Goal: Obtain resource: Download file/media

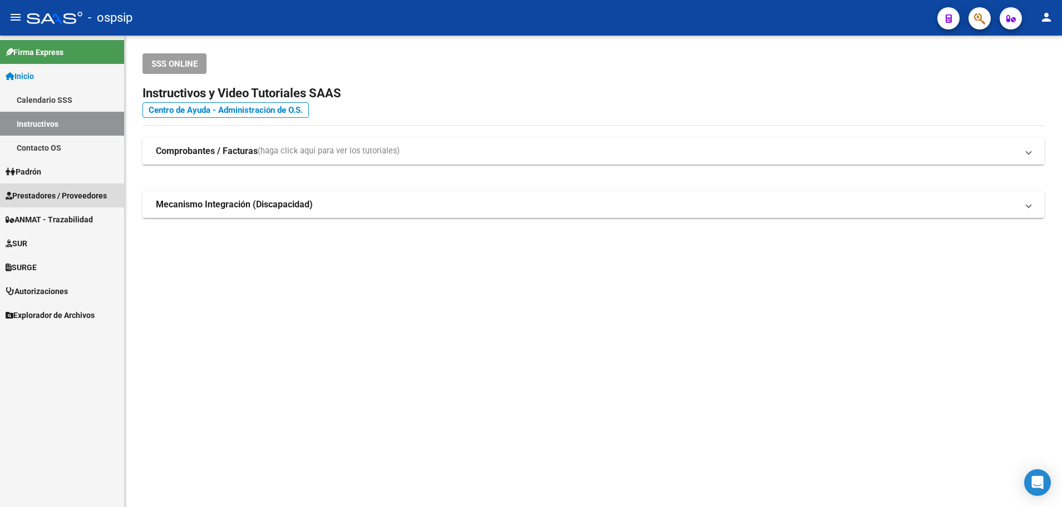
click at [52, 195] on span "Prestadores / Proveedores" at bounding box center [56, 196] width 101 height 12
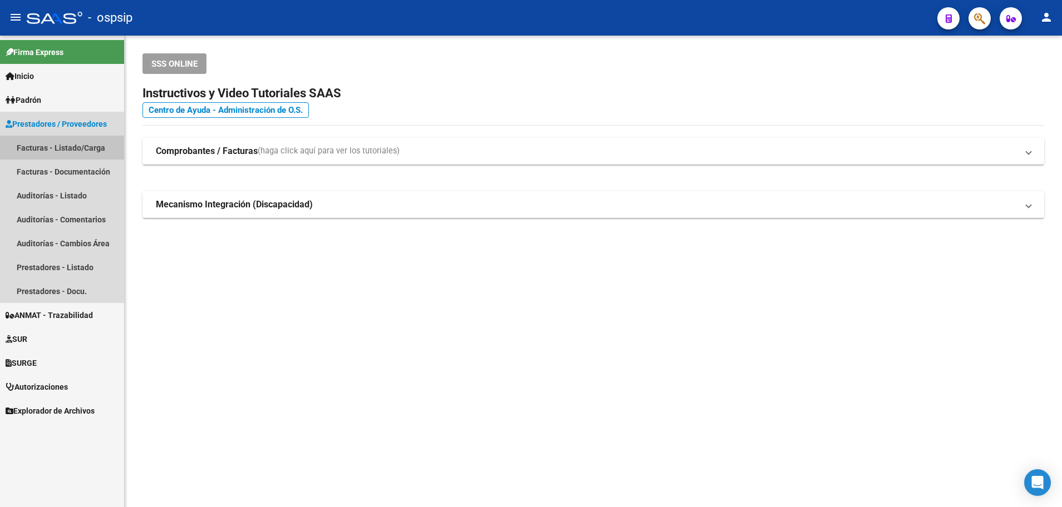
click at [62, 148] on link "Facturas - Listado/Carga" at bounding box center [62, 148] width 124 height 24
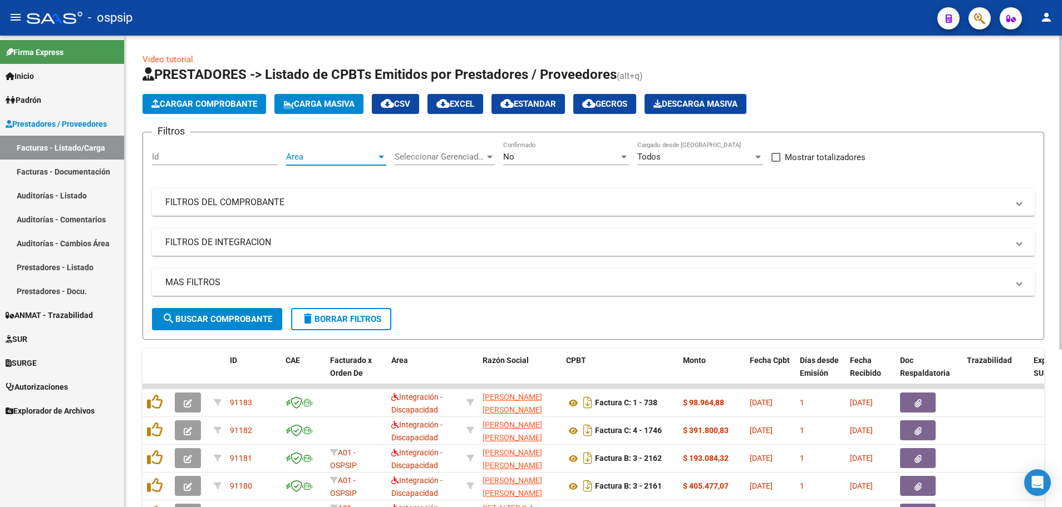
click at [383, 157] on div at bounding box center [381, 157] width 6 height 3
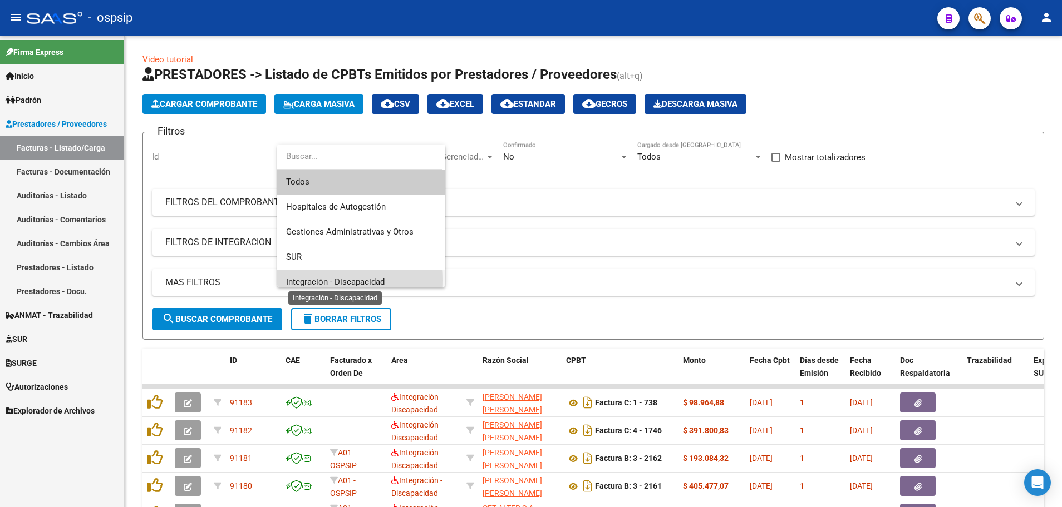
click at [301, 280] on span "Integración - Discapacidad" at bounding box center [335, 282] width 98 height 10
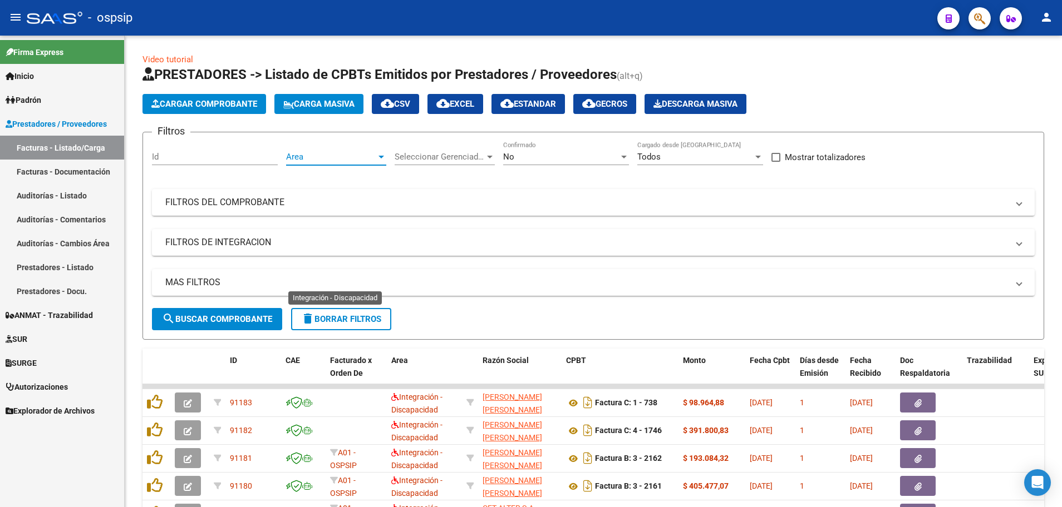
scroll to position [8, 0]
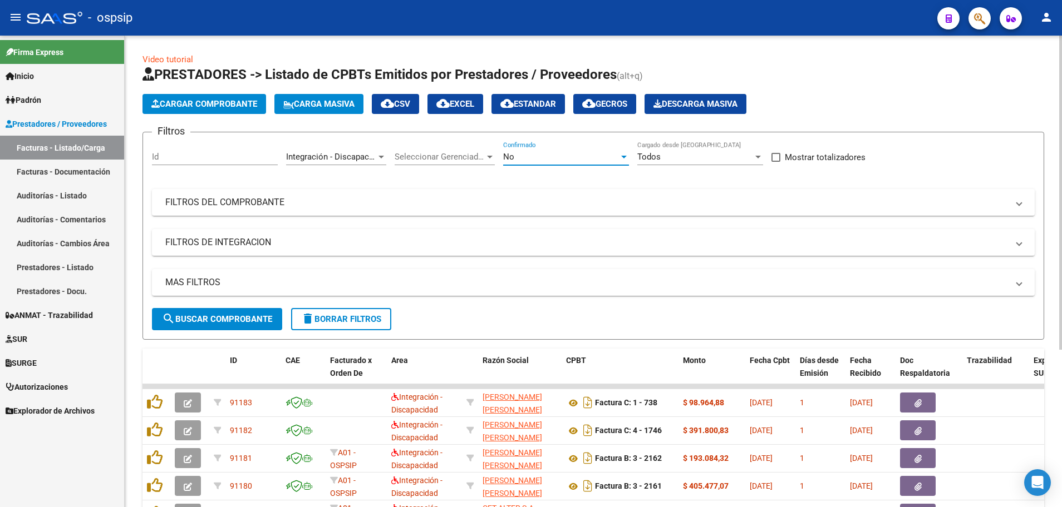
click at [623, 157] on div at bounding box center [624, 157] width 6 height 3
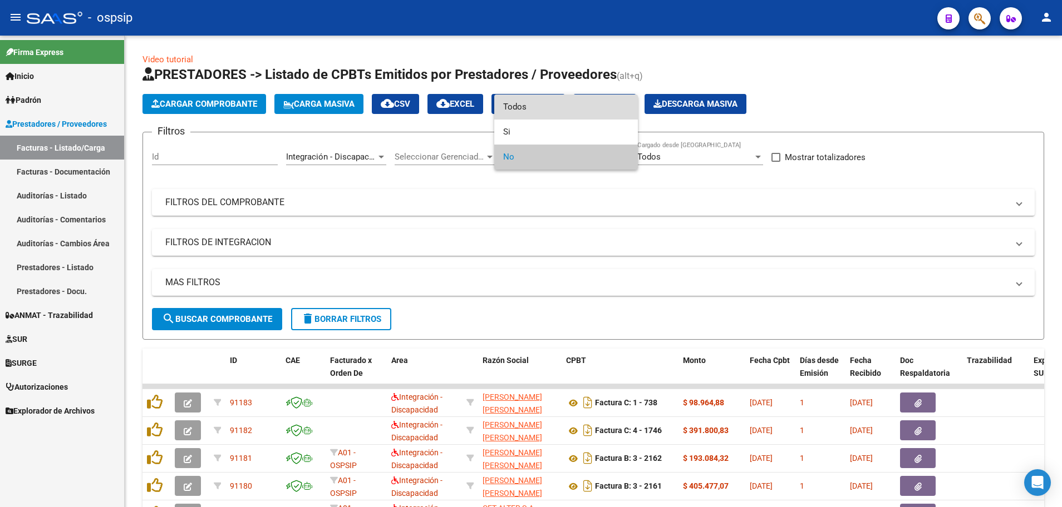
click at [598, 111] on span "Todos" at bounding box center [566, 107] width 126 height 25
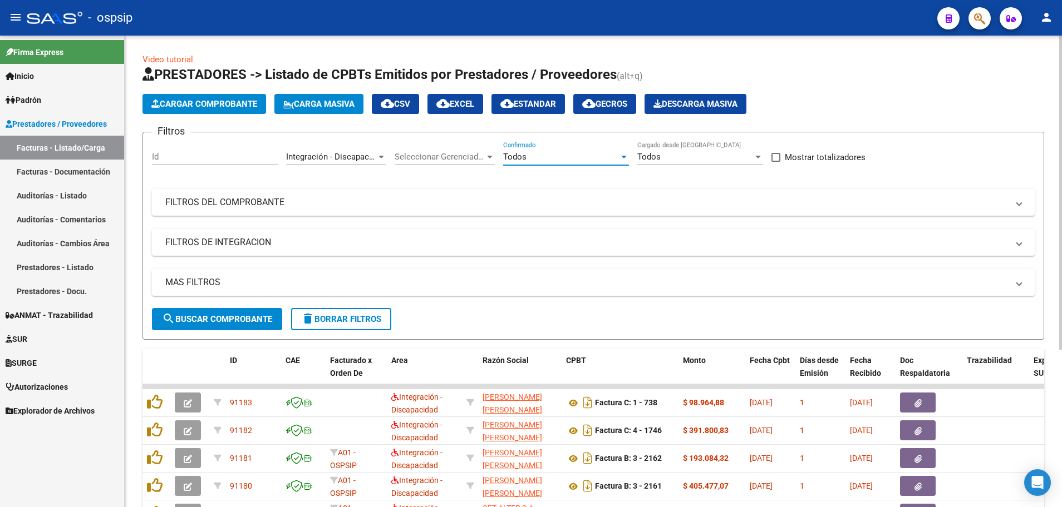
click at [190, 284] on mat-panel-title "MAS FILTROS" at bounding box center [586, 283] width 842 height 12
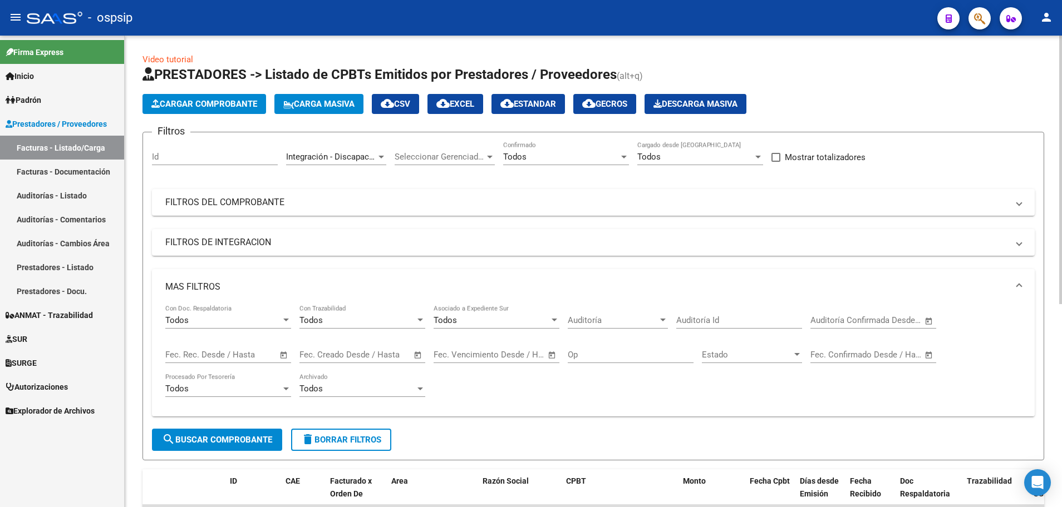
click at [279, 357] on span "Open calendar" at bounding box center [283, 355] width 27 height 27
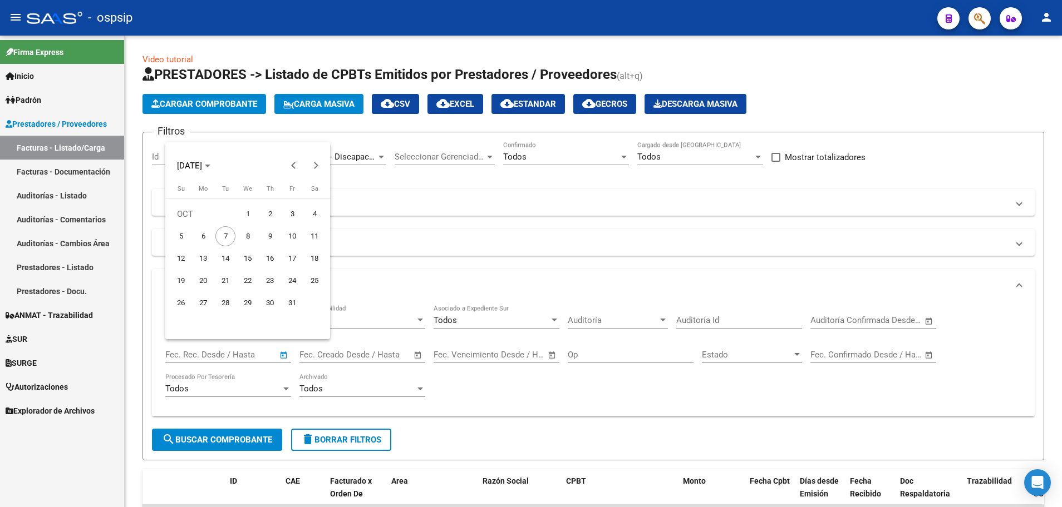
click at [200, 238] on span "6" at bounding box center [203, 236] width 20 height 20
type input "[DATE]"
click at [222, 443] on div at bounding box center [531, 253] width 1062 height 507
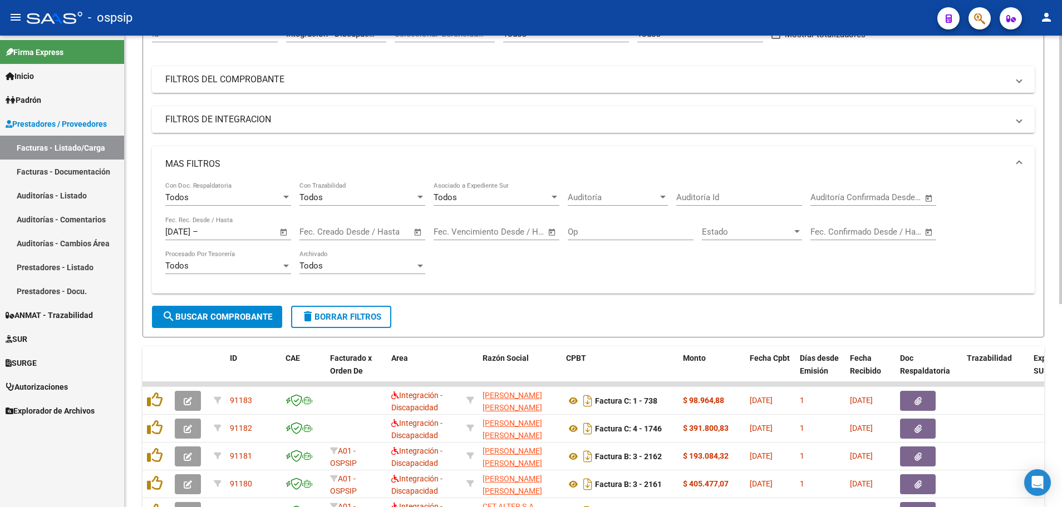
scroll to position [167, 0]
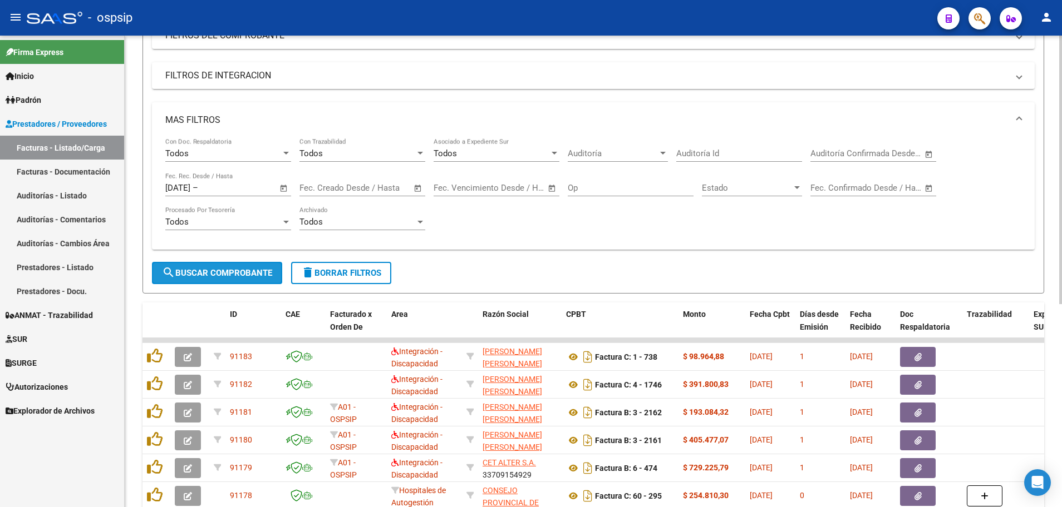
click at [215, 272] on span "search Buscar Comprobante" at bounding box center [217, 273] width 110 height 10
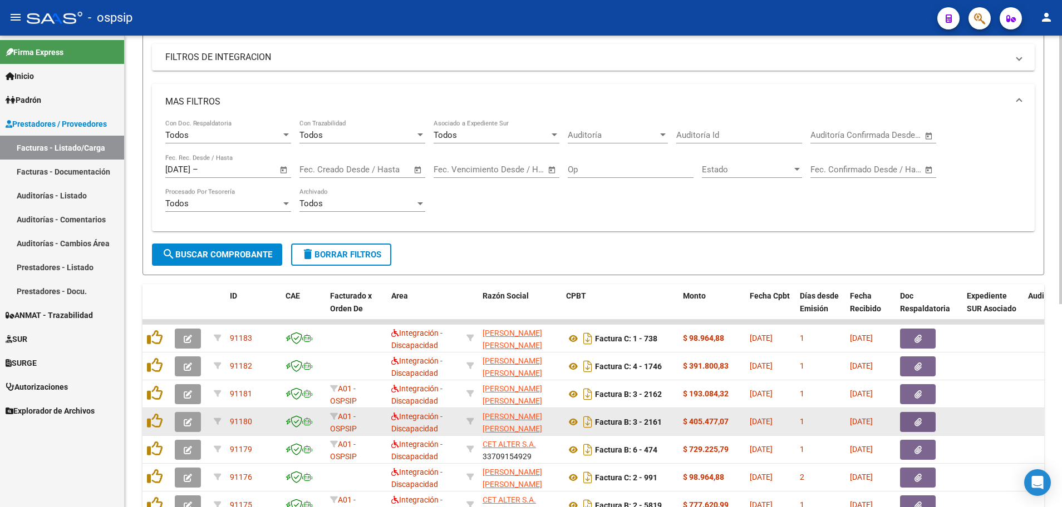
scroll to position [134, 0]
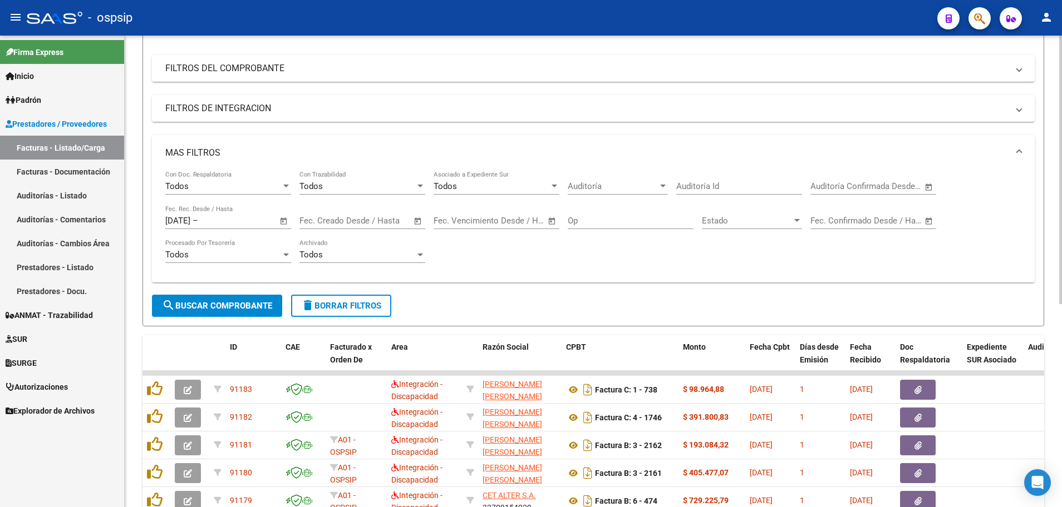
click at [282, 222] on span "Open calendar" at bounding box center [283, 221] width 27 height 27
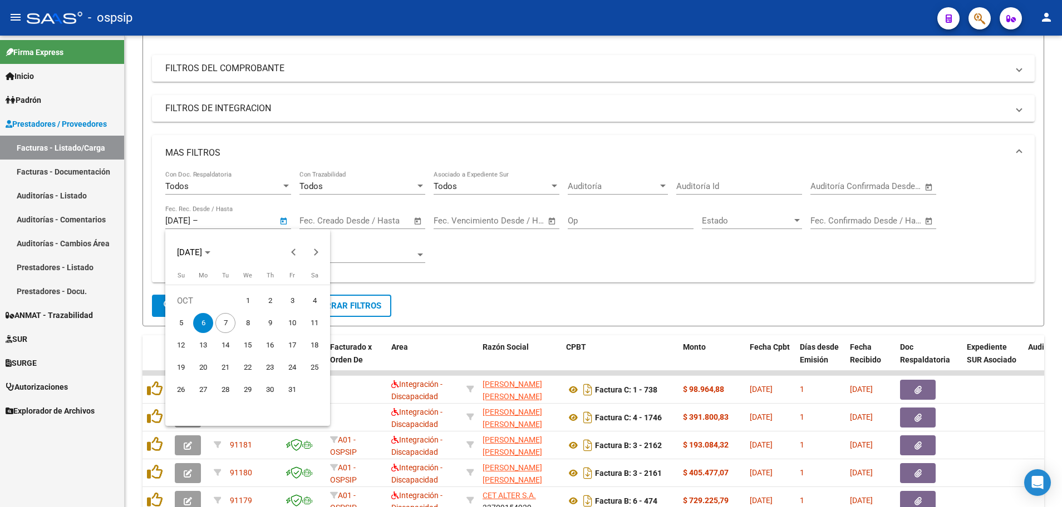
click at [201, 324] on span "6" at bounding box center [203, 323] width 20 height 20
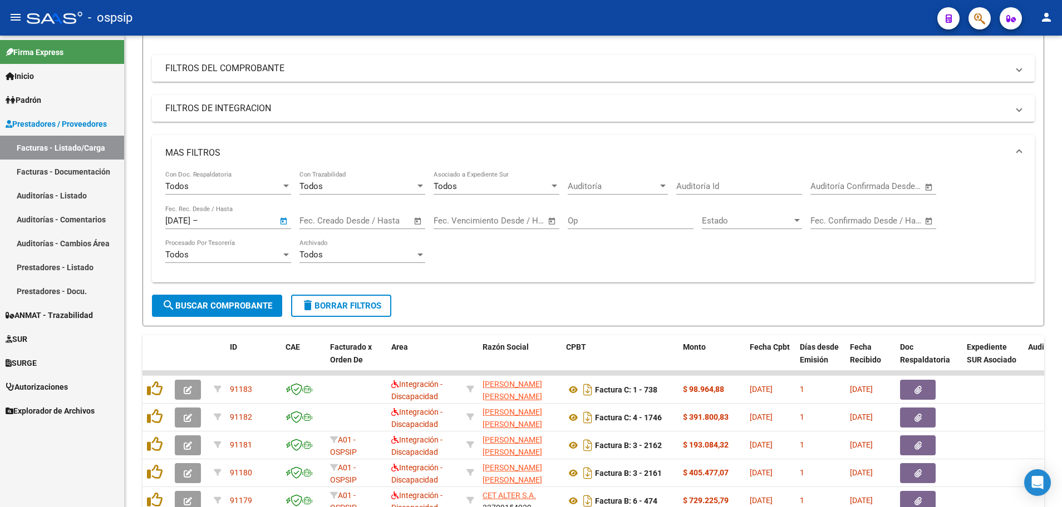
type input "[DATE]"
click at [234, 309] on span "search Buscar Comprobante" at bounding box center [217, 306] width 110 height 10
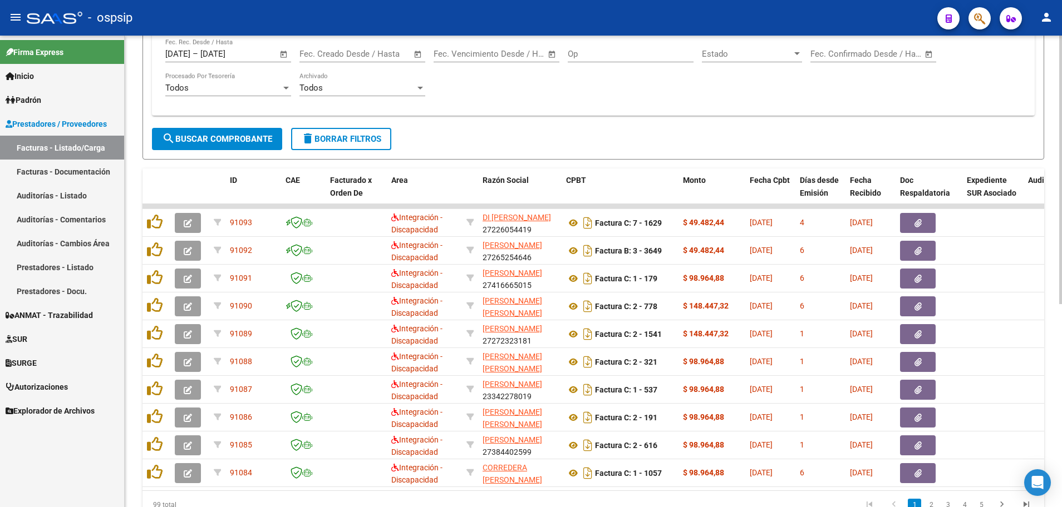
scroll to position [357, 0]
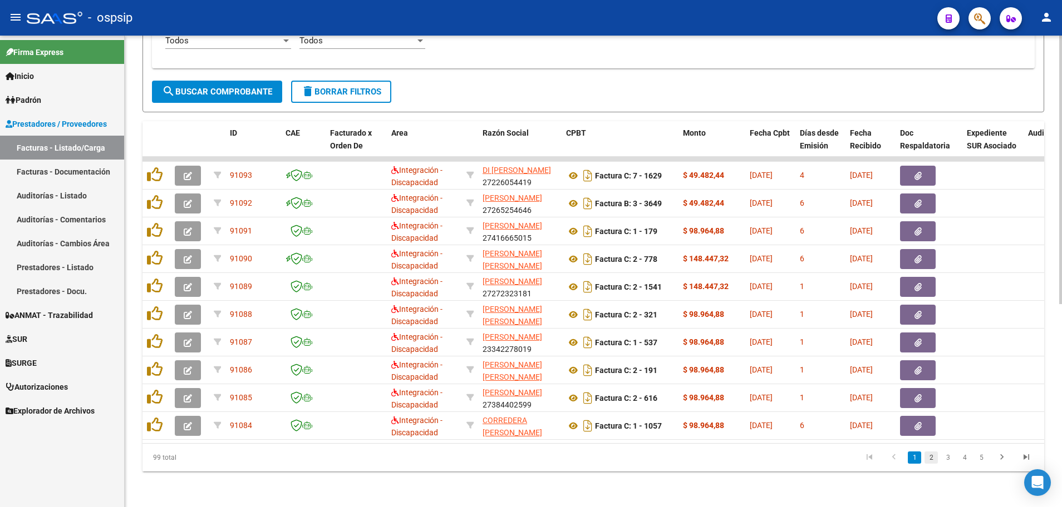
click at [931, 458] on link "2" at bounding box center [930, 458] width 13 height 12
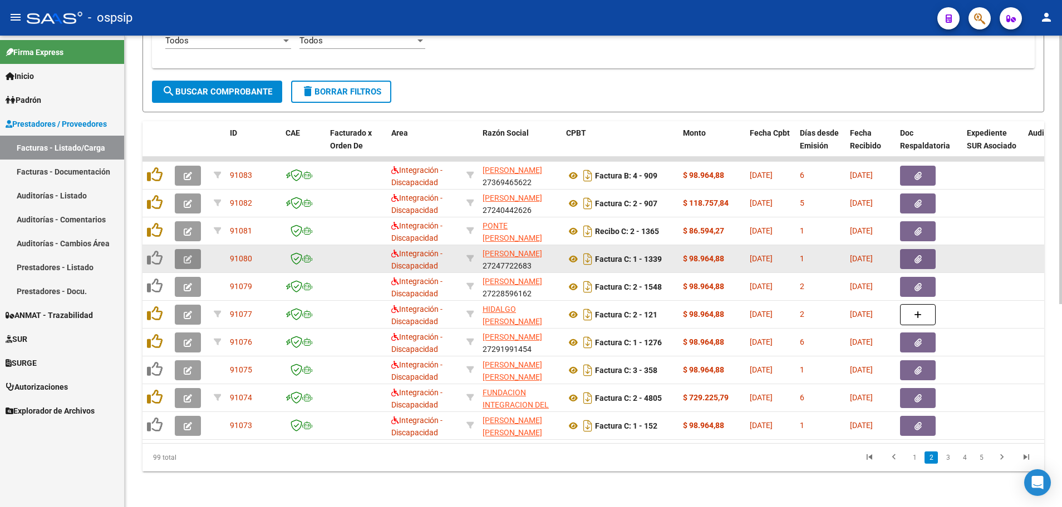
click at [181, 249] on button "button" at bounding box center [188, 259] width 26 height 20
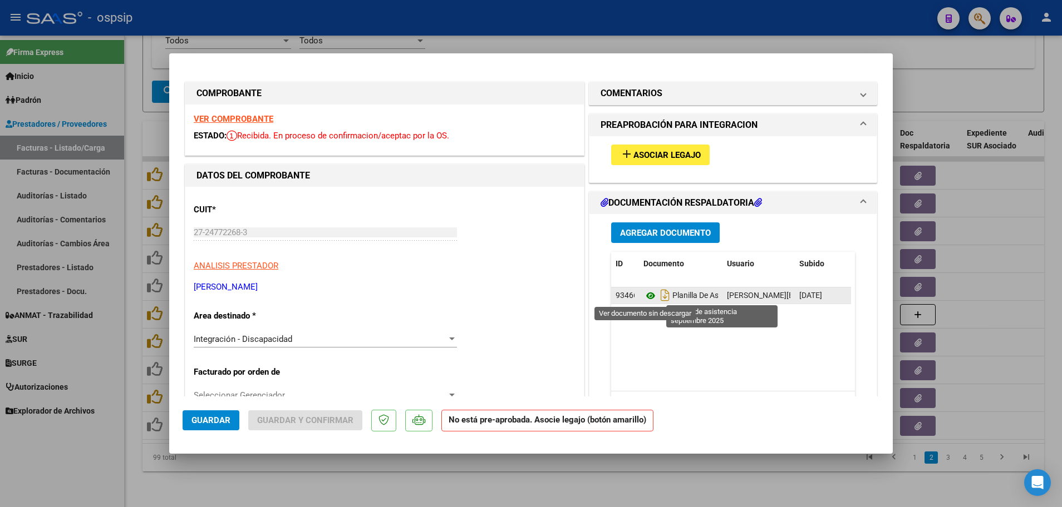
click at [643, 293] on icon at bounding box center [650, 295] width 14 height 13
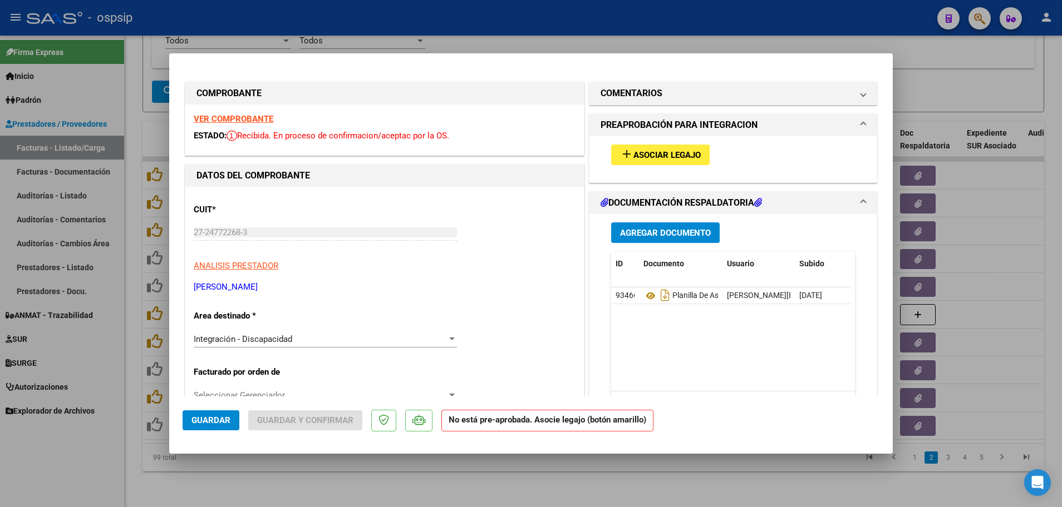
click at [215, 124] on strong "VER COMPROBANTE" at bounding box center [234, 119] width 80 height 10
click at [646, 155] on span "Asociar Legajo" at bounding box center [666, 155] width 67 height 10
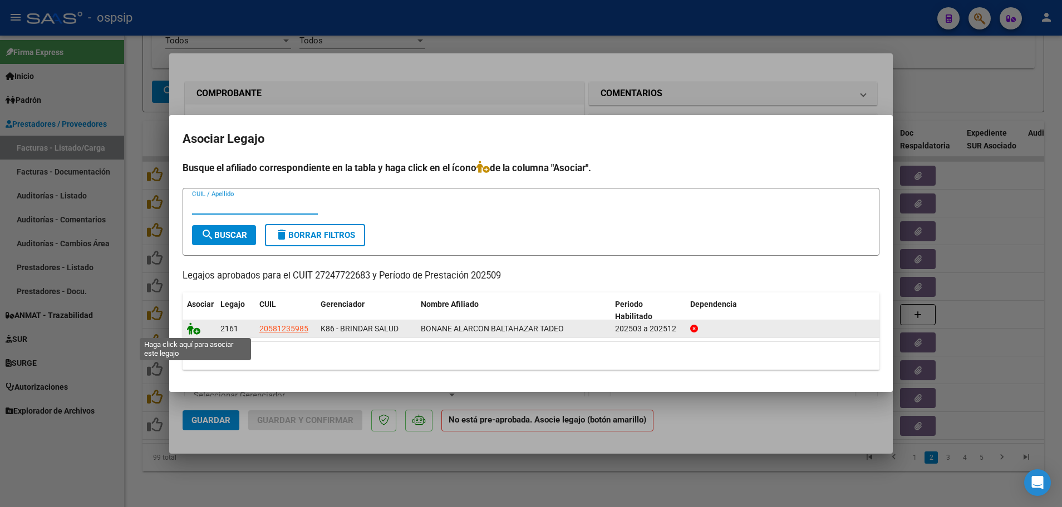
click at [197, 331] on icon at bounding box center [193, 329] width 13 height 12
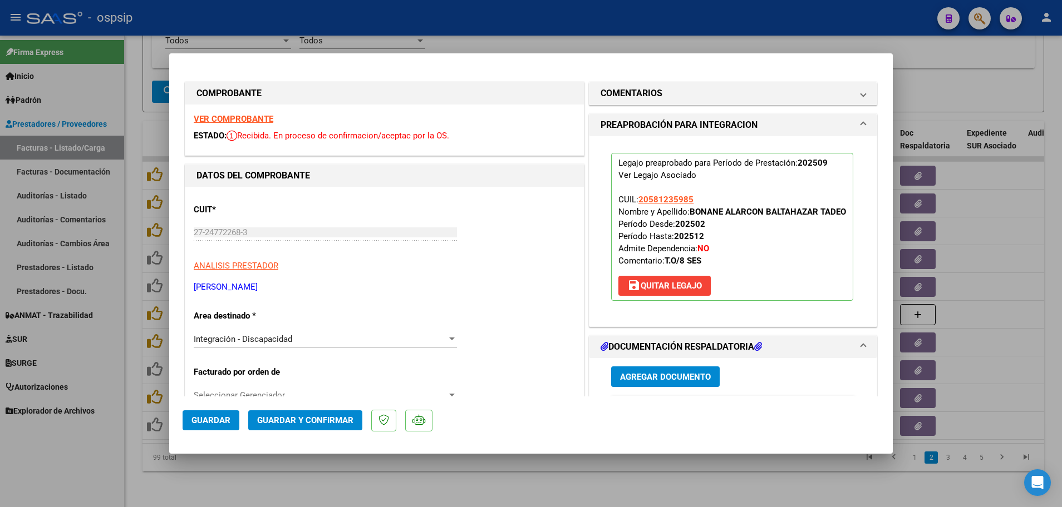
click at [131, 351] on div at bounding box center [531, 253] width 1062 height 507
type input "$ 0,00"
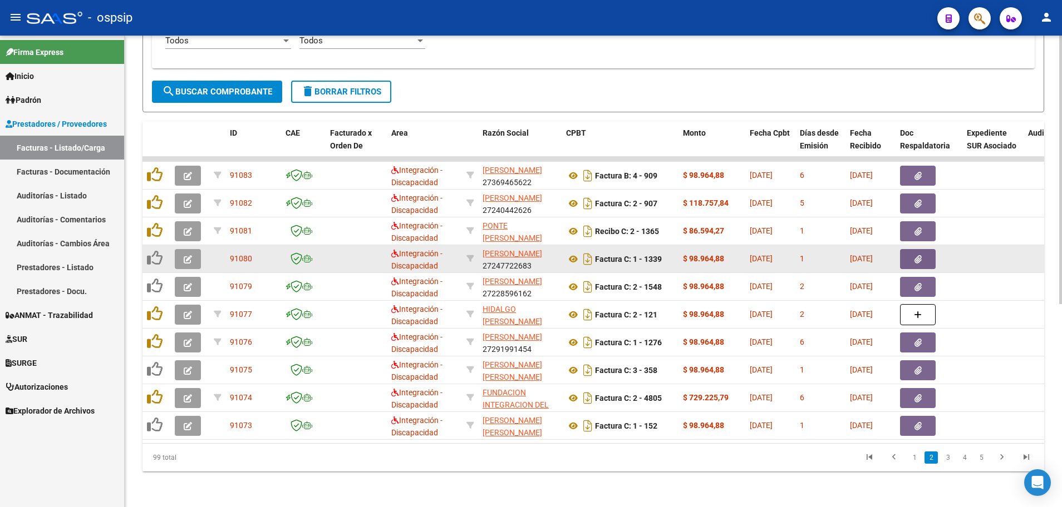
click at [179, 260] on button "button" at bounding box center [188, 259] width 26 height 20
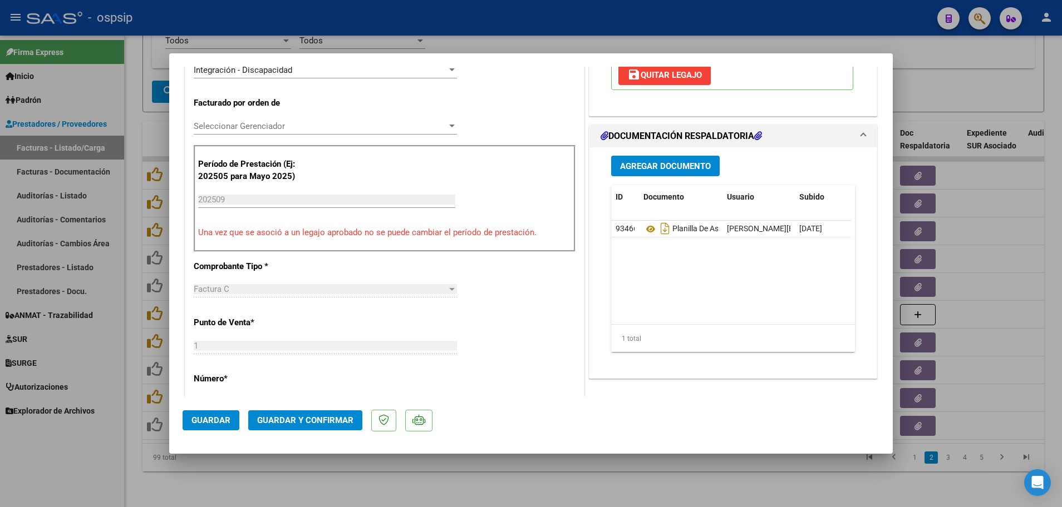
scroll to position [278, 0]
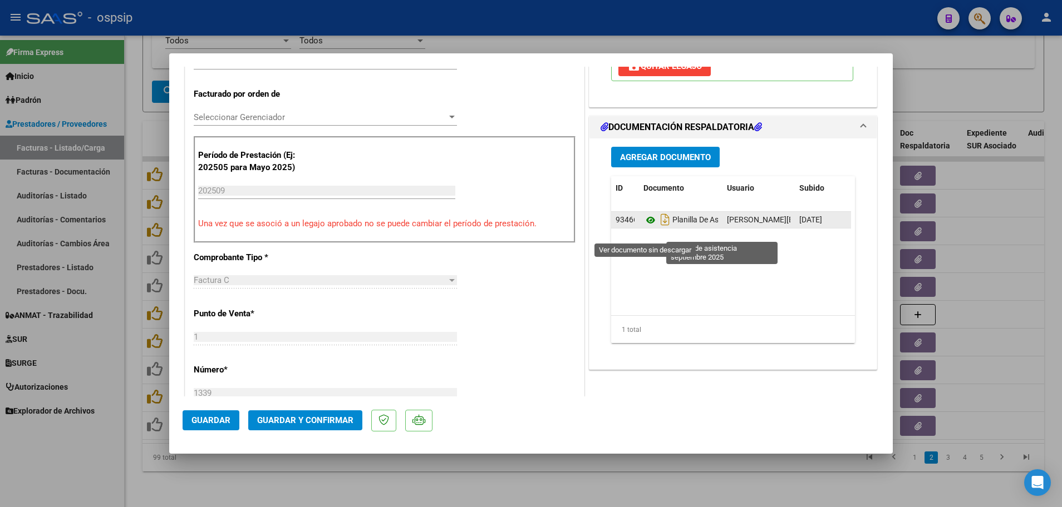
click at [647, 227] on icon at bounding box center [650, 220] width 14 height 13
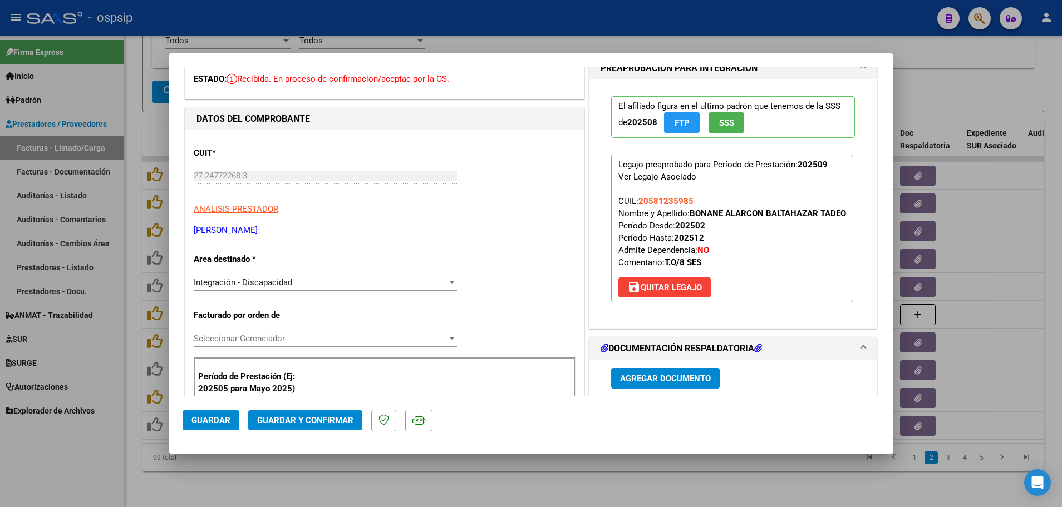
scroll to position [0, 0]
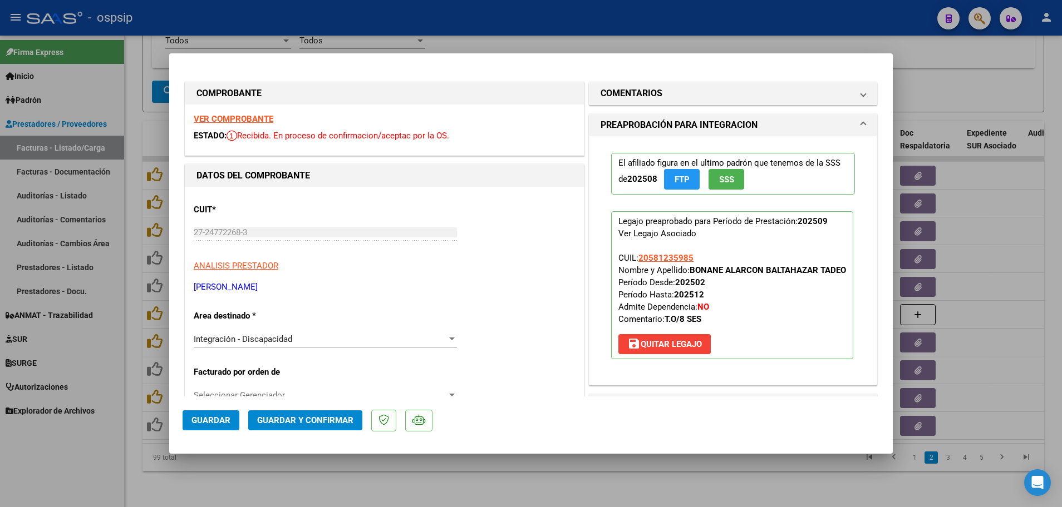
click at [235, 115] on strong "VER COMPROBANTE" at bounding box center [234, 119] width 80 height 10
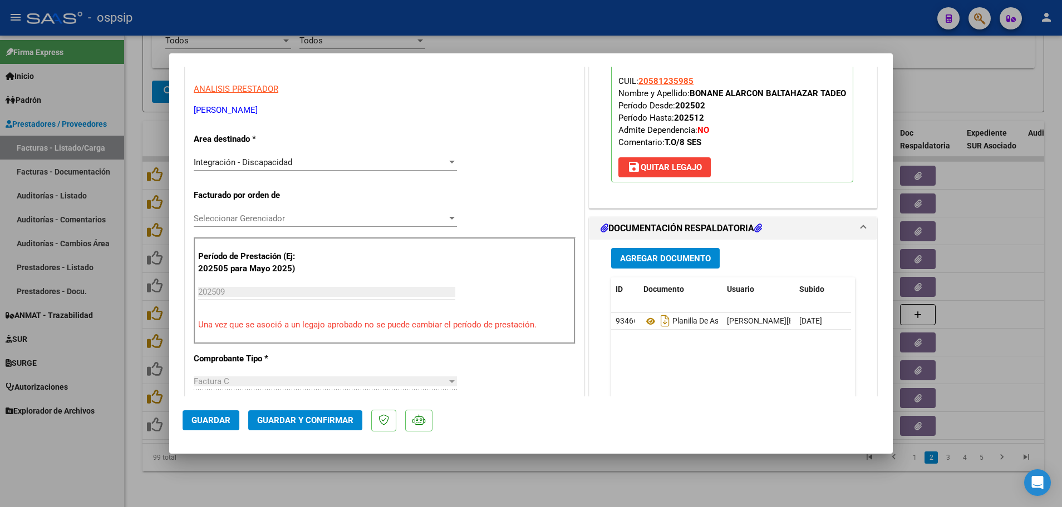
scroll to position [223, 0]
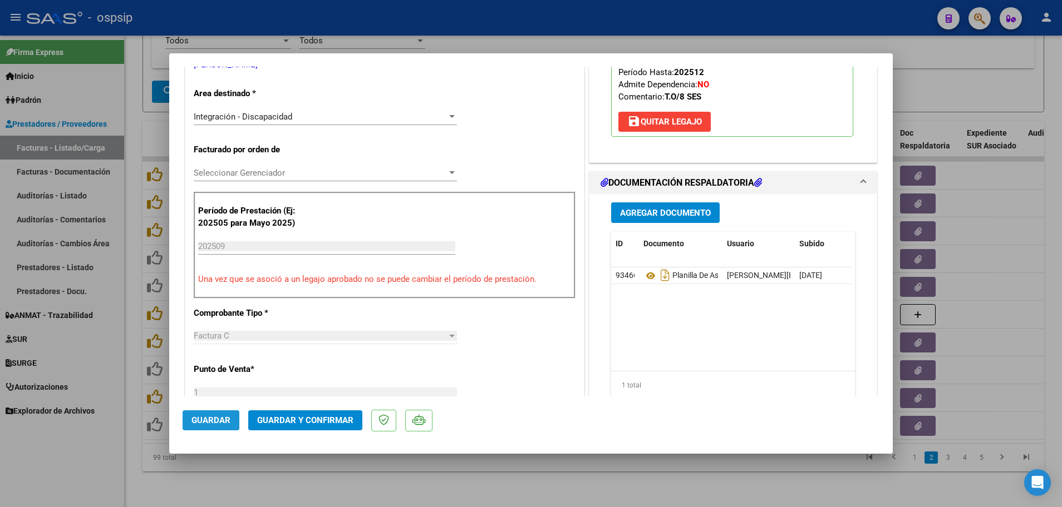
click at [200, 418] on span "Guardar" at bounding box center [210, 421] width 39 height 10
click at [130, 324] on div at bounding box center [531, 253] width 1062 height 507
type input "$ 0,00"
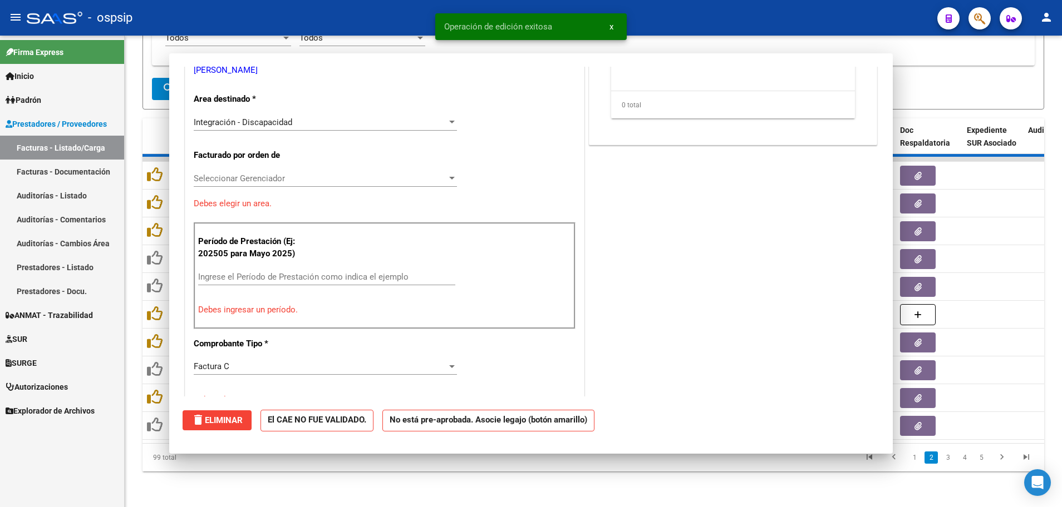
scroll to position [228, 0]
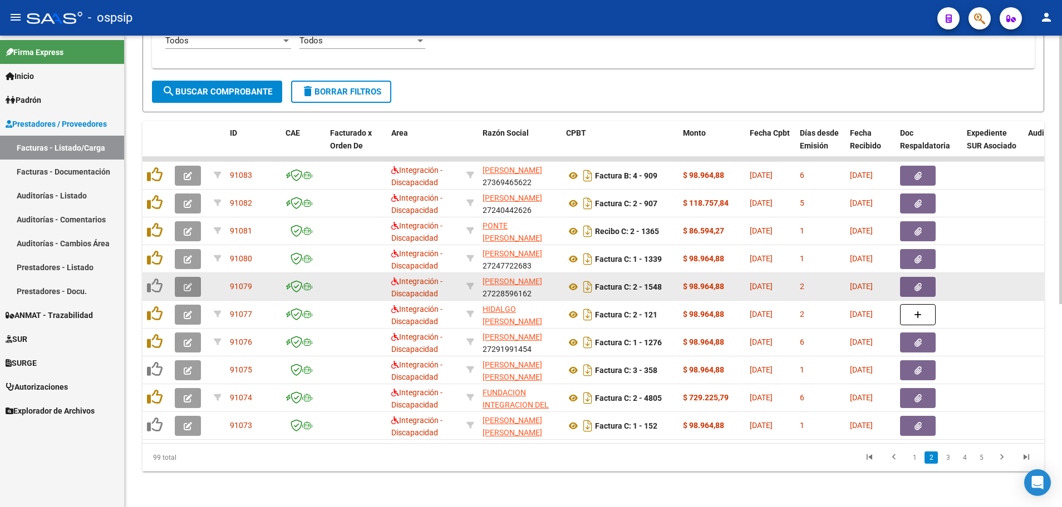
click at [189, 283] on icon "button" at bounding box center [188, 287] width 8 height 8
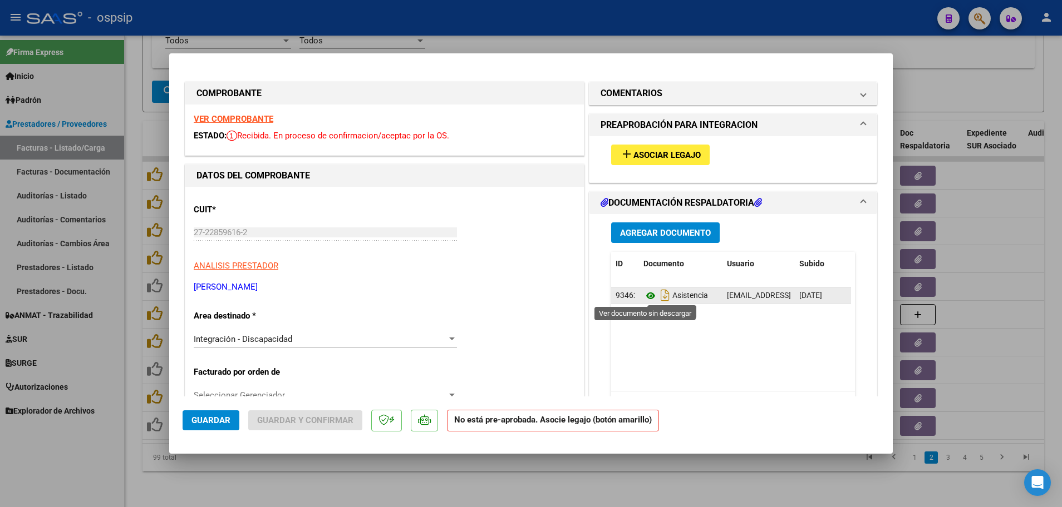
click at [645, 298] on icon at bounding box center [650, 295] width 14 height 13
click at [232, 116] on strong "VER COMPROBANTE" at bounding box center [234, 119] width 80 height 10
click at [661, 154] on span "Asociar Legajo" at bounding box center [666, 155] width 67 height 10
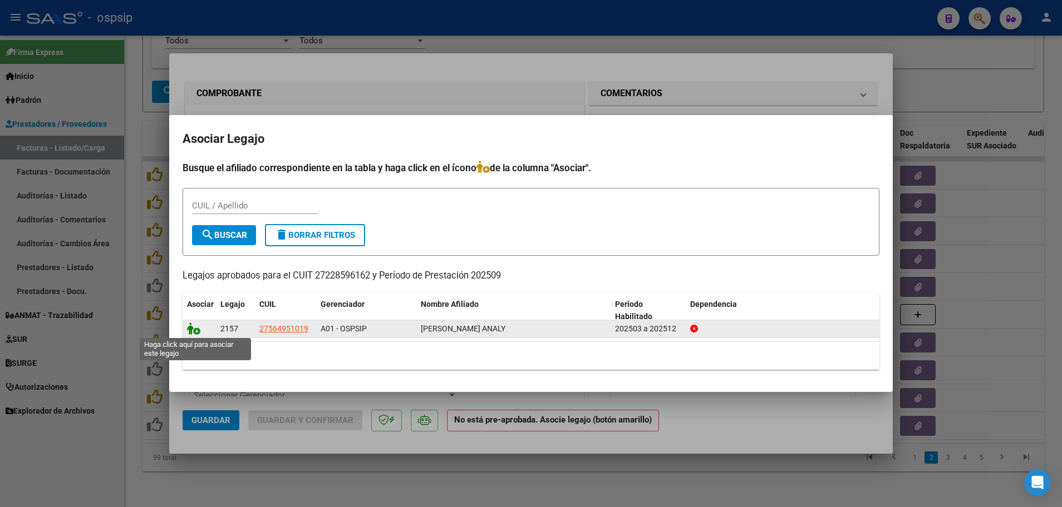
click at [196, 331] on icon at bounding box center [193, 329] width 13 height 12
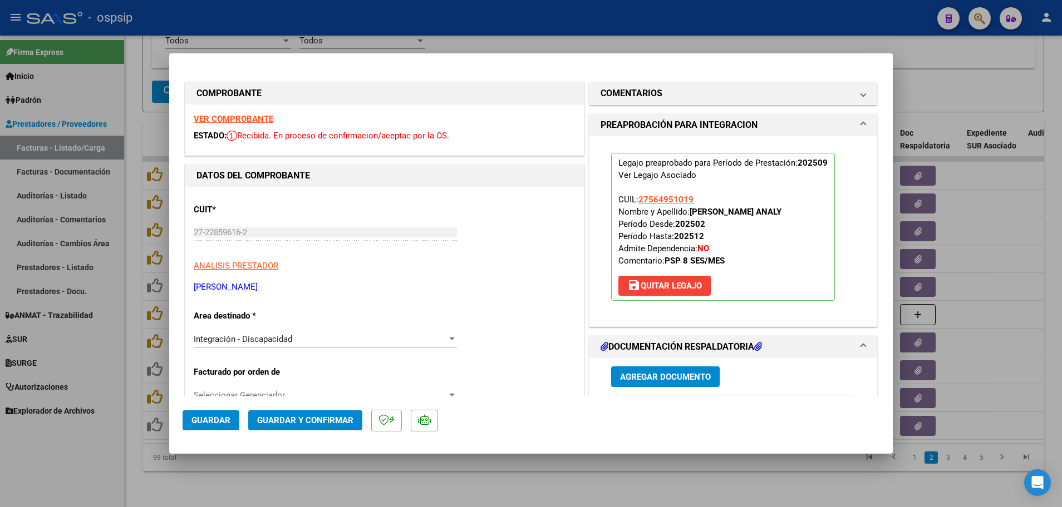
click at [133, 338] on div at bounding box center [531, 253] width 1062 height 507
type input "$ 0,00"
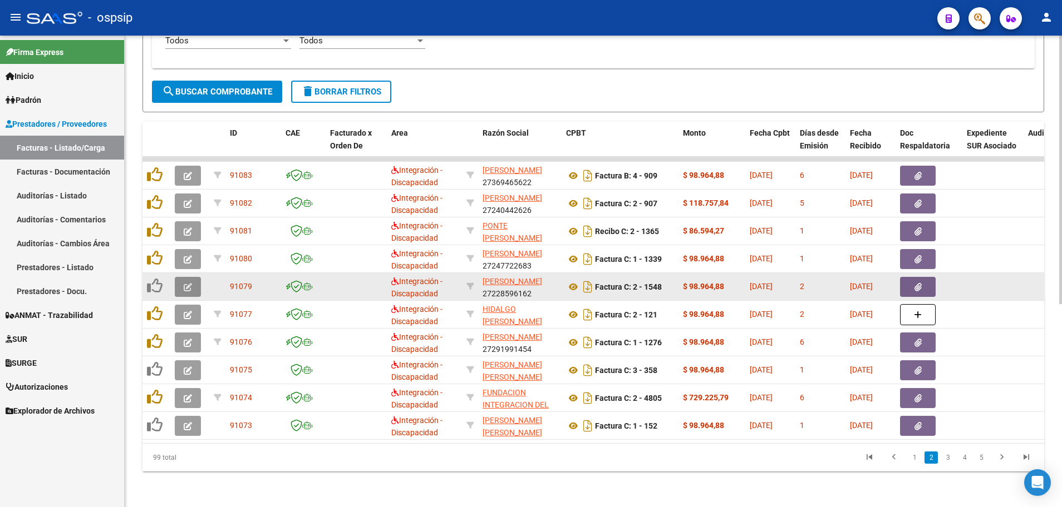
click at [181, 284] on button "button" at bounding box center [188, 287] width 26 height 20
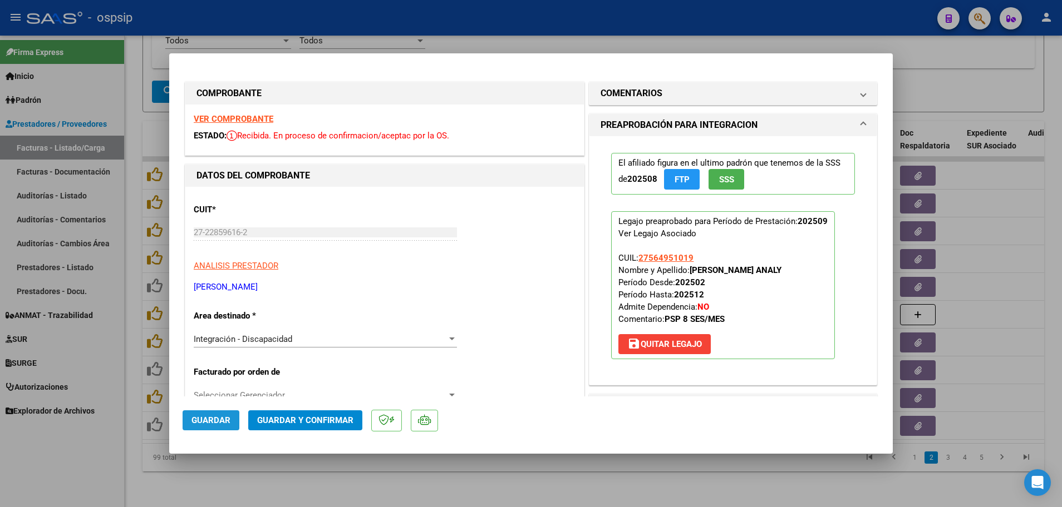
click at [215, 417] on span "Guardar" at bounding box center [210, 421] width 39 height 10
click at [133, 407] on div at bounding box center [531, 253] width 1062 height 507
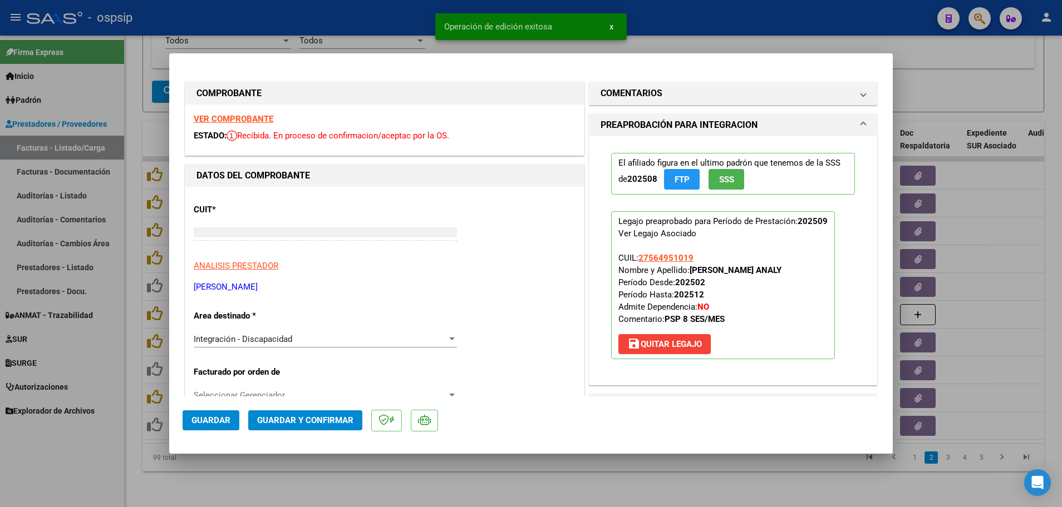
type input "$ 0,00"
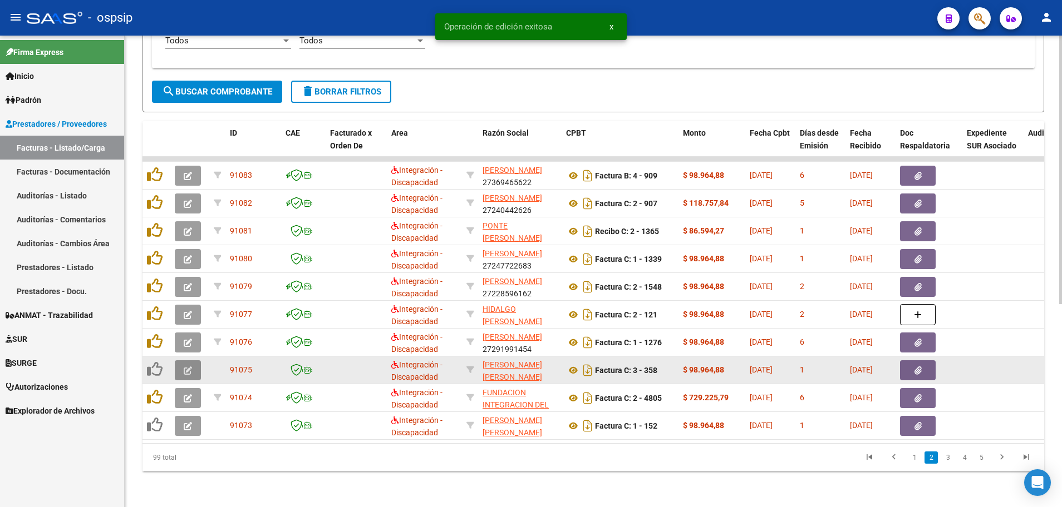
click at [180, 364] on button "button" at bounding box center [188, 371] width 26 height 20
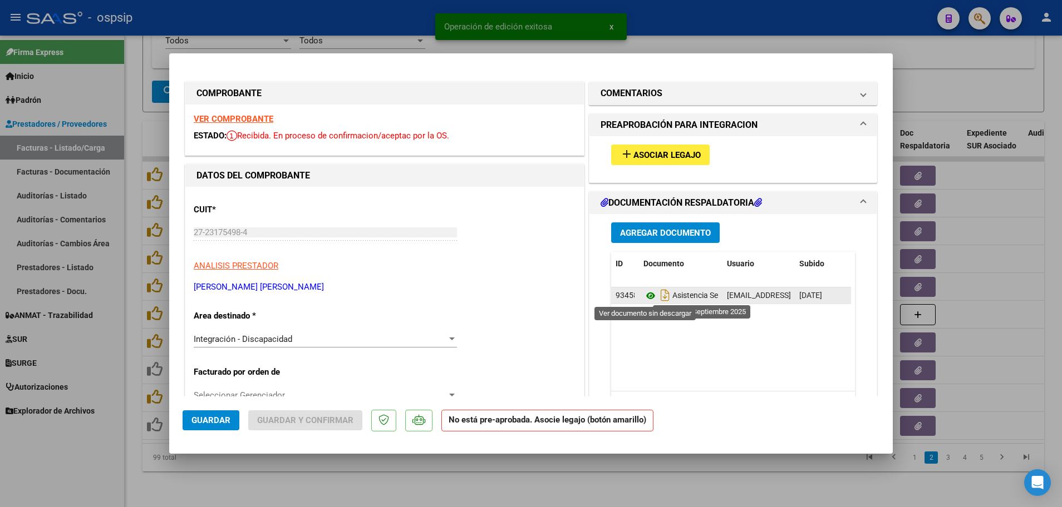
click at [643, 293] on icon at bounding box center [650, 295] width 14 height 13
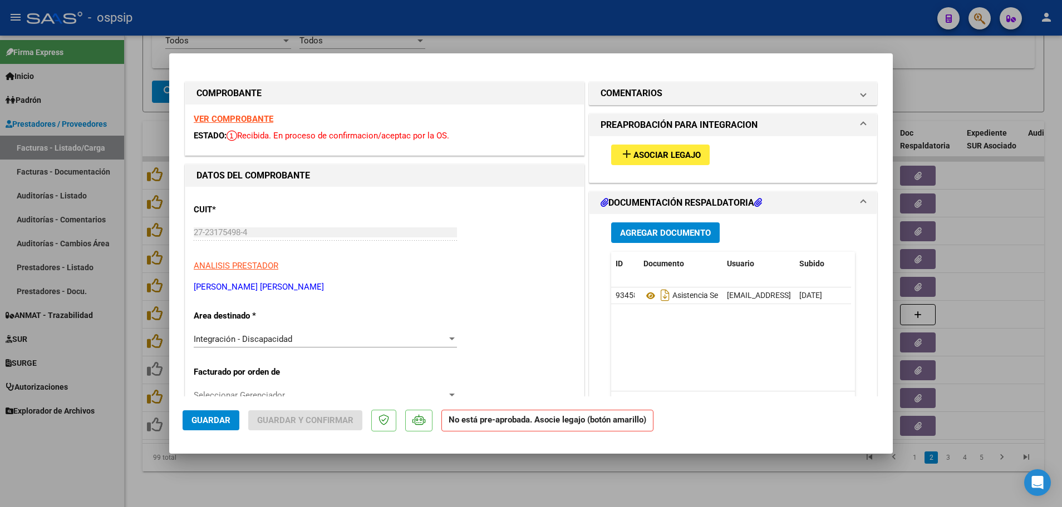
click at [640, 151] on span "Asociar Legajo" at bounding box center [666, 155] width 67 height 10
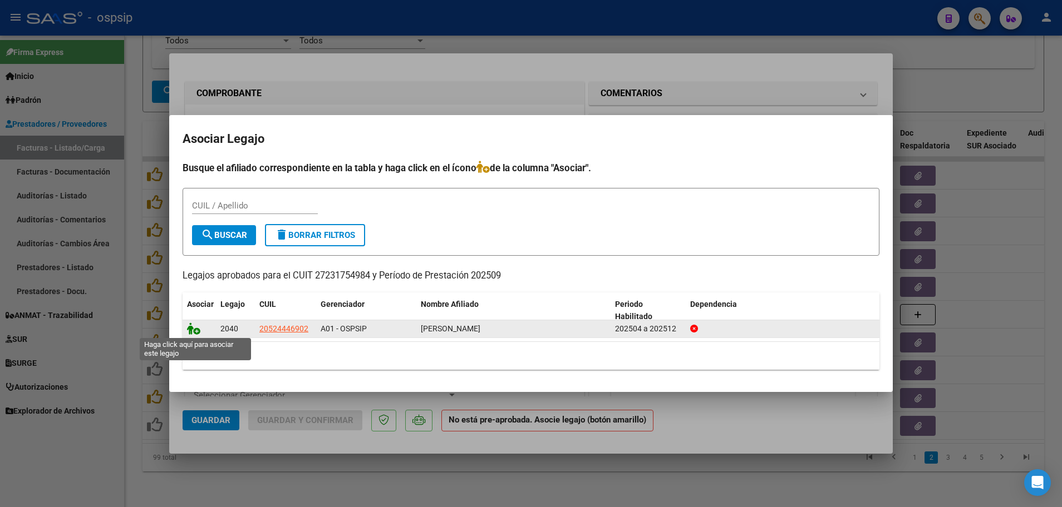
click at [196, 329] on icon at bounding box center [193, 329] width 13 height 12
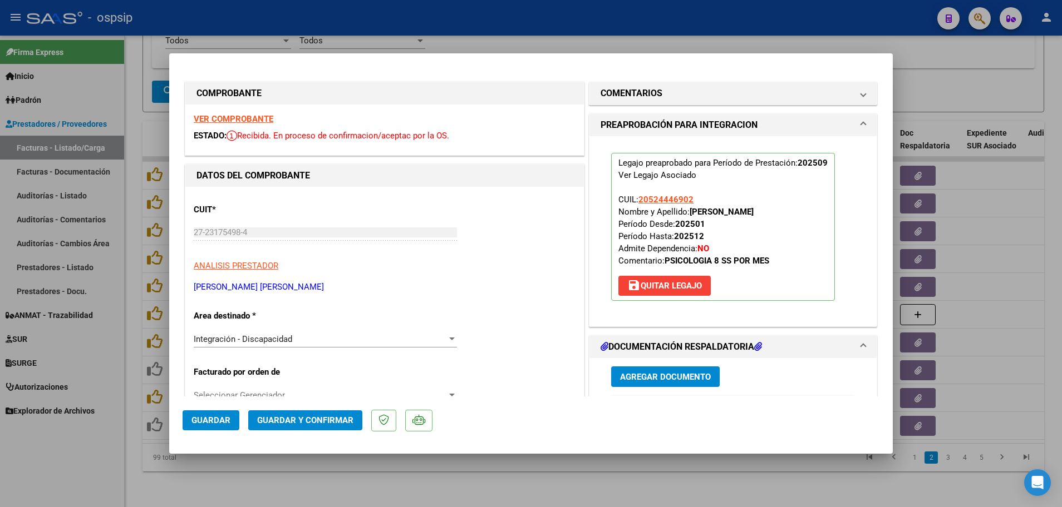
click at [195, 425] on span "Guardar" at bounding box center [210, 421] width 39 height 10
click at [135, 388] on div at bounding box center [531, 253] width 1062 height 507
type input "$ 0,00"
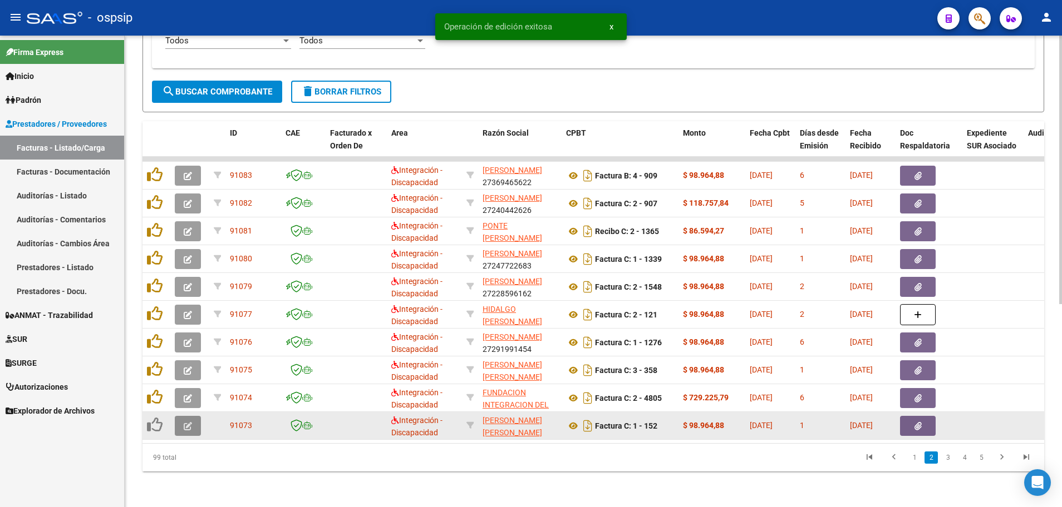
click at [189, 421] on span "button" at bounding box center [188, 426] width 8 height 10
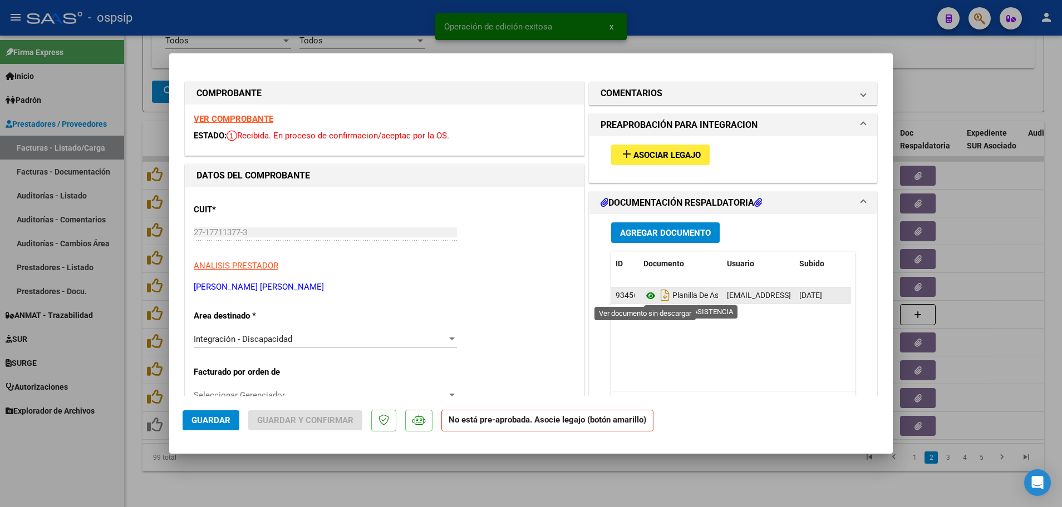
click at [643, 293] on icon at bounding box center [650, 295] width 14 height 13
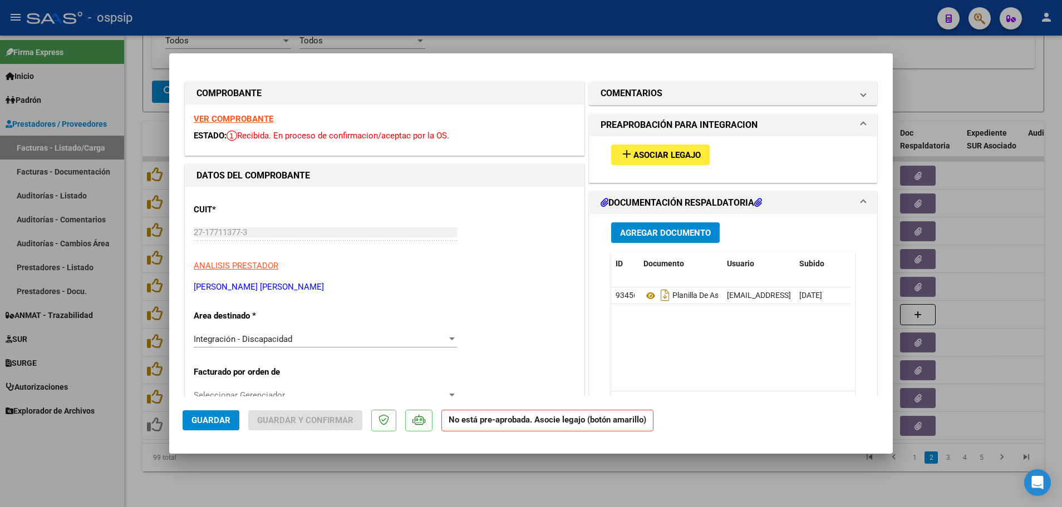
click at [239, 118] on strong "VER COMPROBANTE" at bounding box center [234, 119] width 80 height 10
click at [657, 146] on button "add Asociar Legajo" at bounding box center [660, 155] width 98 height 21
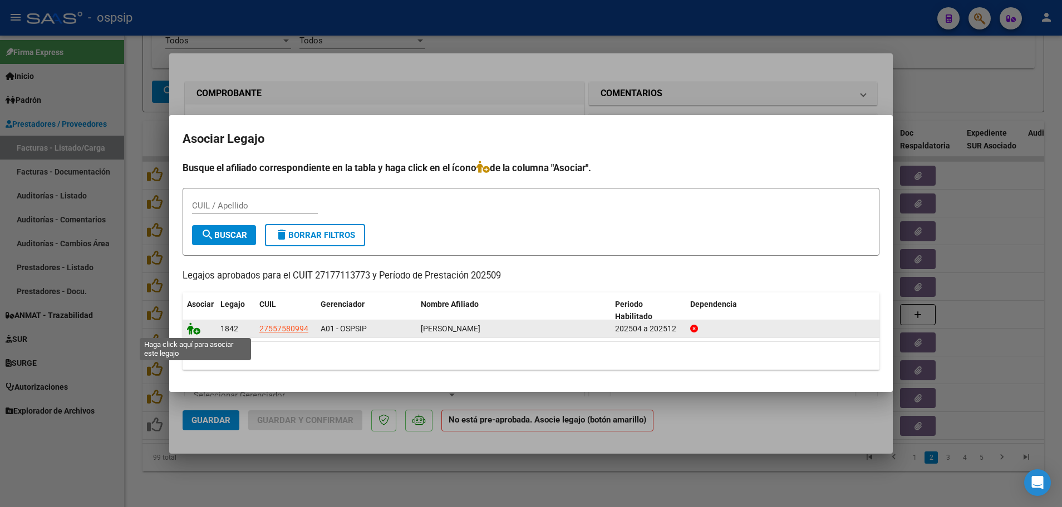
click at [199, 332] on icon at bounding box center [193, 329] width 13 height 12
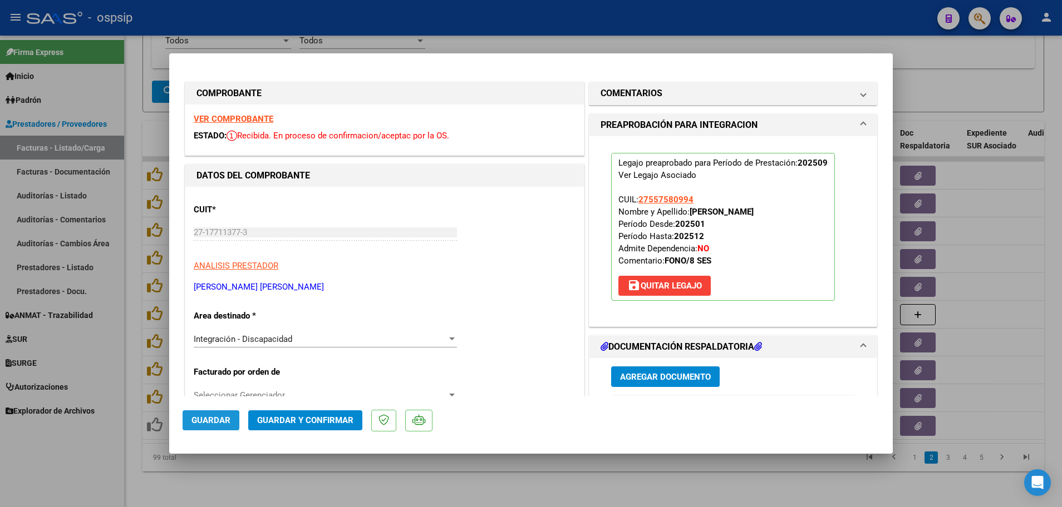
click at [202, 414] on button "Guardar" at bounding box center [210, 421] width 57 height 20
click at [130, 409] on div at bounding box center [531, 253] width 1062 height 507
type input "$ 0,00"
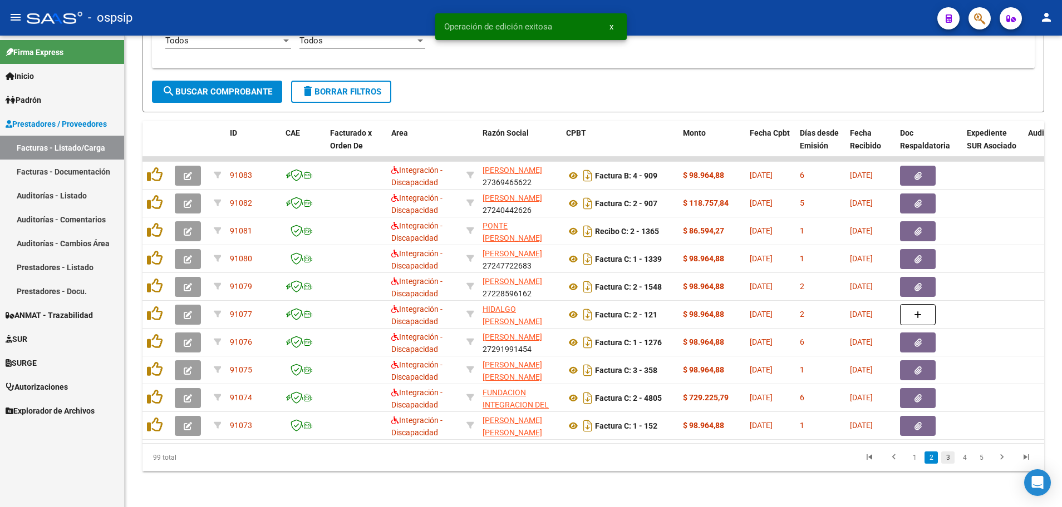
click at [946, 458] on link "3" at bounding box center [947, 458] width 13 height 12
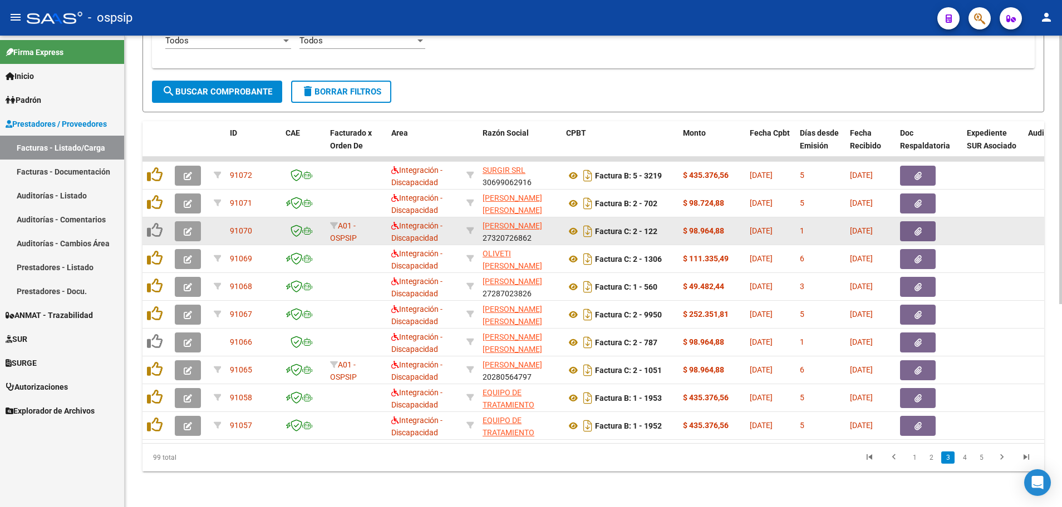
click at [183, 223] on button "button" at bounding box center [188, 231] width 26 height 20
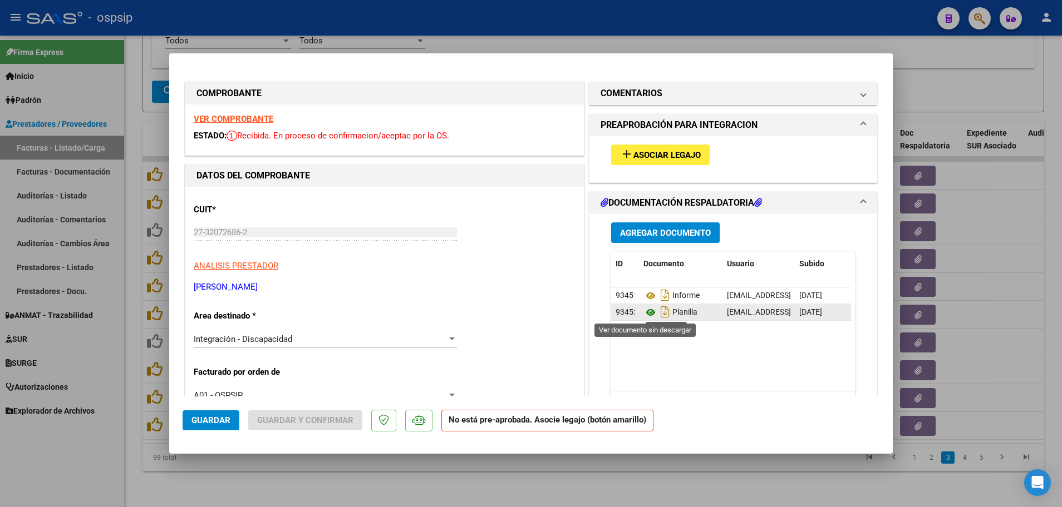
click at [647, 313] on icon at bounding box center [650, 312] width 14 height 13
click at [251, 115] on strong "VER COMPROBANTE" at bounding box center [234, 119] width 80 height 10
click at [653, 153] on span "Asociar Legajo" at bounding box center [666, 155] width 67 height 10
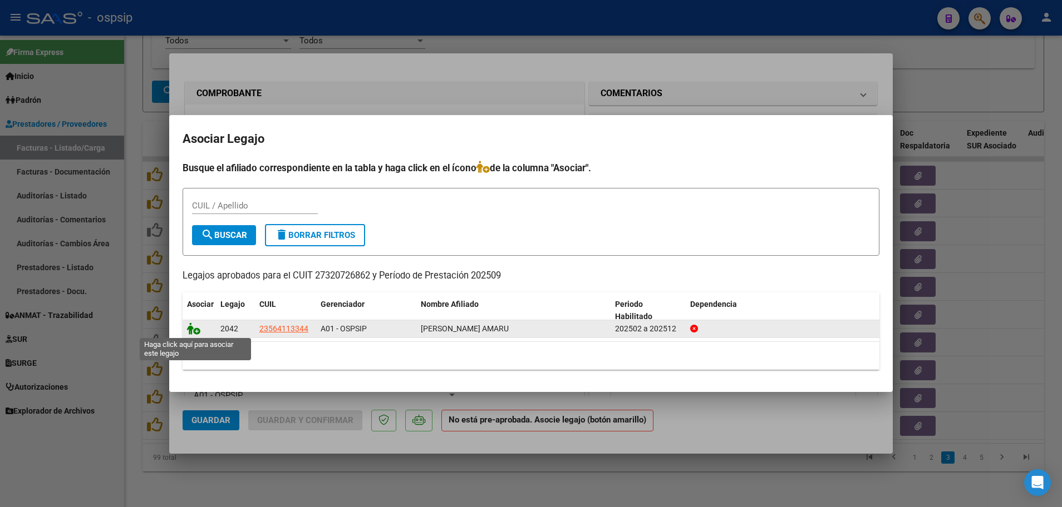
click at [198, 331] on icon at bounding box center [193, 329] width 13 height 12
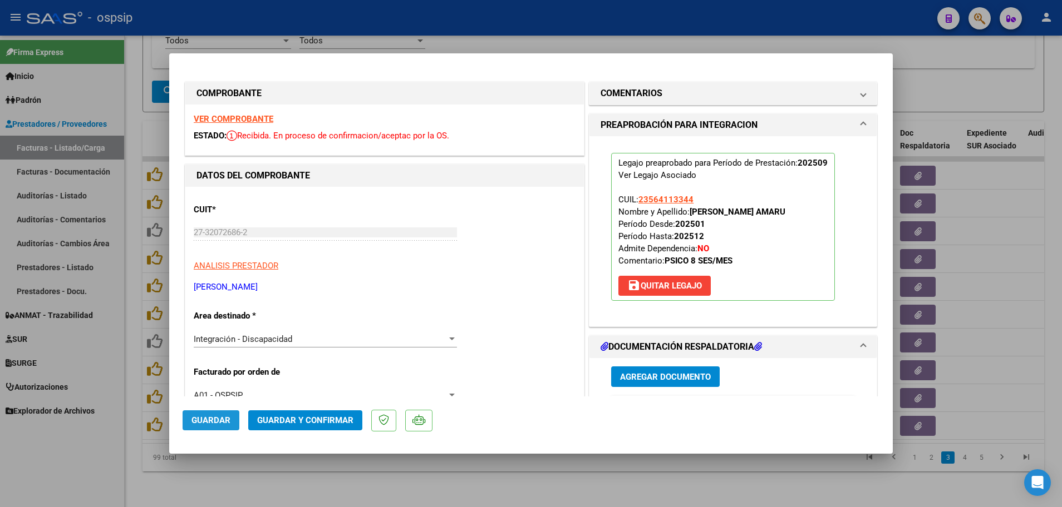
click at [206, 420] on span "Guardar" at bounding box center [210, 421] width 39 height 10
click at [130, 363] on div at bounding box center [531, 253] width 1062 height 507
type input "$ 0,00"
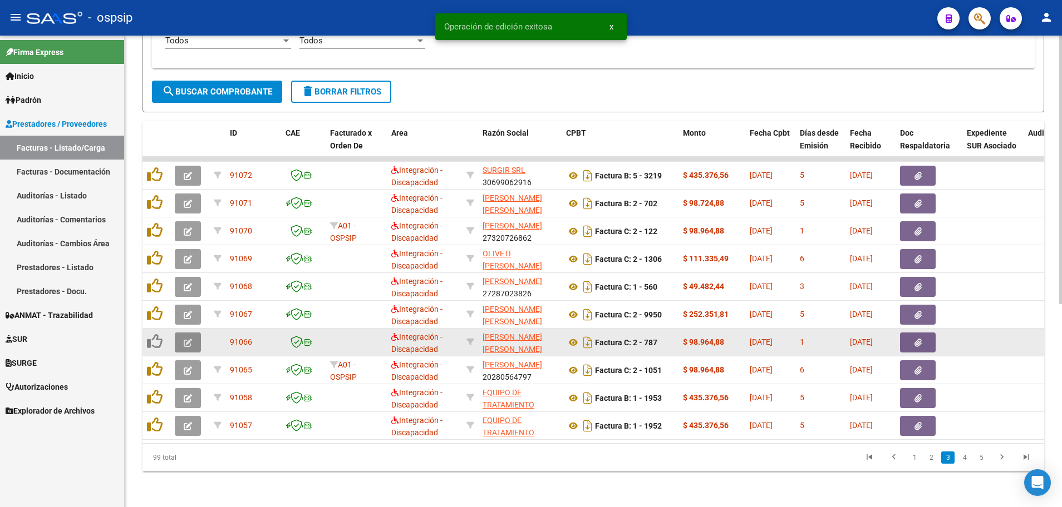
click at [184, 339] on icon "button" at bounding box center [188, 343] width 8 height 8
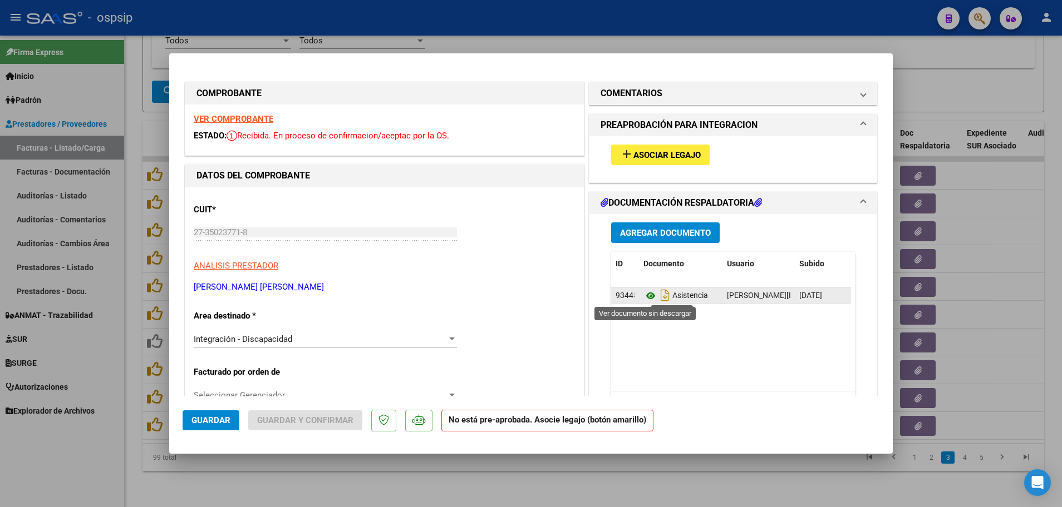
click at [645, 296] on icon at bounding box center [650, 295] width 14 height 13
click at [233, 123] on strong "VER COMPROBANTE" at bounding box center [234, 119] width 80 height 10
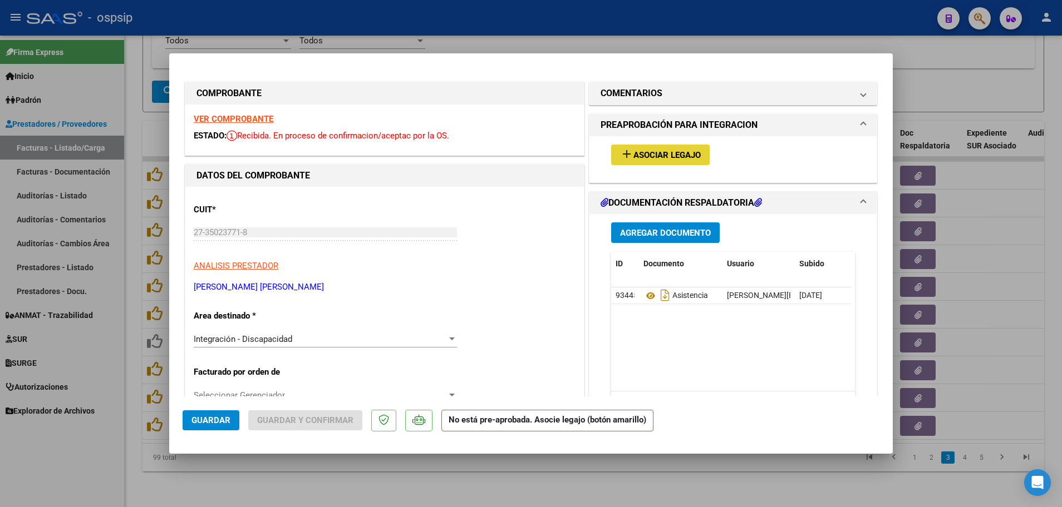
click at [650, 150] on span "Asociar Legajo" at bounding box center [666, 155] width 67 height 10
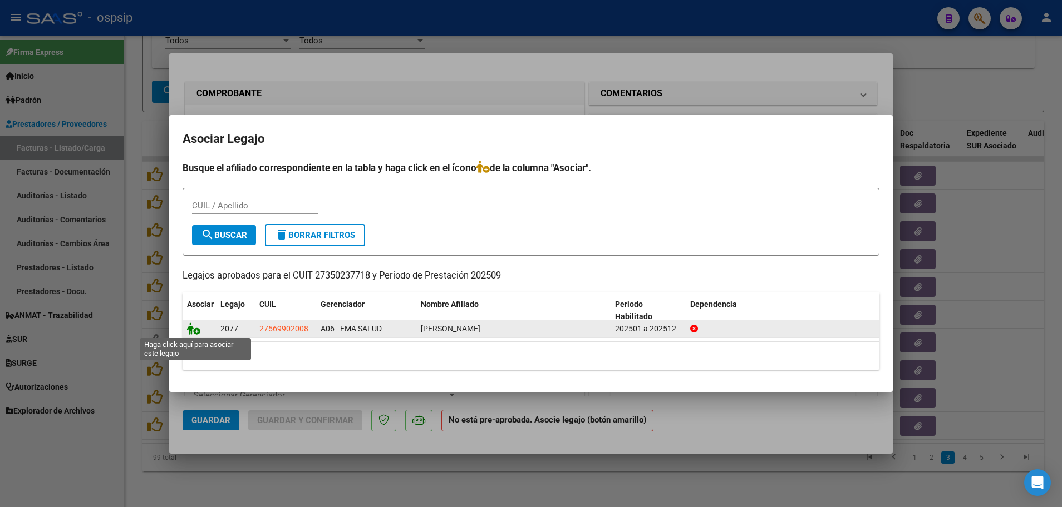
click at [197, 329] on icon at bounding box center [193, 329] width 13 height 12
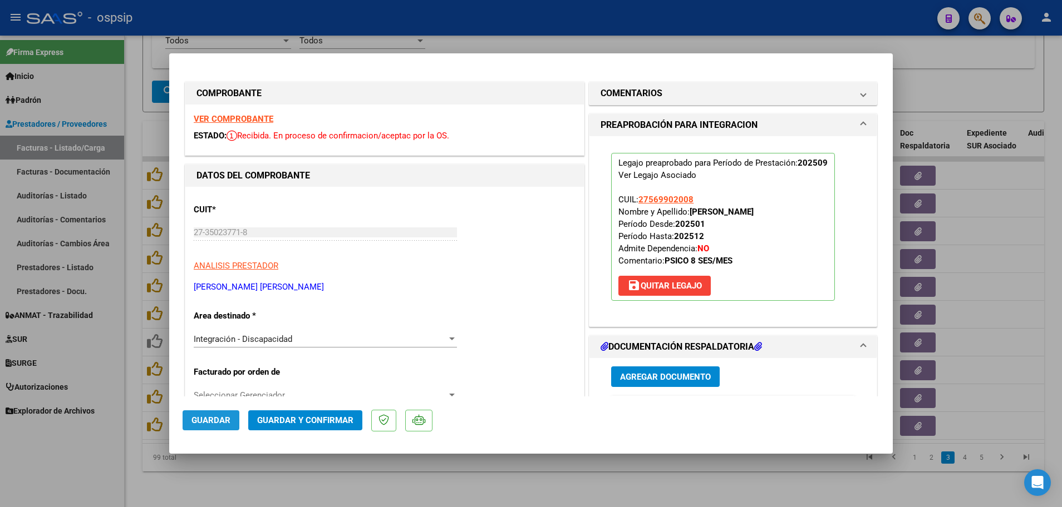
click at [213, 420] on span "Guardar" at bounding box center [210, 421] width 39 height 10
click at [134, 356] on div at bounding box center [531, 253] width 1062 height 507
type input "$ 0,00"
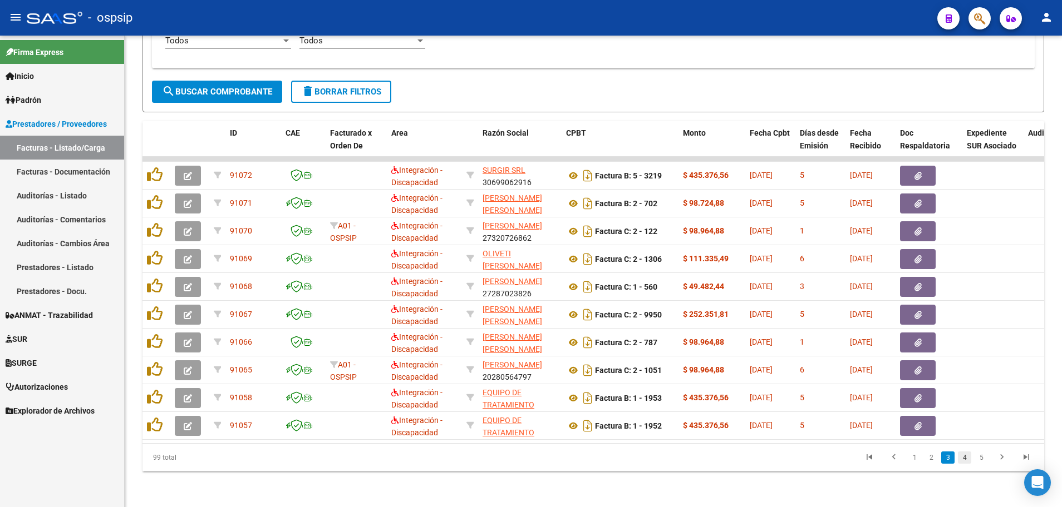
click at [968, 458] on link "4" at bounding box center [964, 458] width 13 height 12
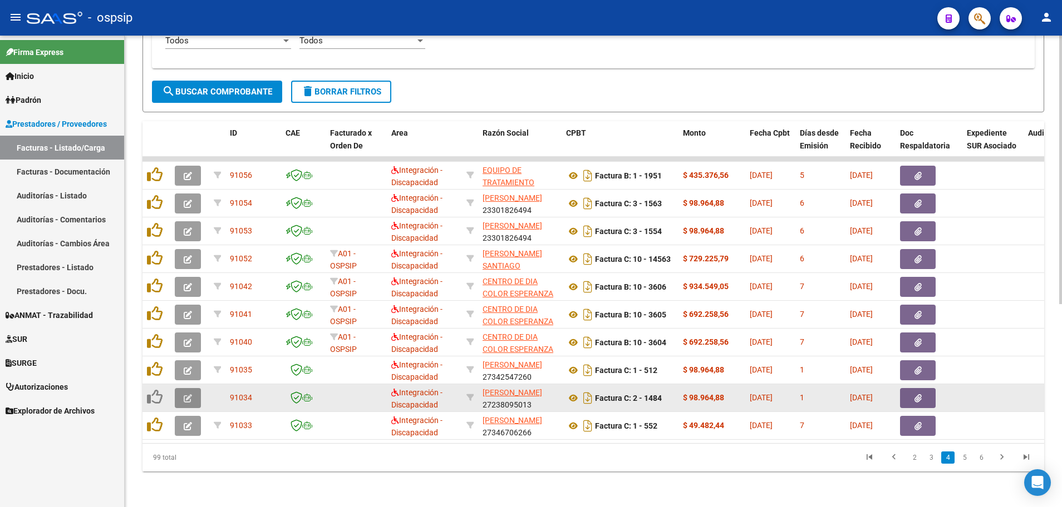
click at [191, 395] on button "button" at bounding box center [188, 398] width 26 height 20
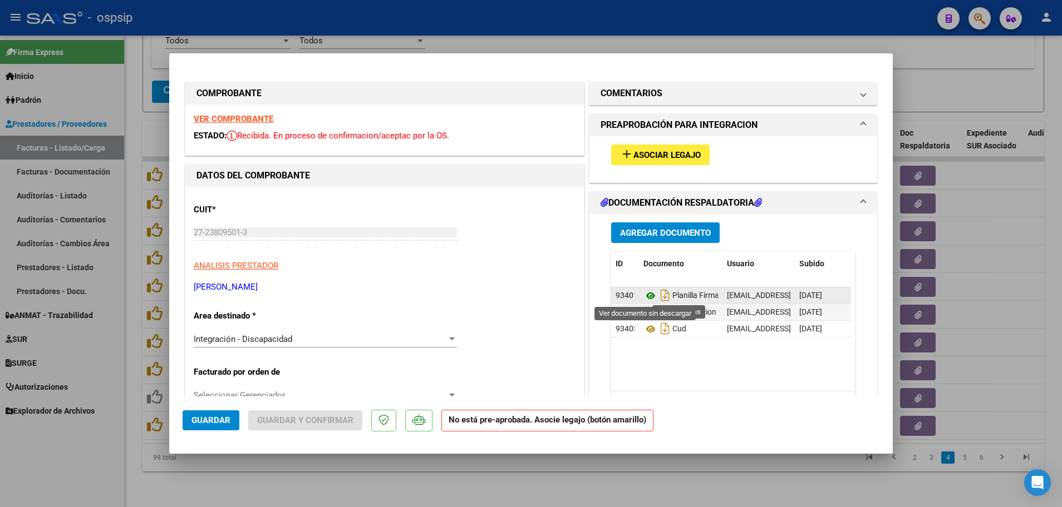
click at [648, 295] on icon at bounding box center [650, 295] width 14 height 13
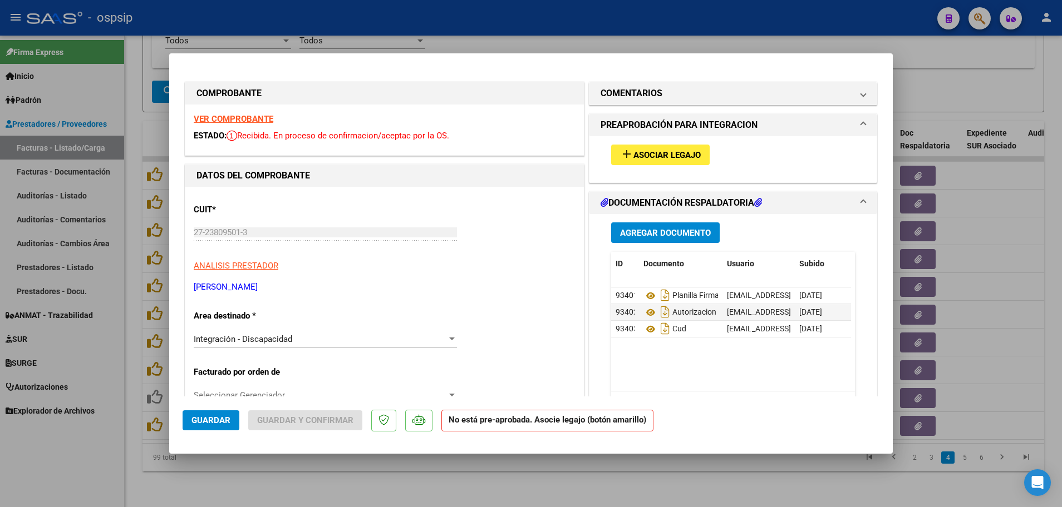
click at [229, 120] on strong "VER COMPROBANTE" at bounding box center [234, 119] width 80 height 10
click at [650, 145] on button "add Asociar Legajo" at bounding box center [660, 155] width 98 height 21
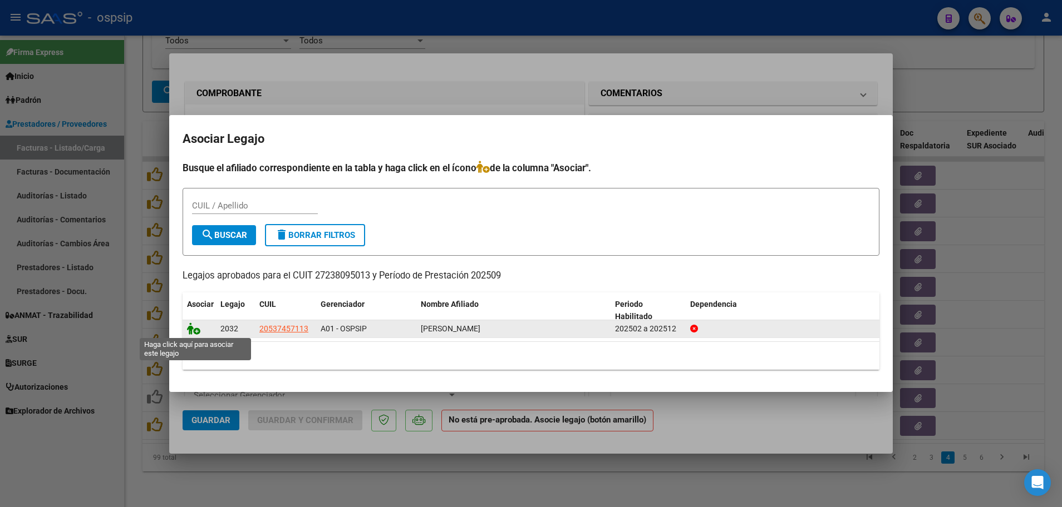
click at [197, 332] on icon at bounding box center [193, 329] width 13 height 12
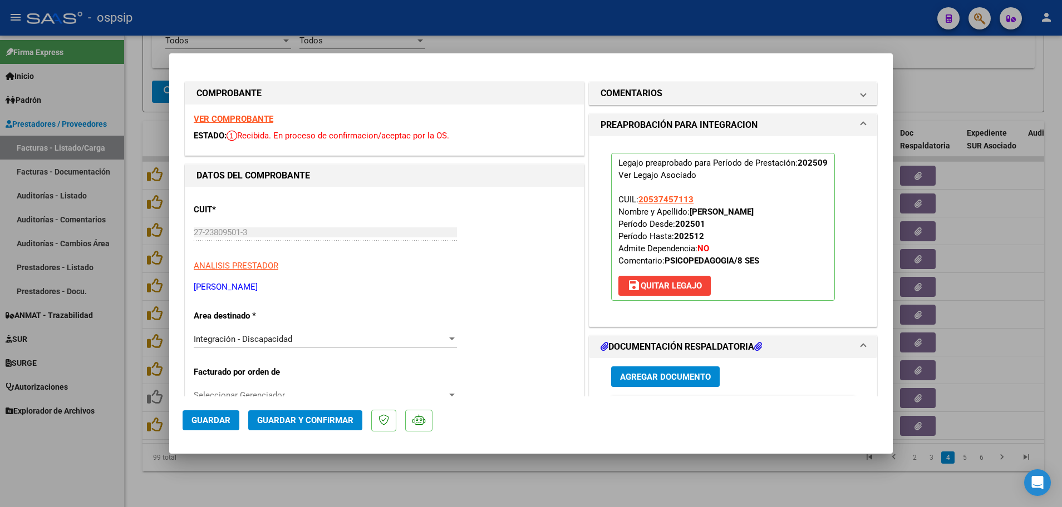
click at [206, 421] on span "Guardar" at bounding box center [210, 421] width 39 height 10
click at [130, 405] on div at bounding box center [531, 253] width 1062 height 507
type input "$ 0,00"
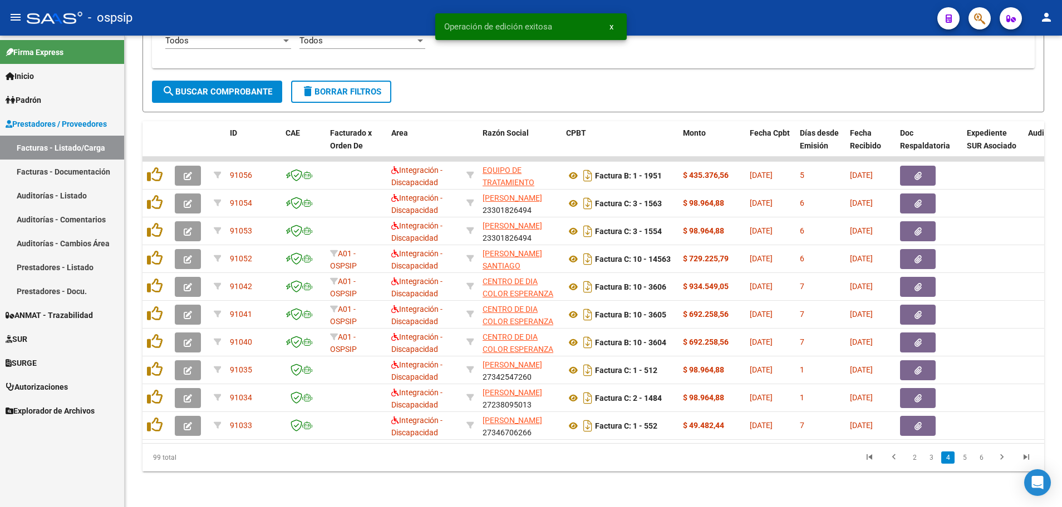
click at [961, 458] on link "5" at bounding box center [964, 458] width 13 height 12
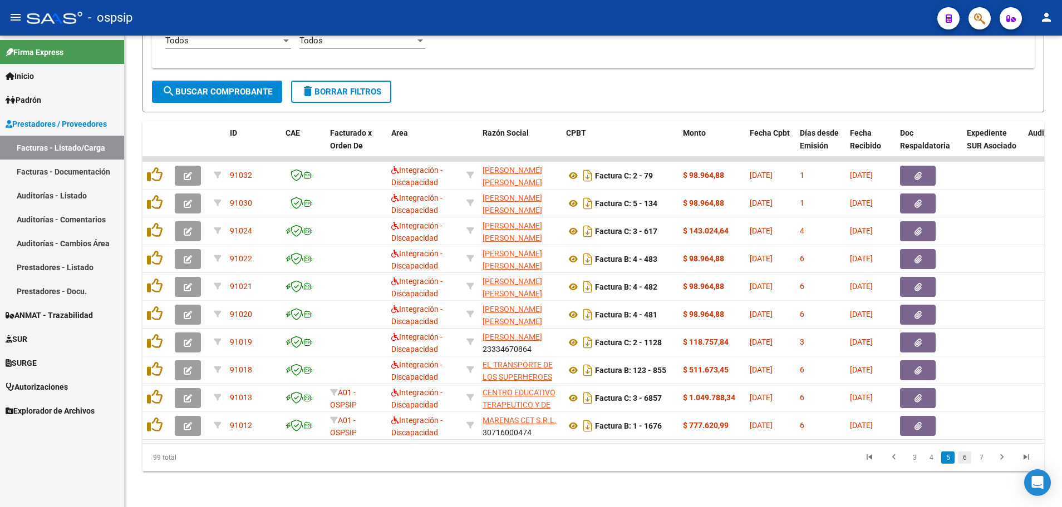
click at [968, 457] on link "6" at bounding box center [964, 458] width 13 height 12
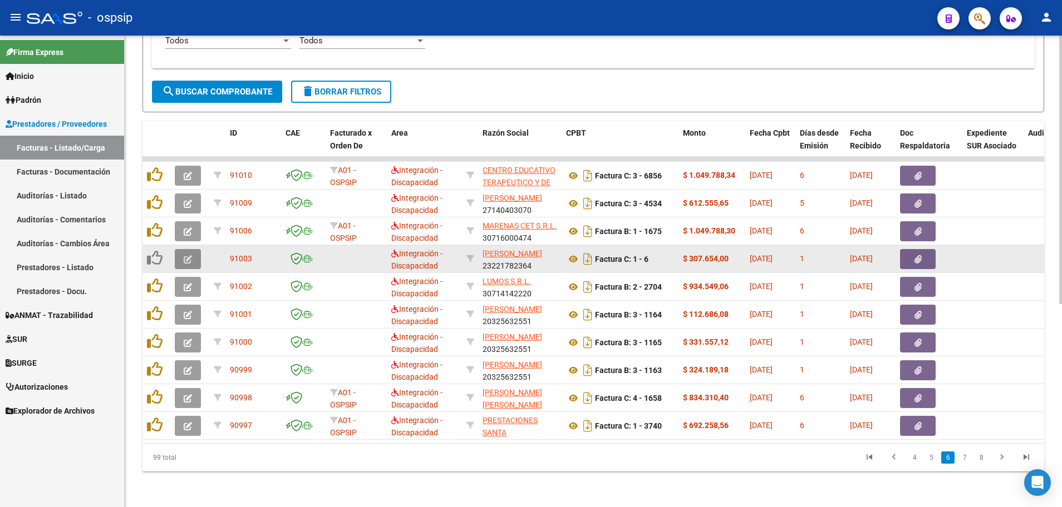
click at [191, 255] on icon "button" at bounding box center [188, 259] width 8 height 8
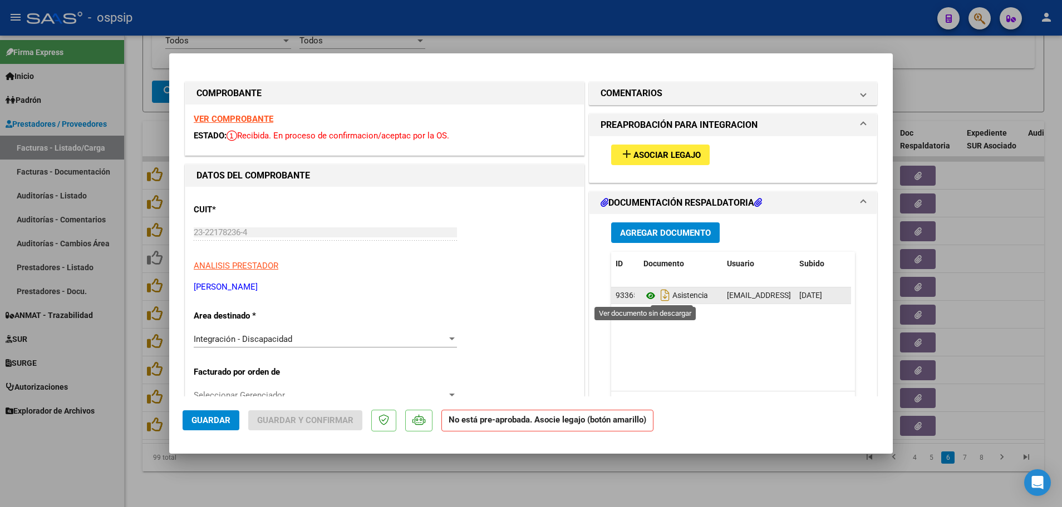
click at [645, 295] on icon at bounding box center [650, 295] width 14 height 13
click at [673, 157] on span "Asociar Legajo" at bounding box center [666, 155] width 67 height 10
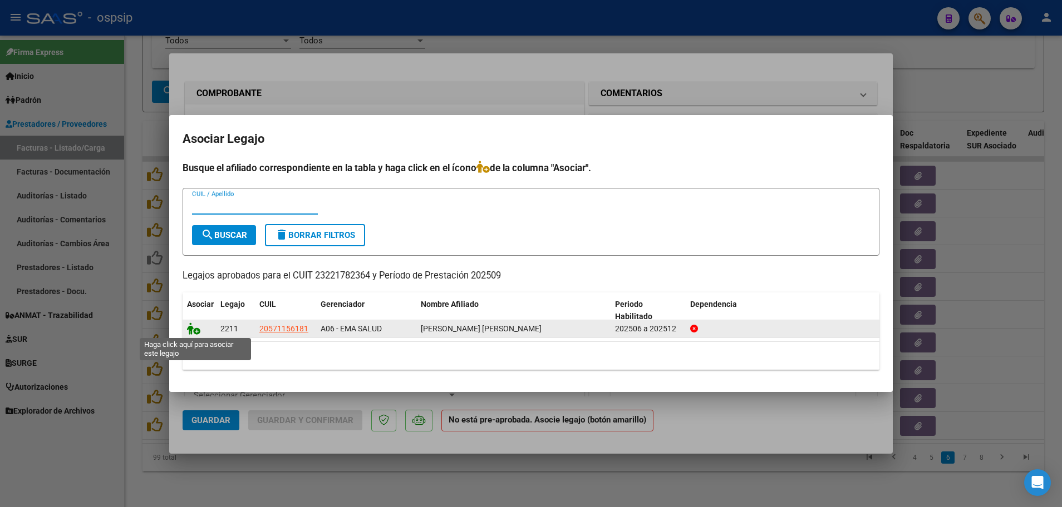
click at [197, 331] on icon at bounding box center [193, 329] width 13 height 12
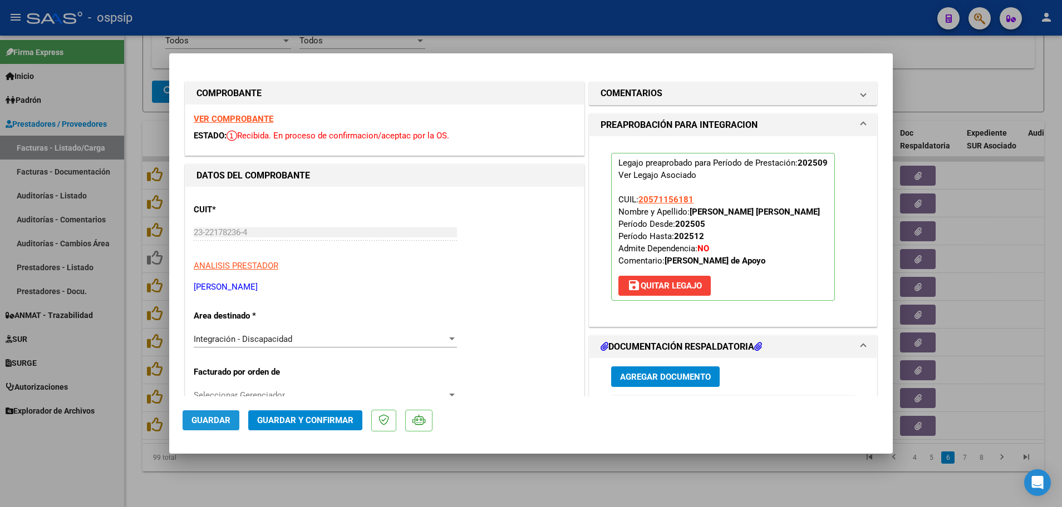
click at [223, 419] on span "Guardar" at bounding box center [210, 421] width 39 height 10
click at [132, 382] on div at bounding box center [531, 253] width 1062 height 507
type input "$ 0,00"
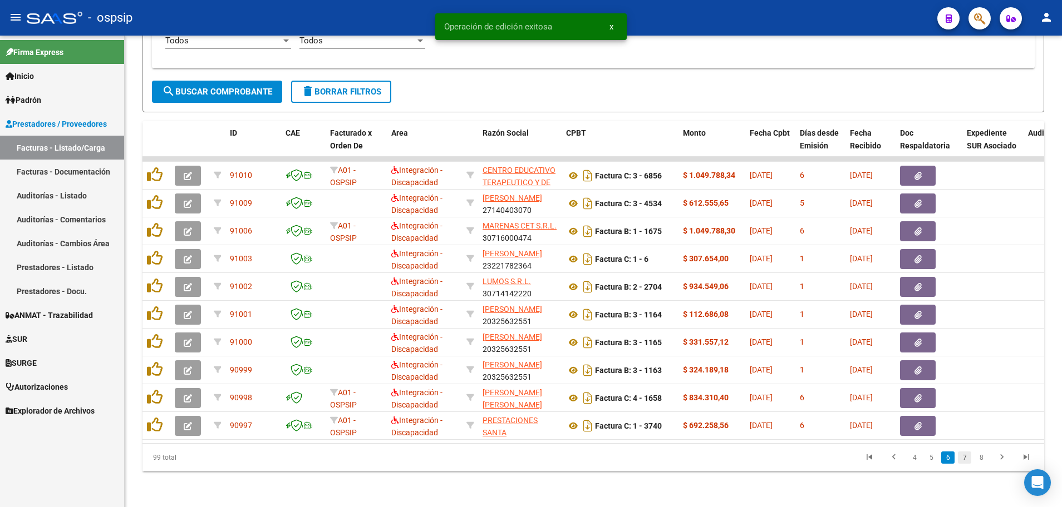
click at [965, 457] on link "7" at bounding box center [964, 458] width 13 height 12
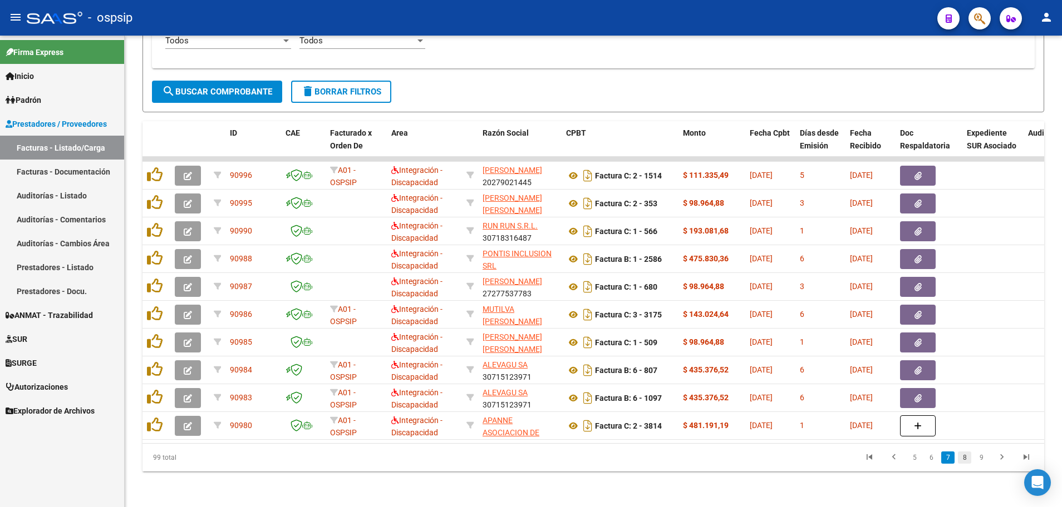
click at [965, 457] on link "8" at bounding box center [964, 458] width 13 height 12
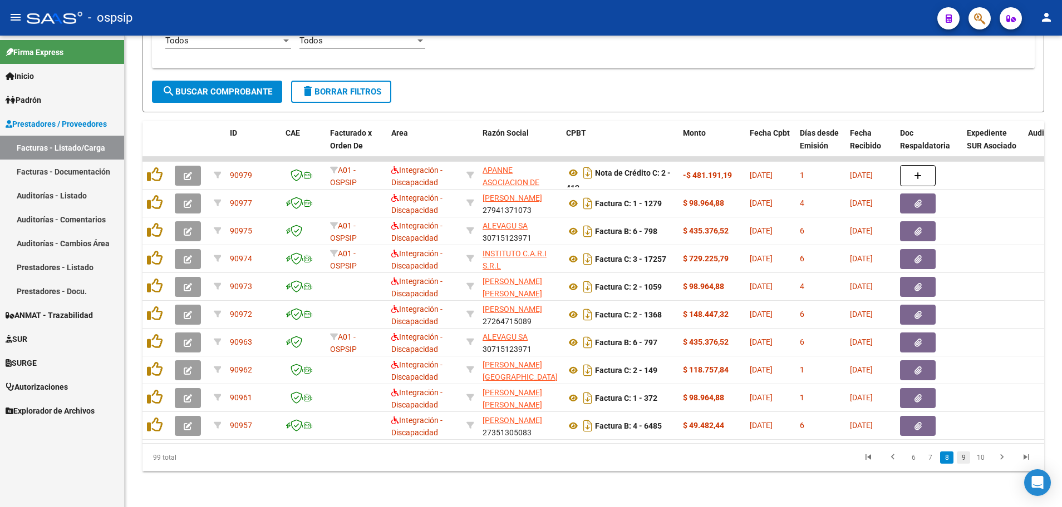
click at [963, 455] on link "9" at bounding box center [962, 458] width 13 height 12
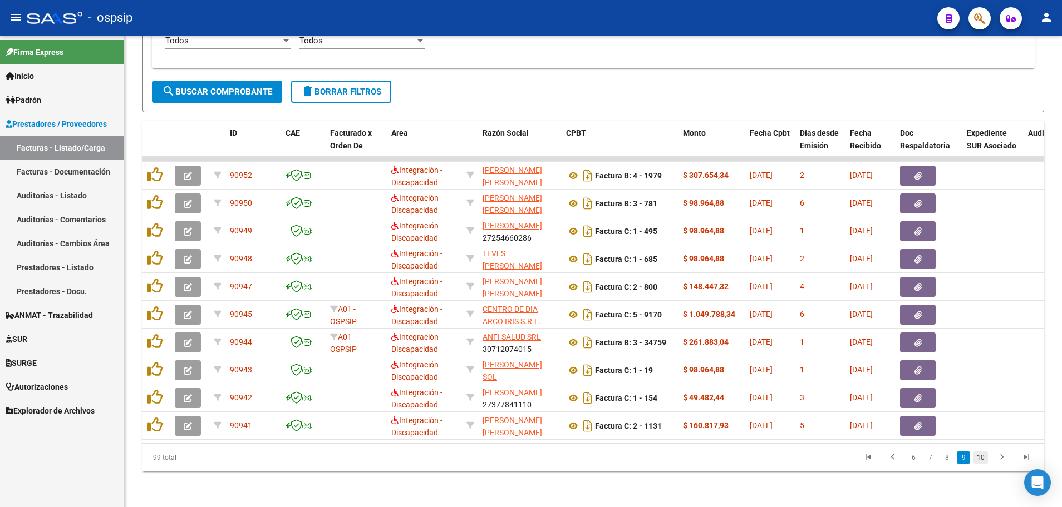
click at [978, 456] on link "10" at bounding box center [980, 458] width 14 height 12
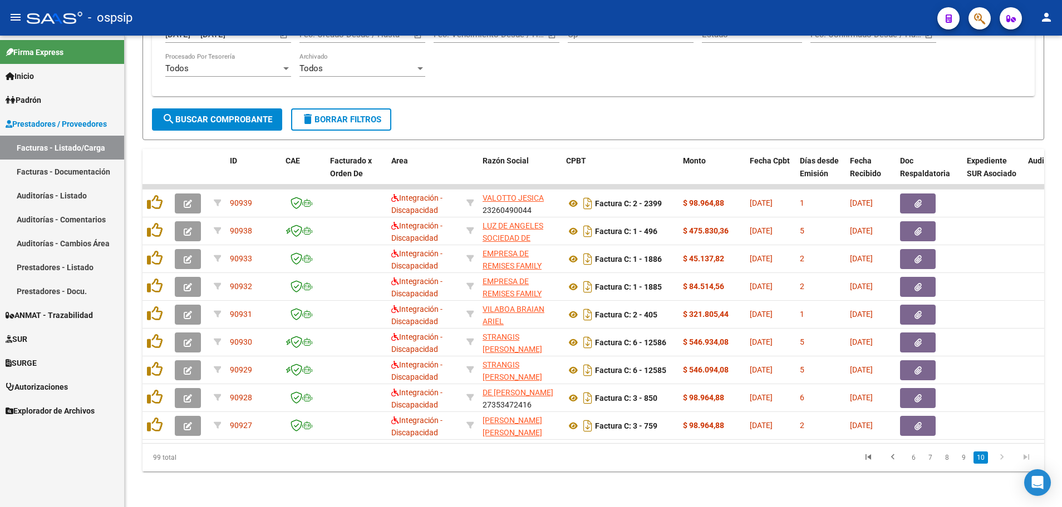
scroll to position [329, 0]
click at [869, 459] on icon "go to first page" at bounding box center [868, 458] width 14 height 13
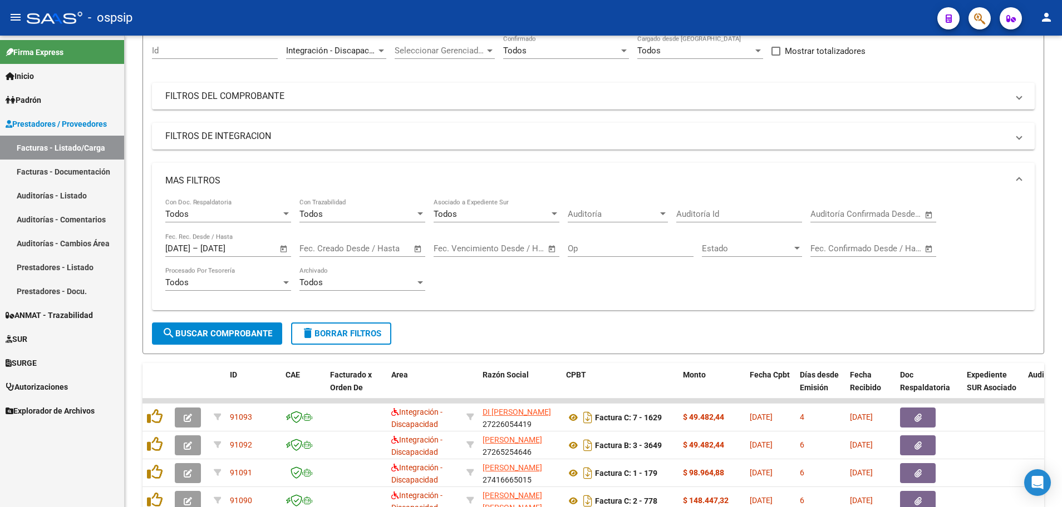
scroll to position [0, 0]
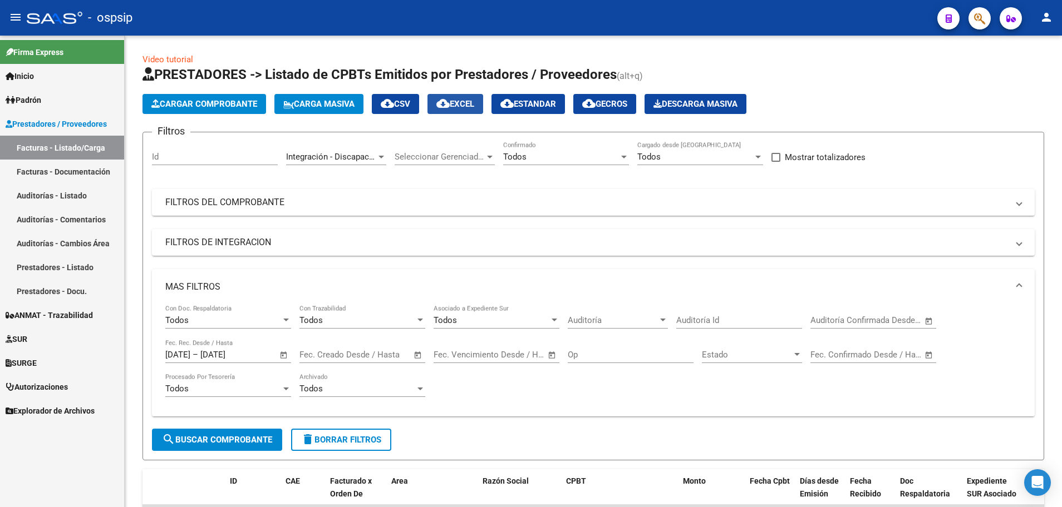
click at [461, 107] on span "cloud_download EXCEL" at bounding box center [455, 104] width 38 height 10
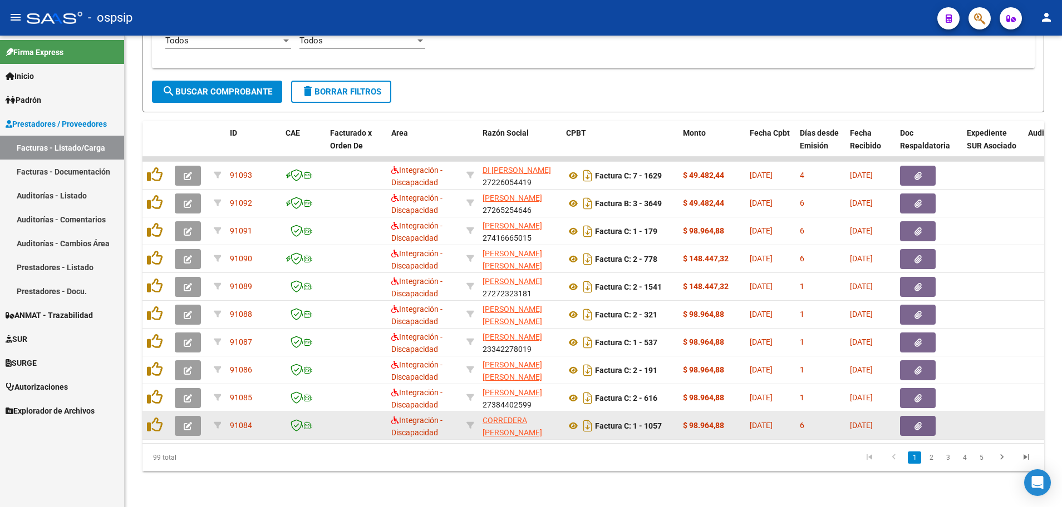
scroll to position [1, 0]
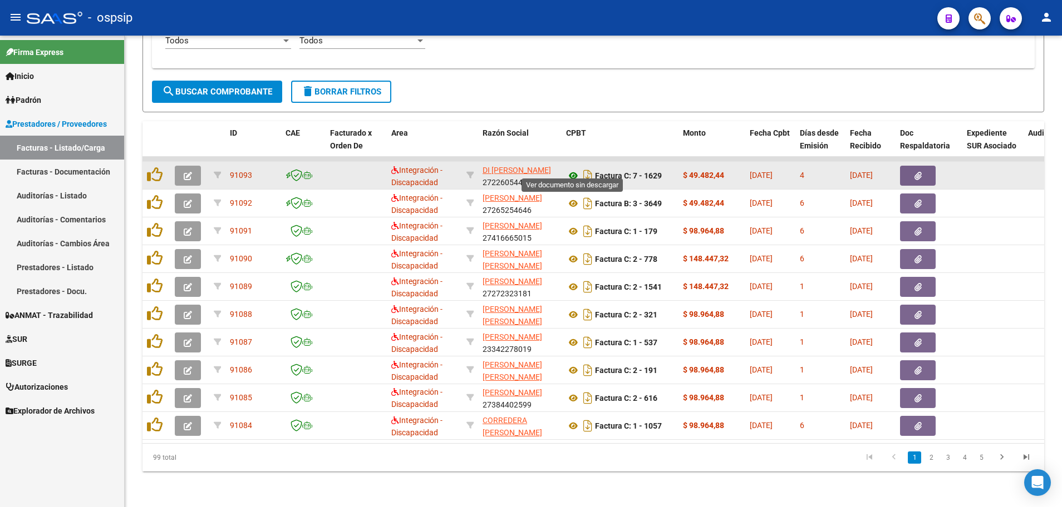
click at [575, 169] on icon at bounding box center [573, 175] width 14 height 13
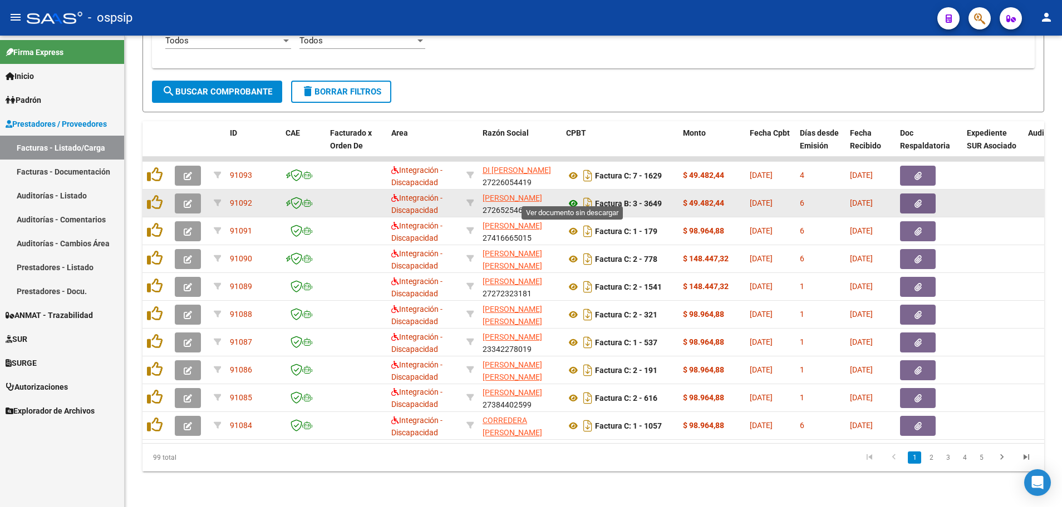
click at [574, 197] on icon at bounding box center [573, 203] width 14 height 13
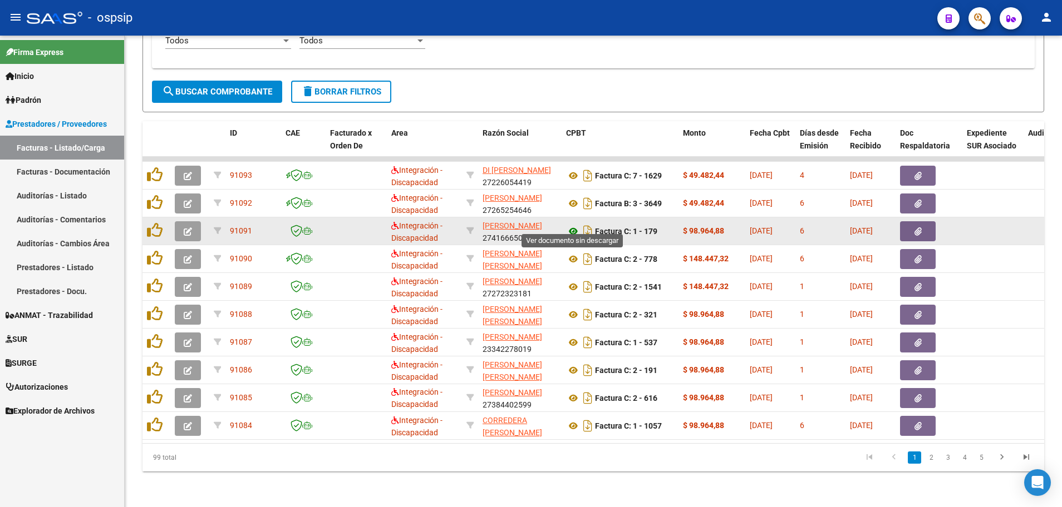
click at [569, 225] on icon at bounding box center [573, 231] width 14 height 13
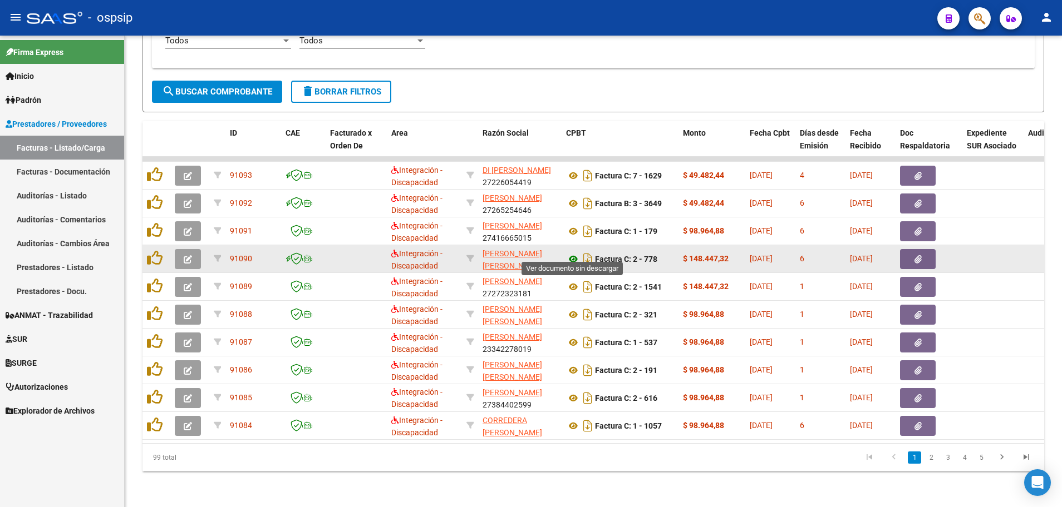
click at [573, 253] on icon at bounding box center [573, 259] width 14 height 13
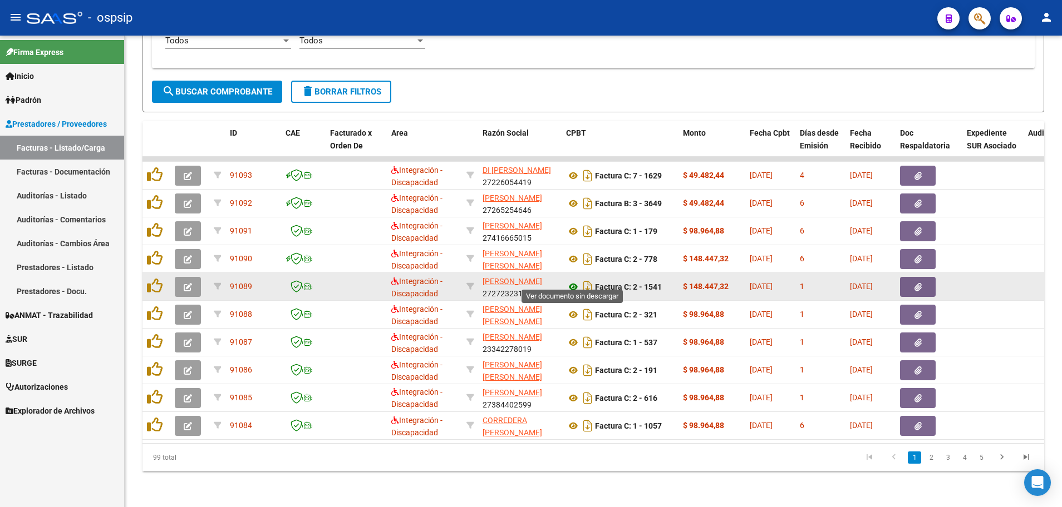
click at [573, 280] on icon at bounding box center [573, 286] width 14 height 13
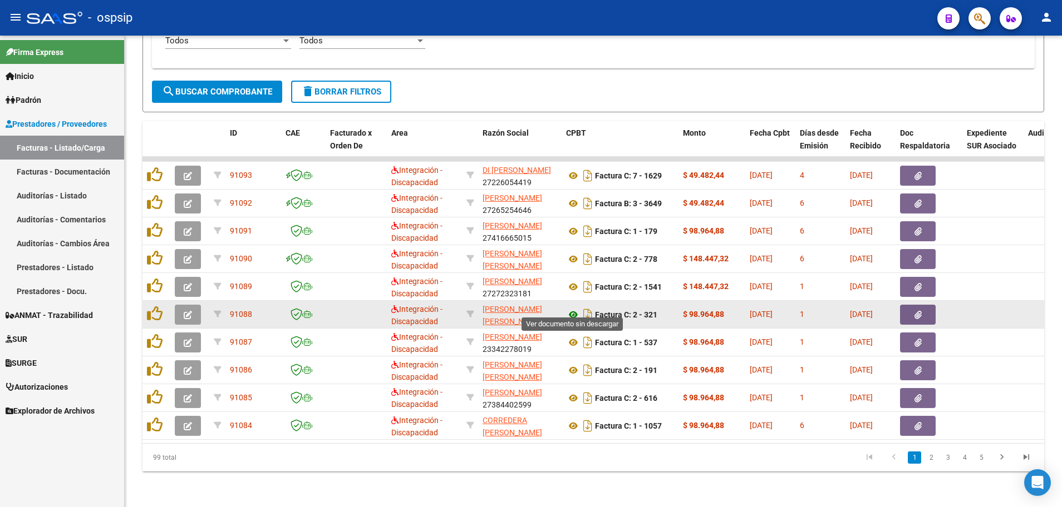
click at [571, 309] on icon at bounding box center [573, 314] width 14 height 13
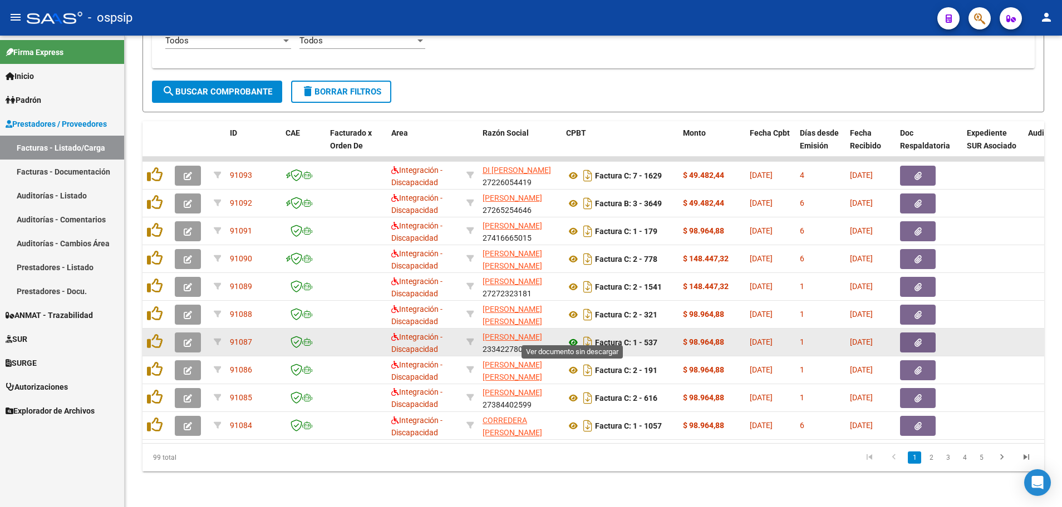
click at [574, 336] on icon at bounding box center [573, 342] width 14 height 13
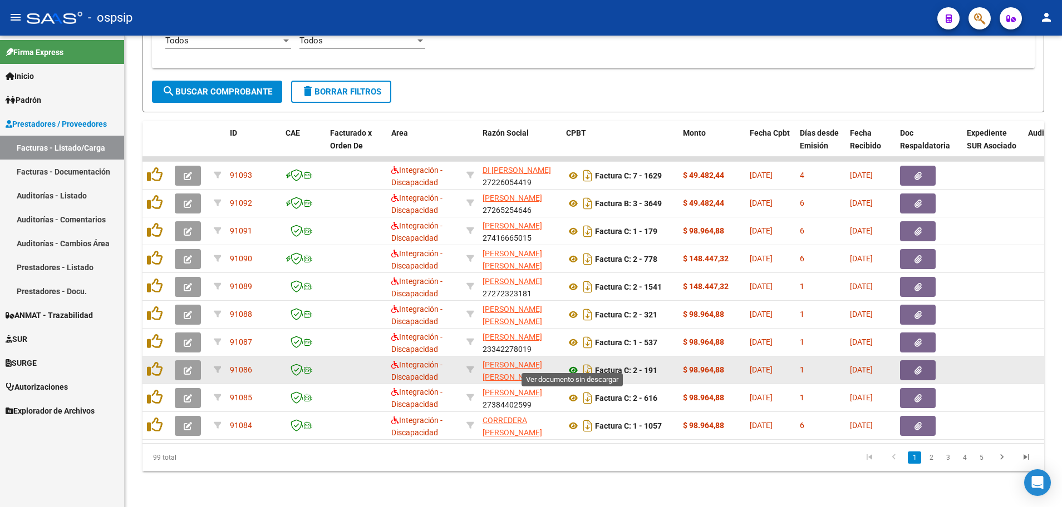
click at [570, 364] on icon at bounding box center [573, 370] width 14 height 13
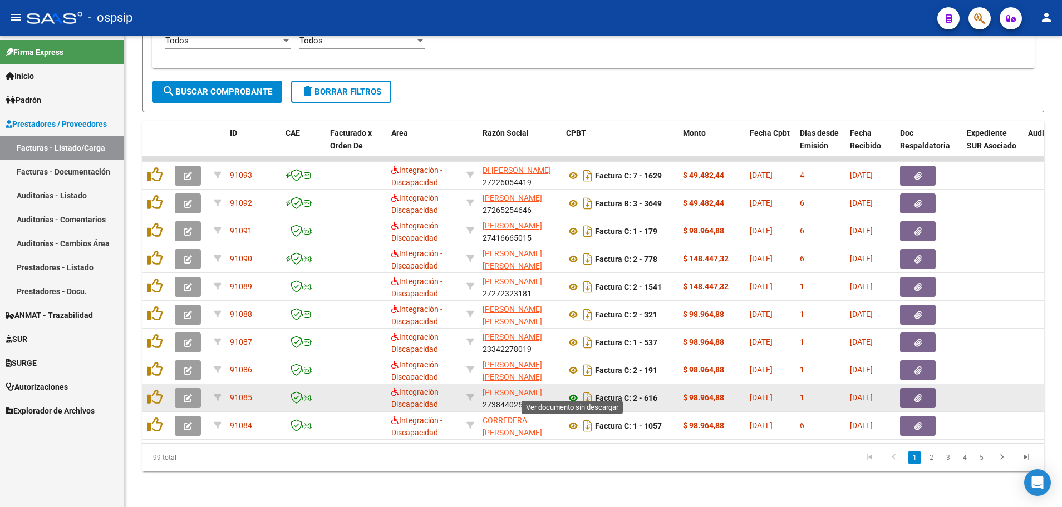
click at [570, 392] on icon at bounding box center [573, 398] width 14 height 13
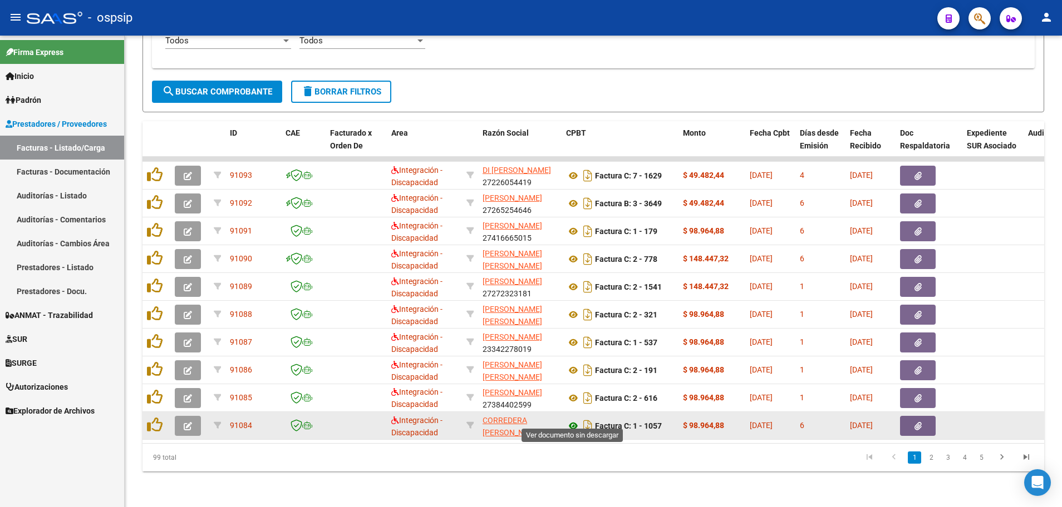
click at [576, 420] on icon at bounding box center [573, 426] width 14 height 13
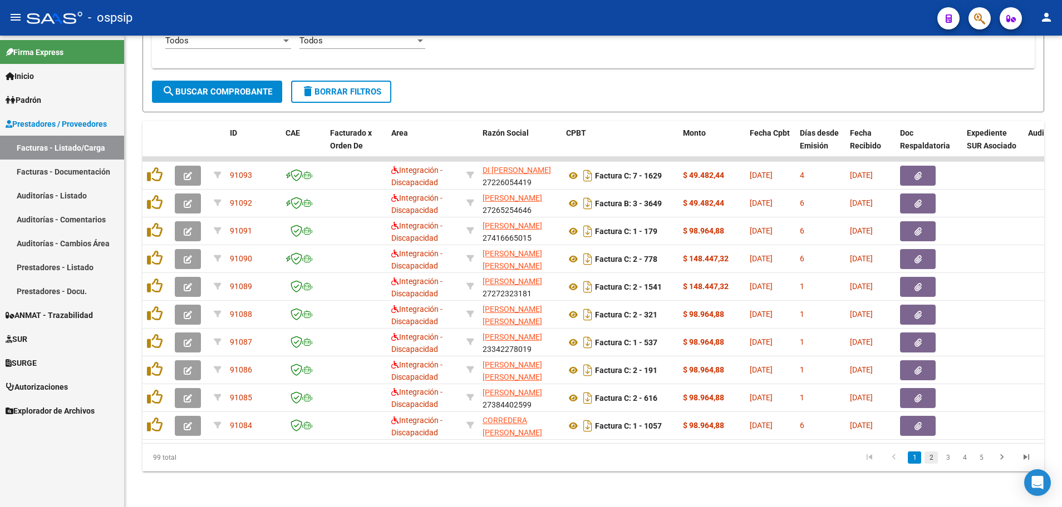
click at [930, 463] on link "2" at bounding box center [930, 458] width 13 height 12
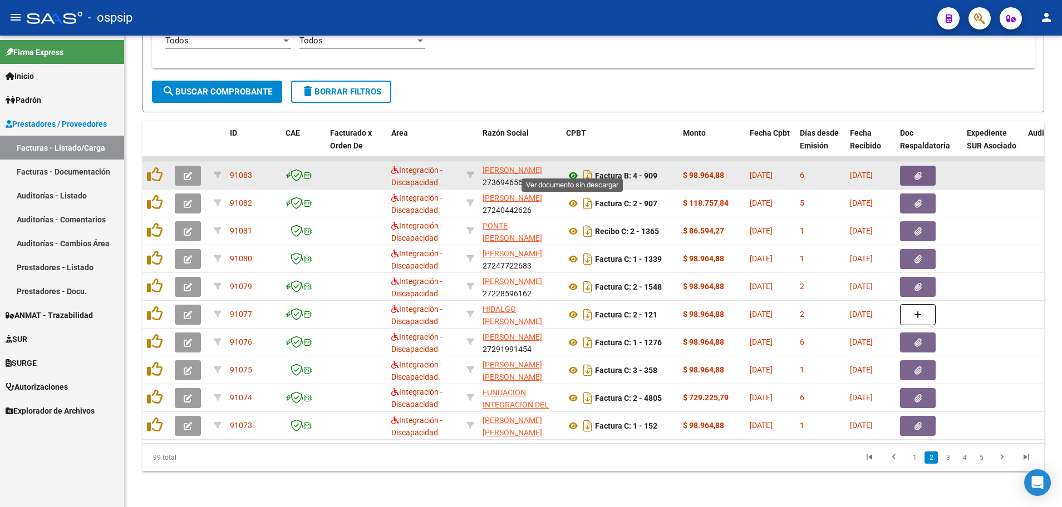
click at [575, 171] on icon at bounding box center [573, 175] width 14 height 13
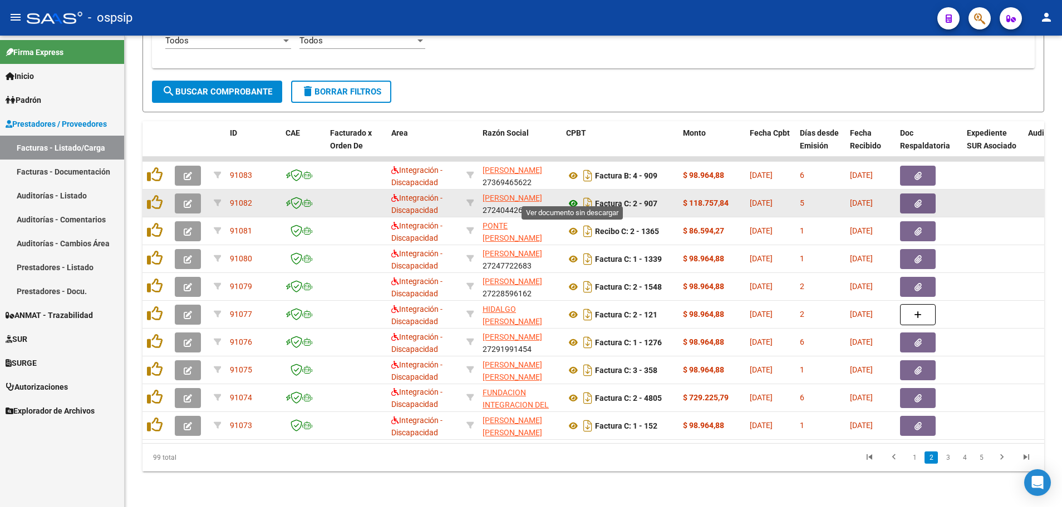
click at [570, 197] on icon at bounding box center [573, 203] width 14 height 13
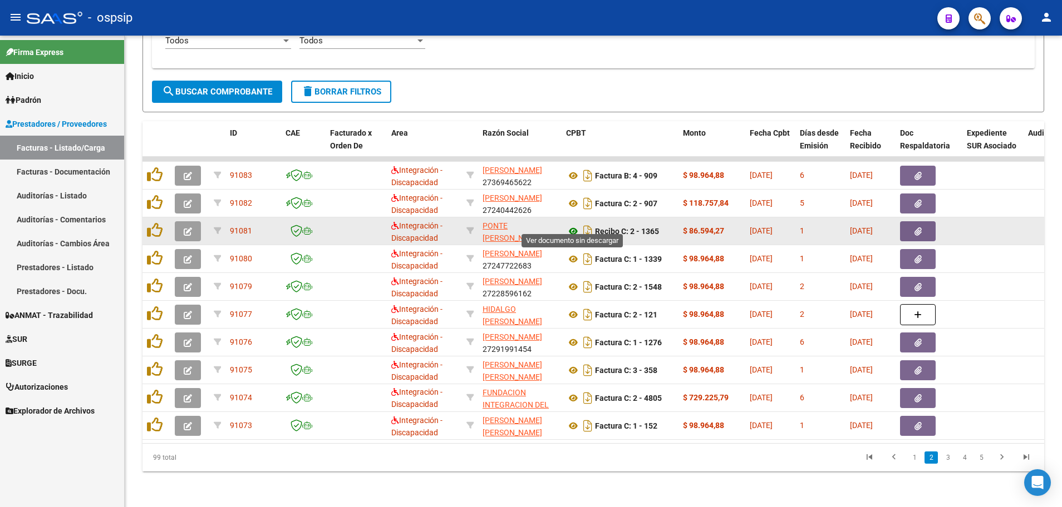
click at [569, 225] on icon at bounding box center [573, 231] width 14 height 13
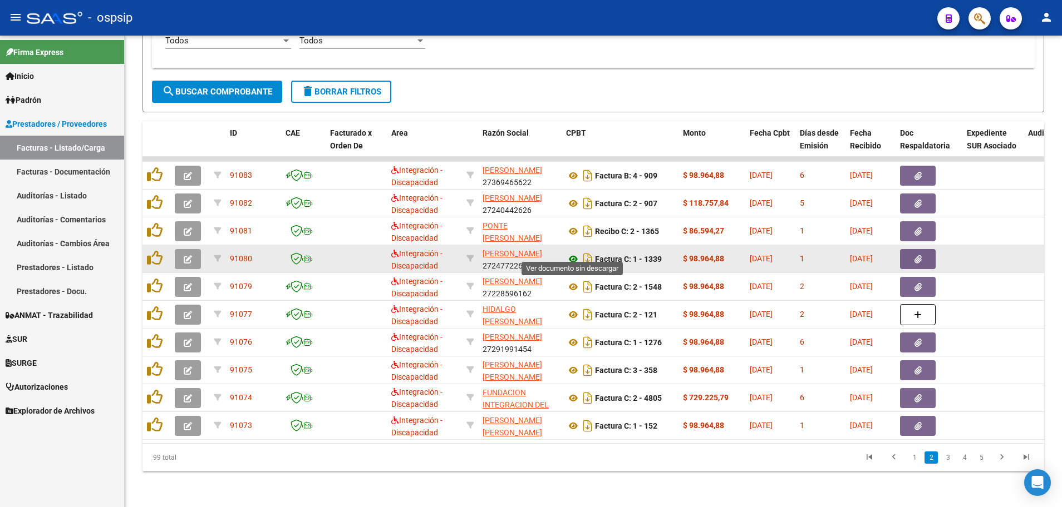
click at [571, 253] on icon at bounding box center [573, 259] width 14 height 13
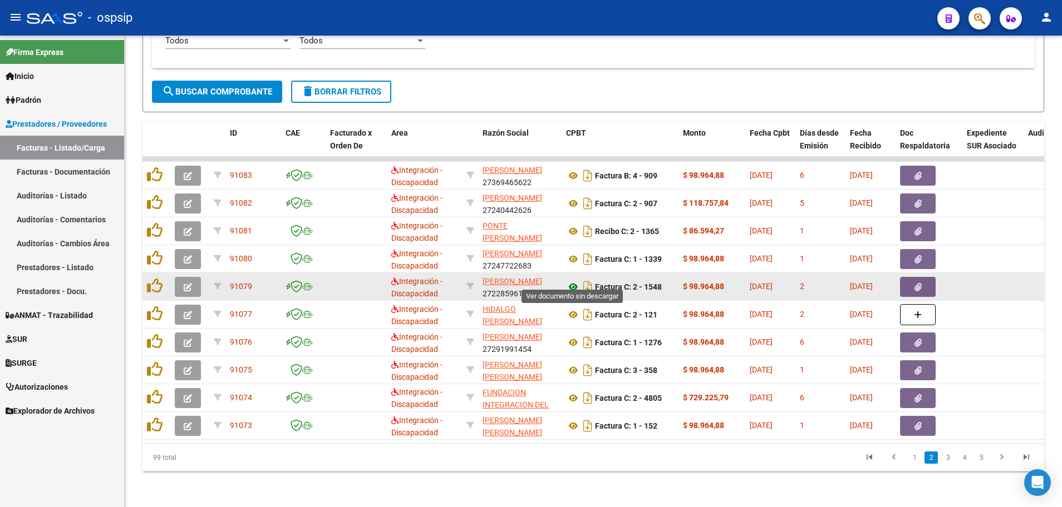
click at [572, 280] on icon at bounding box center [573, 286] width 14 height 13
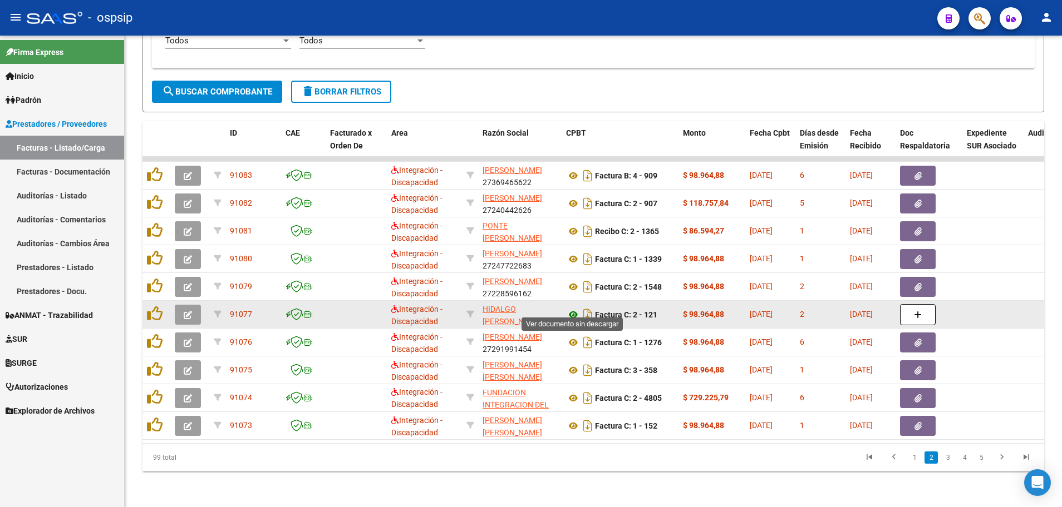
click at [575, 308] on icon at bounding box center [573, 314] width 14 height 13
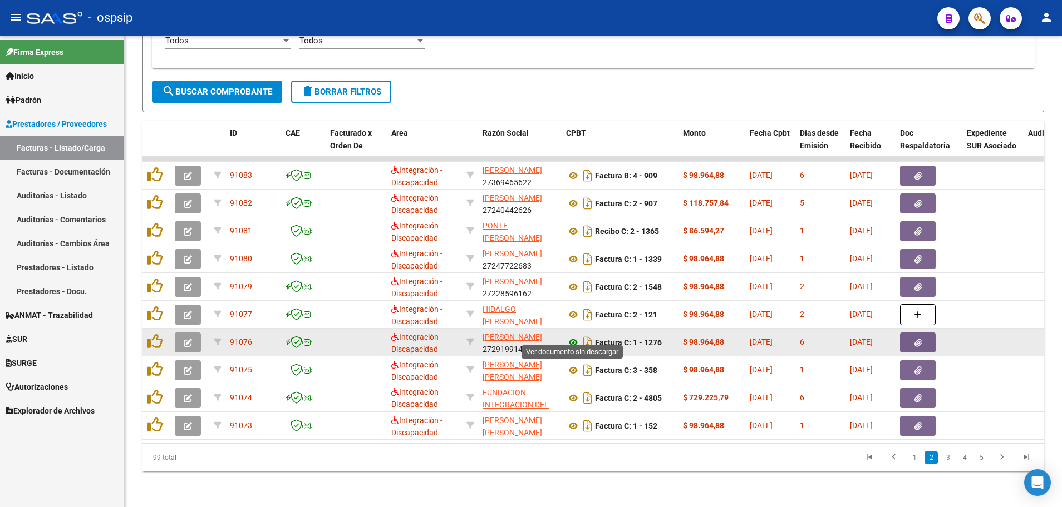
click at [574, 336] on icon at bounding box center [573, 342] width 14 height 13
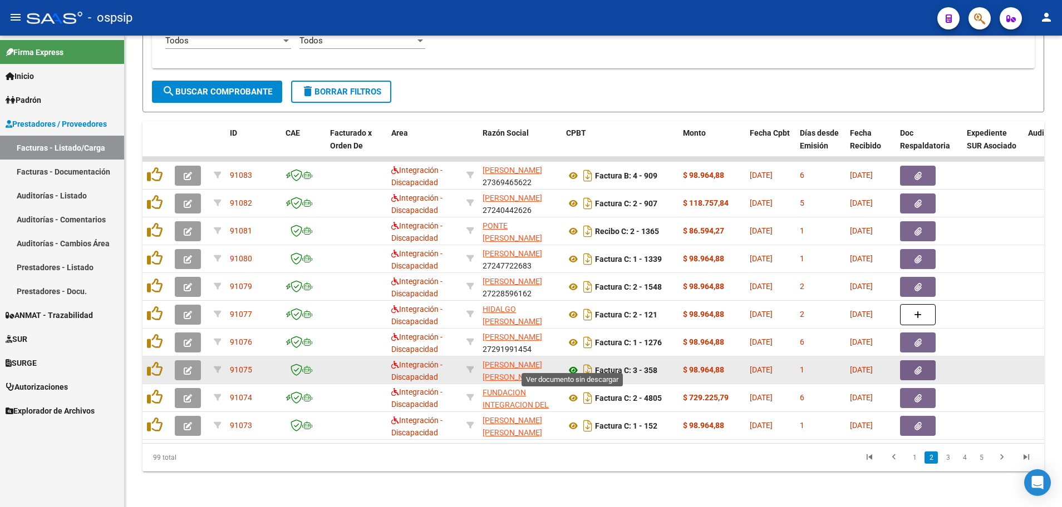
click at [571, 364] on icon at bounding box center [573, 370] width 14 height 13
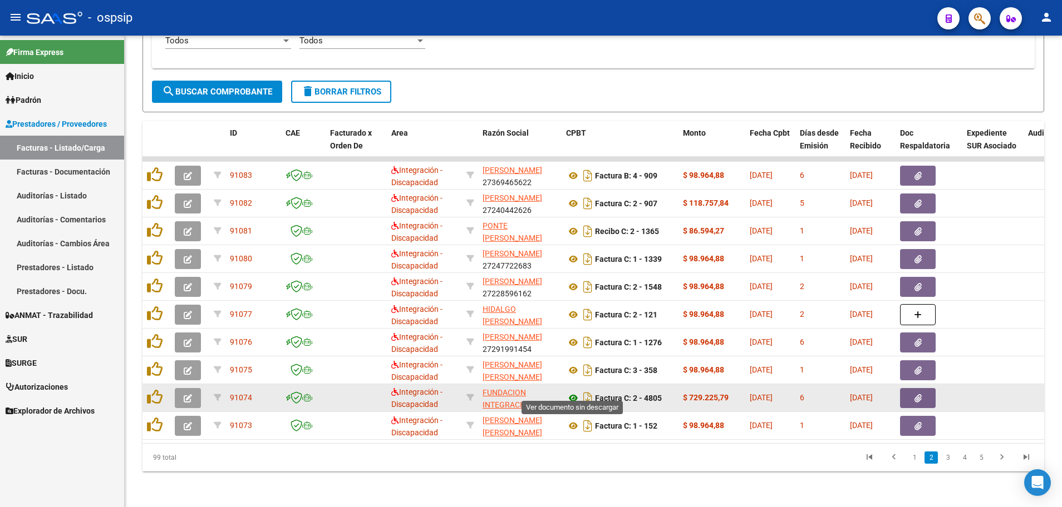
click at [573, 392] on icon at bounding box center [573, 398] width 14 height 13
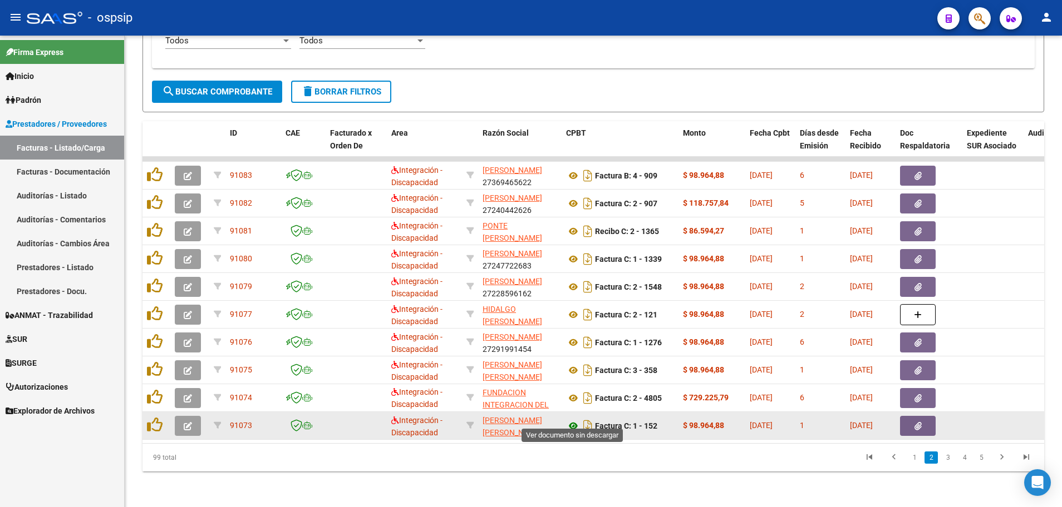
click at [574, 420] on icon at bounding box center [573, 426] width 14 height 13
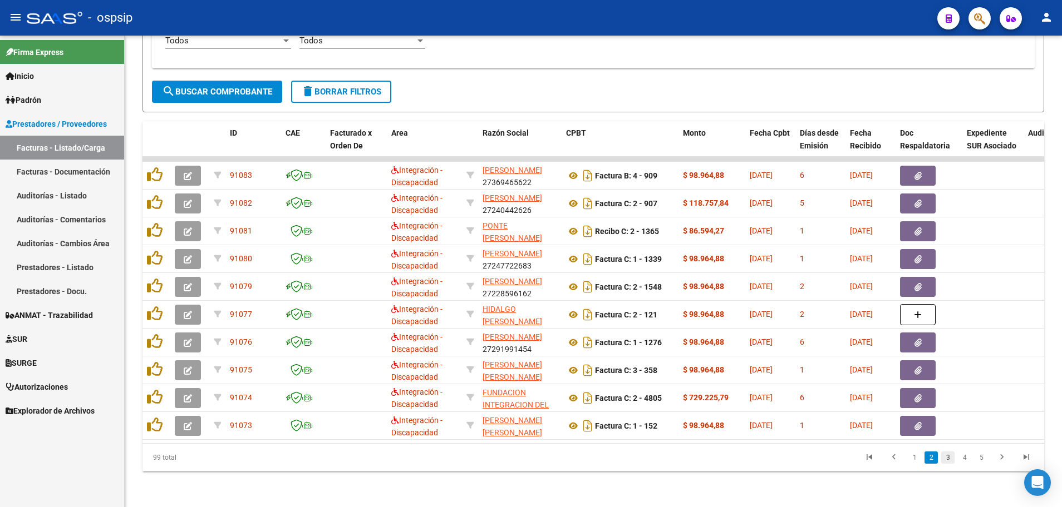
click at [949, 457] on link "3" at bounding box center [947, 458] width 13 height 12
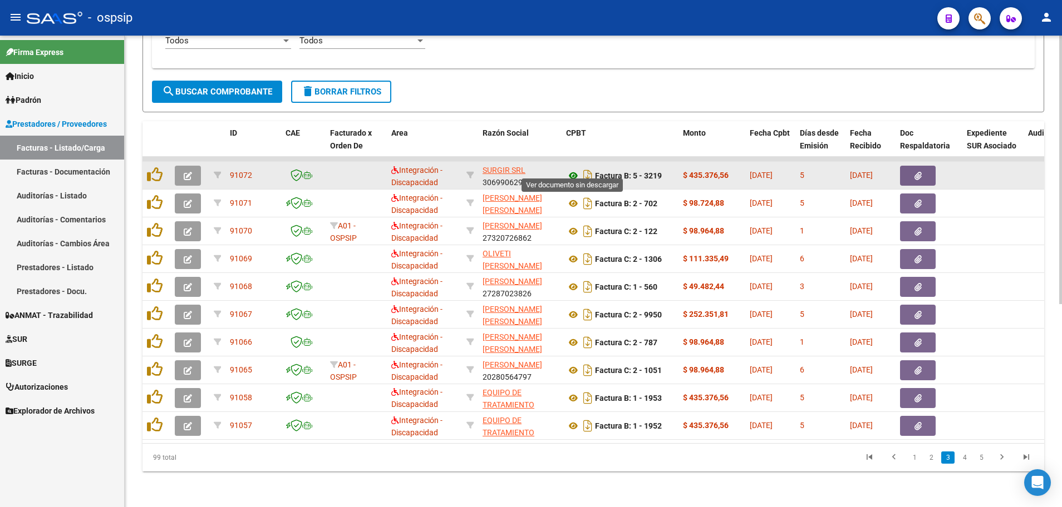
click at [573, 169] on icon at bounding box center [573, 175] width 14 height 13
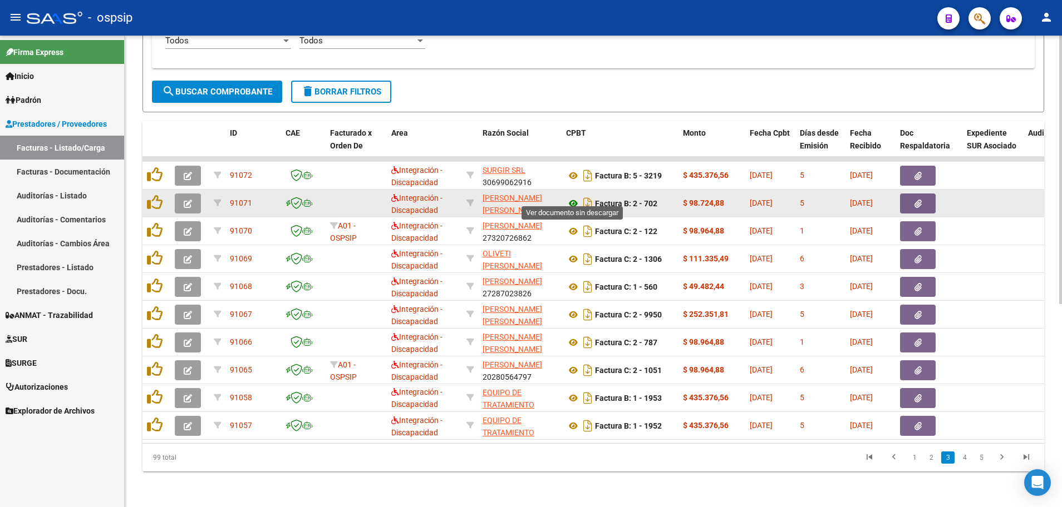
click at [568, 197] on icon at bounding box center [573, 203] width 14 height 13
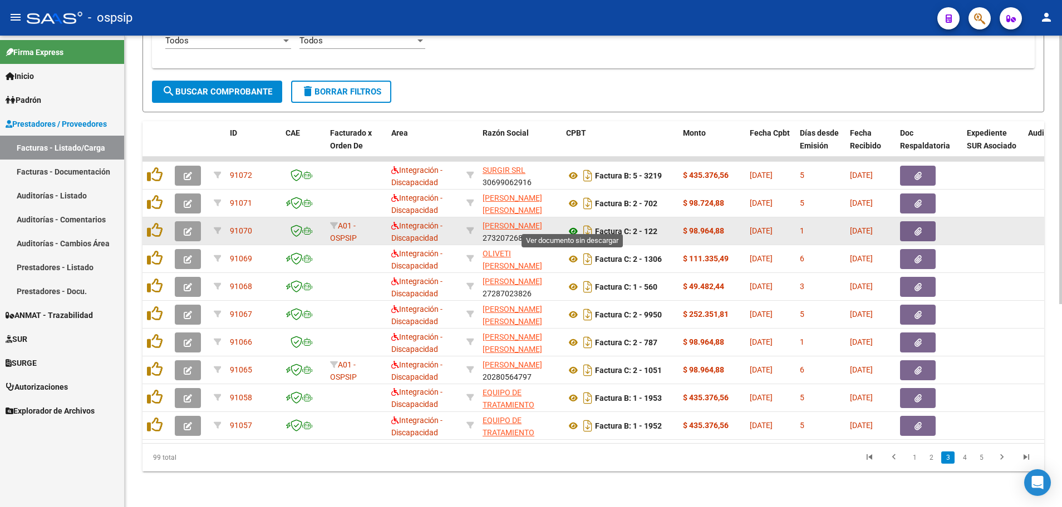
click at [569, 225] on icon at bounding box center [573, 231] width 14 height 13
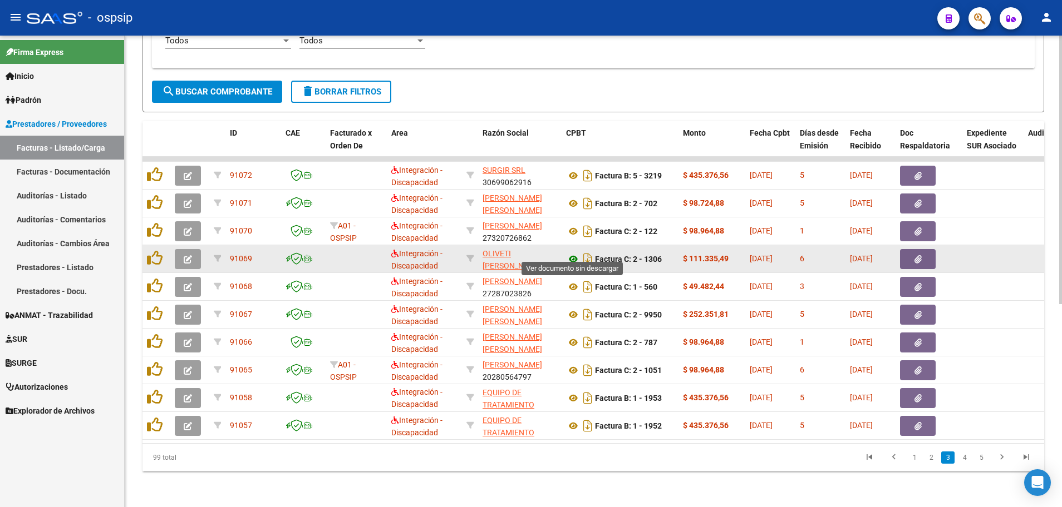
click at [574, 253] on icon at bounding box center [573, 259] width 14 height 13
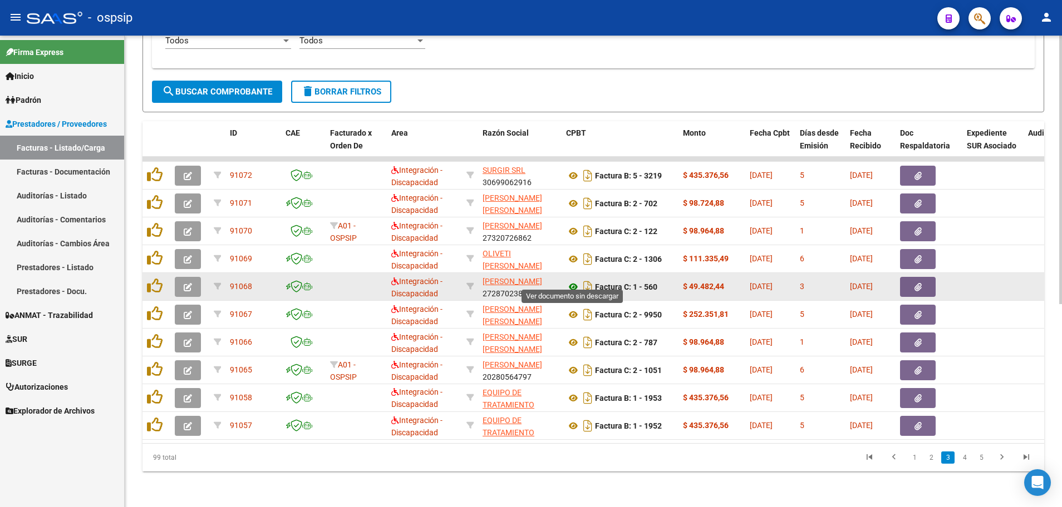
click at [572, 280] on icon at bounding box center [573, 286] width 14 height 13
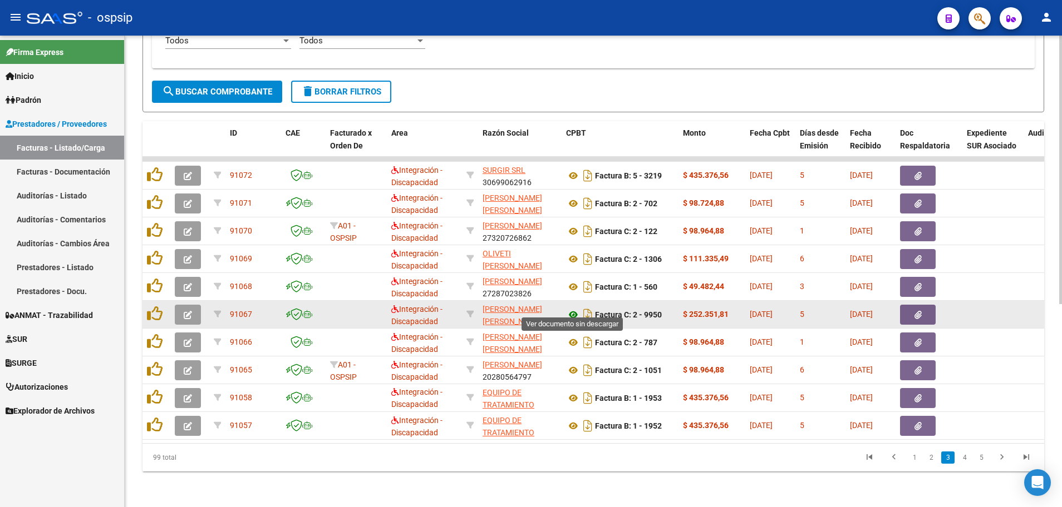
click at [573, 308] on icon at bounding box center [573, 314] width 14 height 13
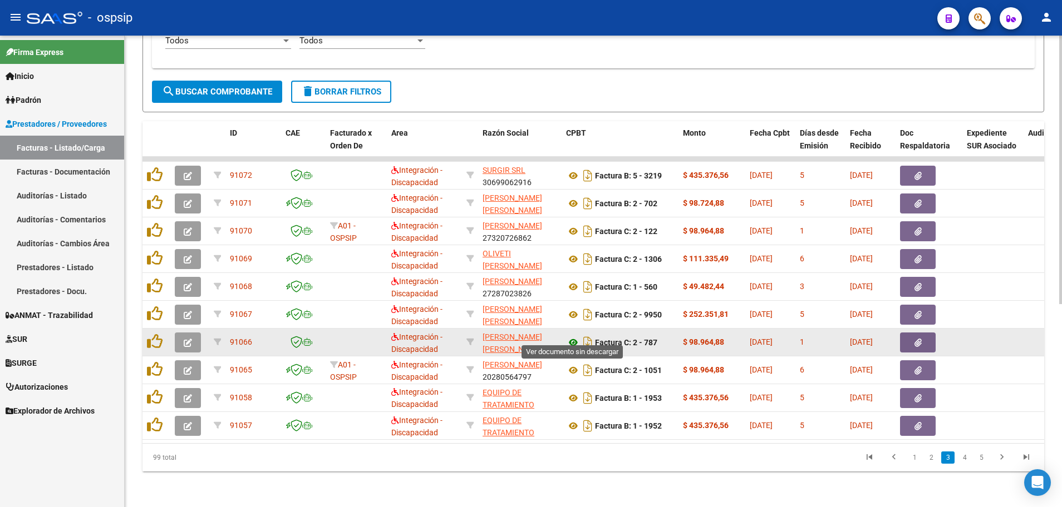
click at [569, 338] on icon at bounding box center [573, 342] width 14 height 13
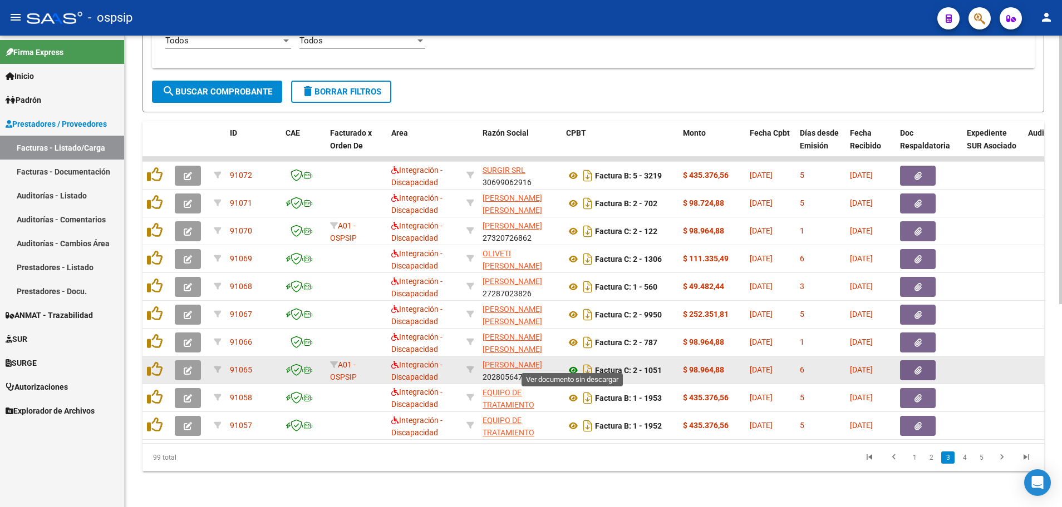
click at [573, 364] on icon at bounding box center [573, 370] width 14 height 13
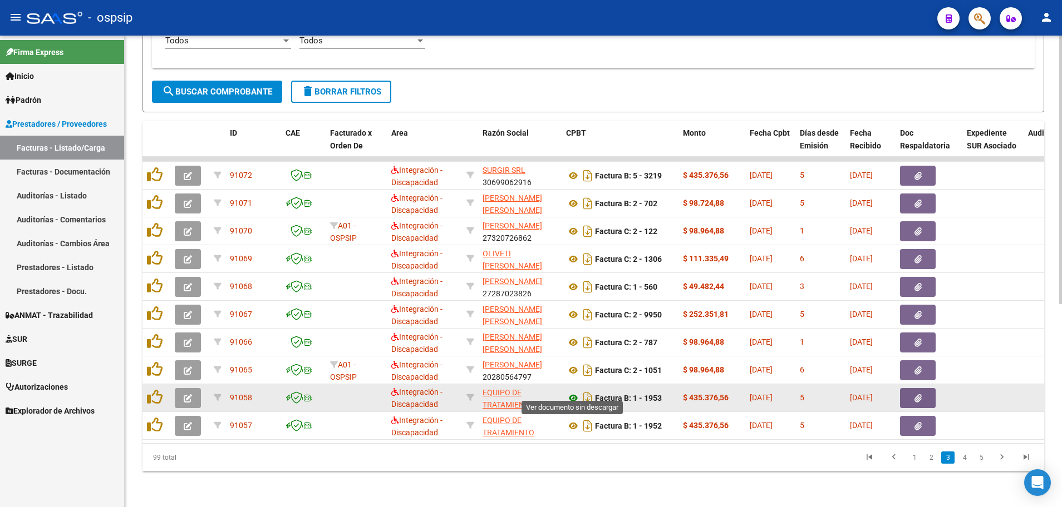
click at [571, 392] on icon at bounding box center [573, 398] width 14 height 13
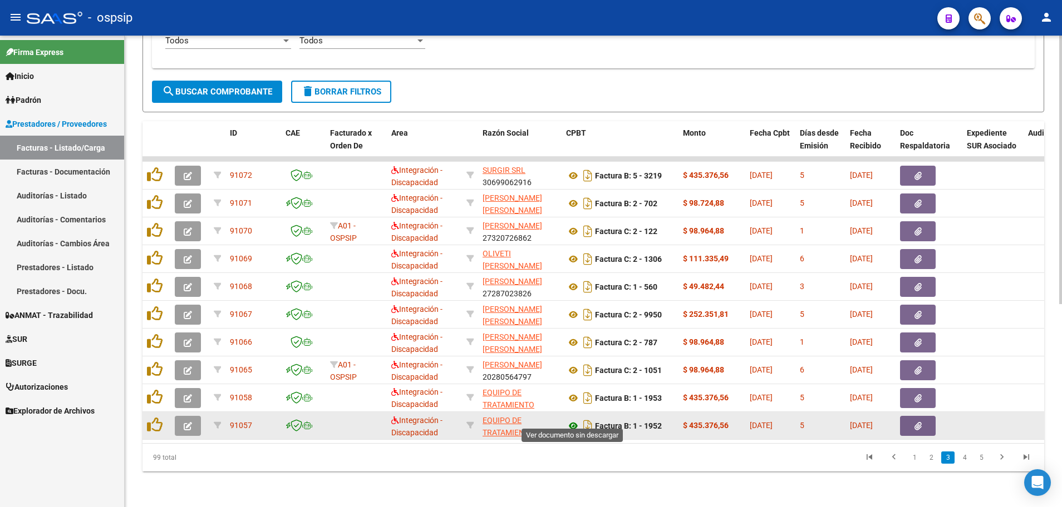
click at [574, 420] on icon at bounding box center [573, 426] width 14 height 13
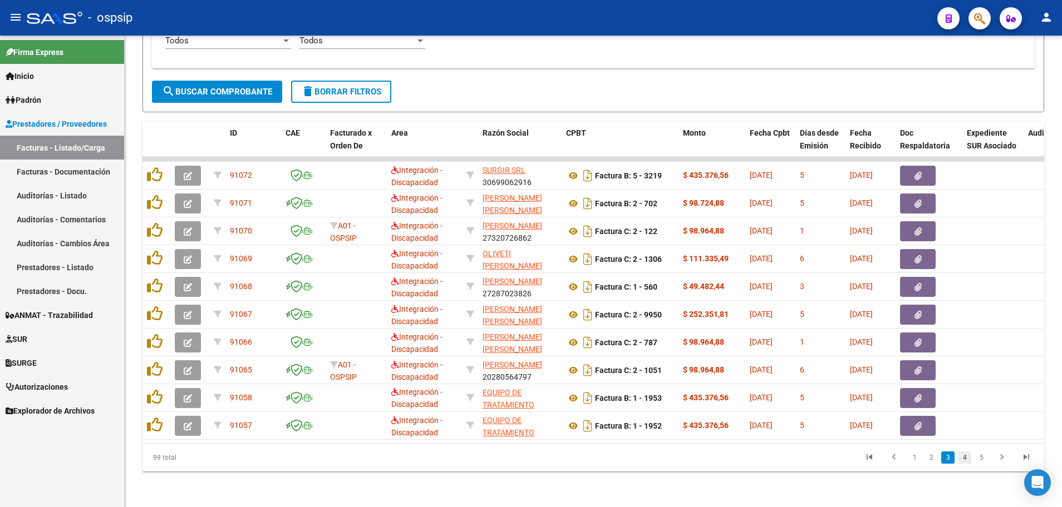
click at [963, 459] on link "4" at bounding box center [964, 458] width 13 height 12
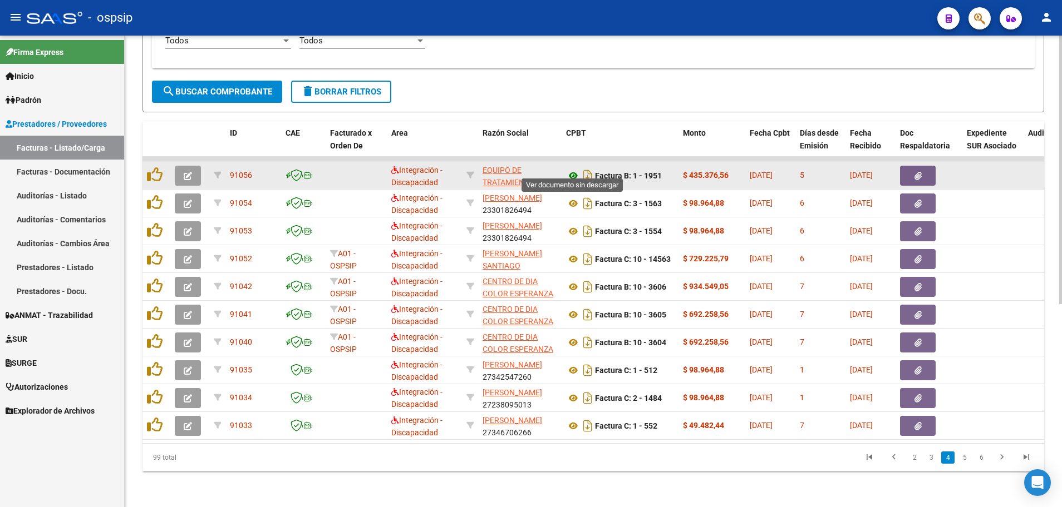
click at [572, 169] on icon at bounding box center [573, 175] width 14 height 13
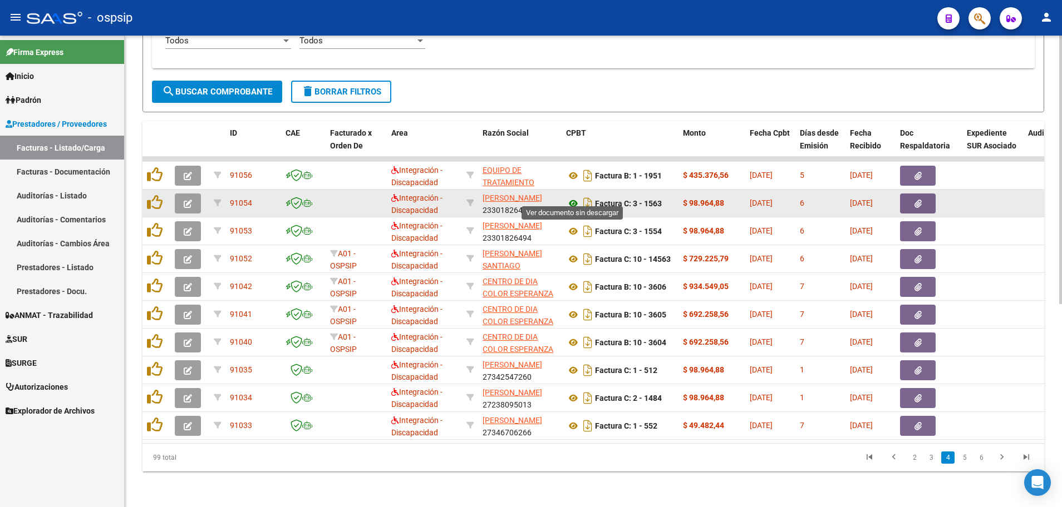
click at [573, 198] on icon at bounding box center [573, 203] width 14 height 13
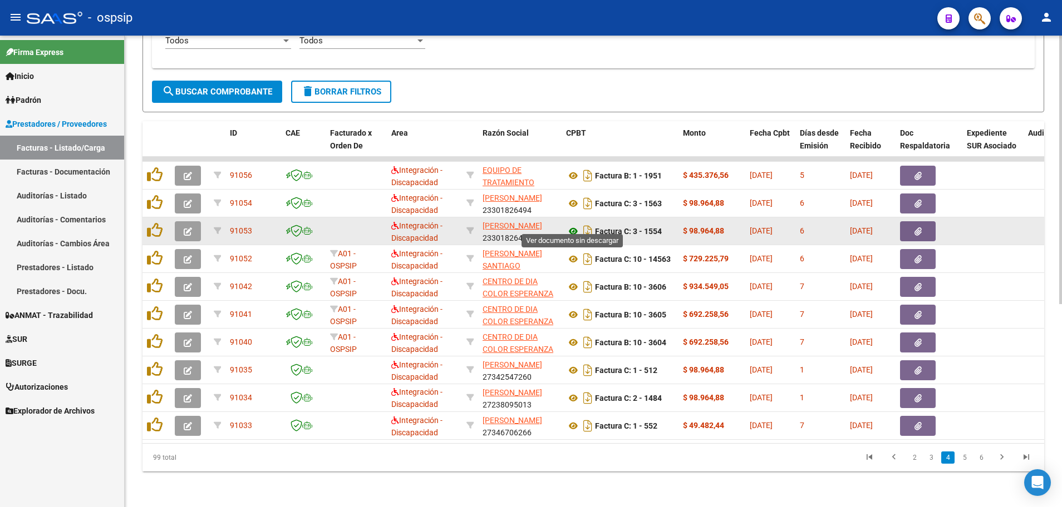
click at [570, 225] on icon at bounding box center [573, 231] width 14 height 13
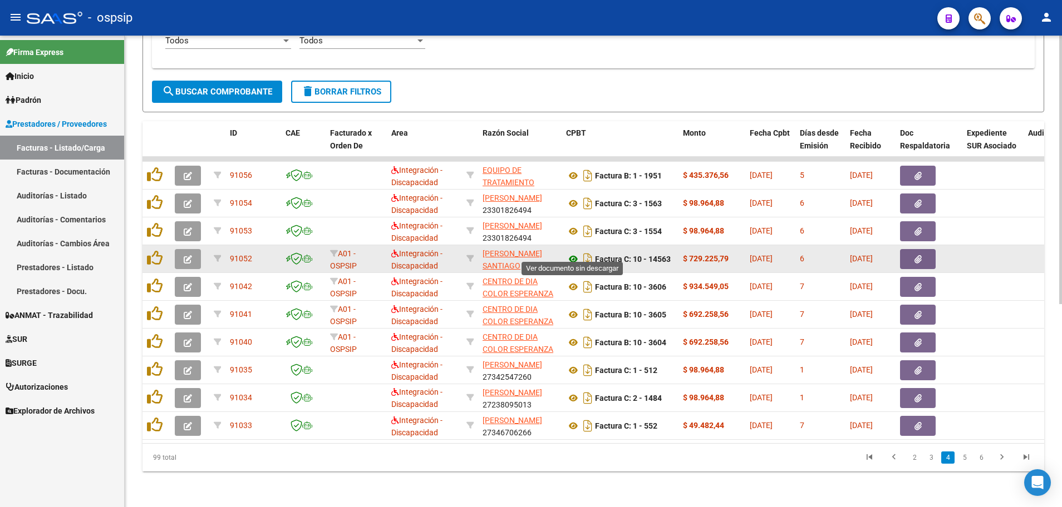
click at [574, 253] on icon at bounding box center [573, 259] width 14 height 13
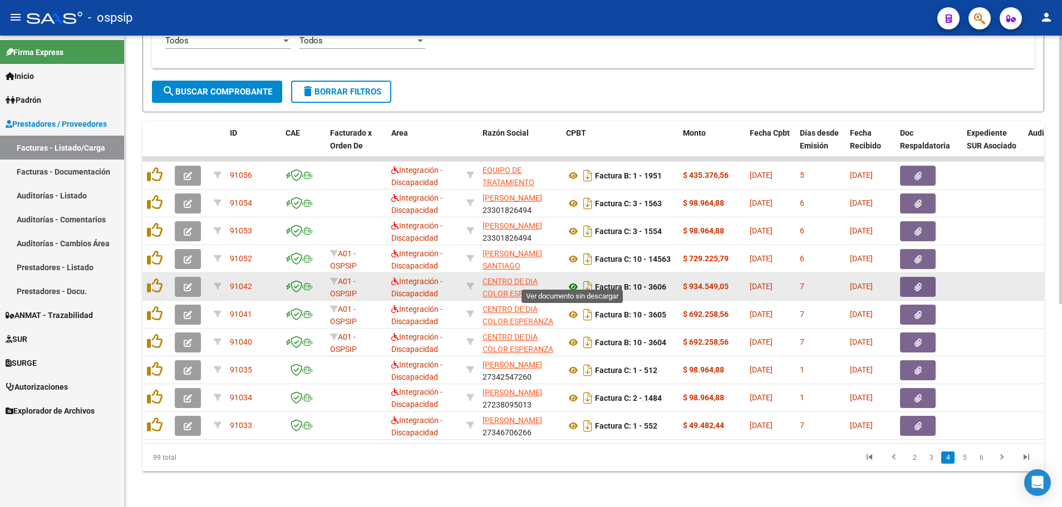
click at [571, 280] on icon at bounding box center [573, 286] width 14 height 13
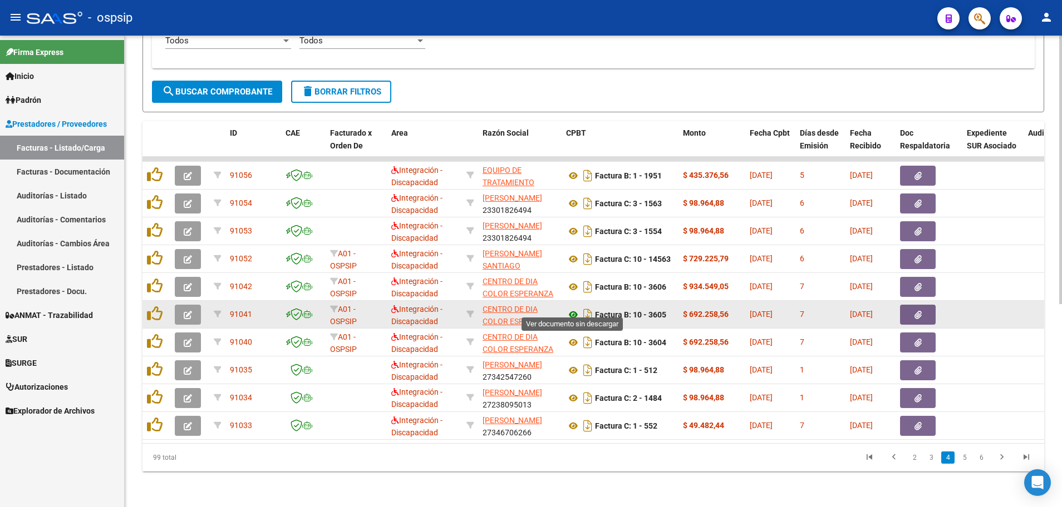
click at [573, 308] on icon at bounding box center [573, 314] width 14 height 13
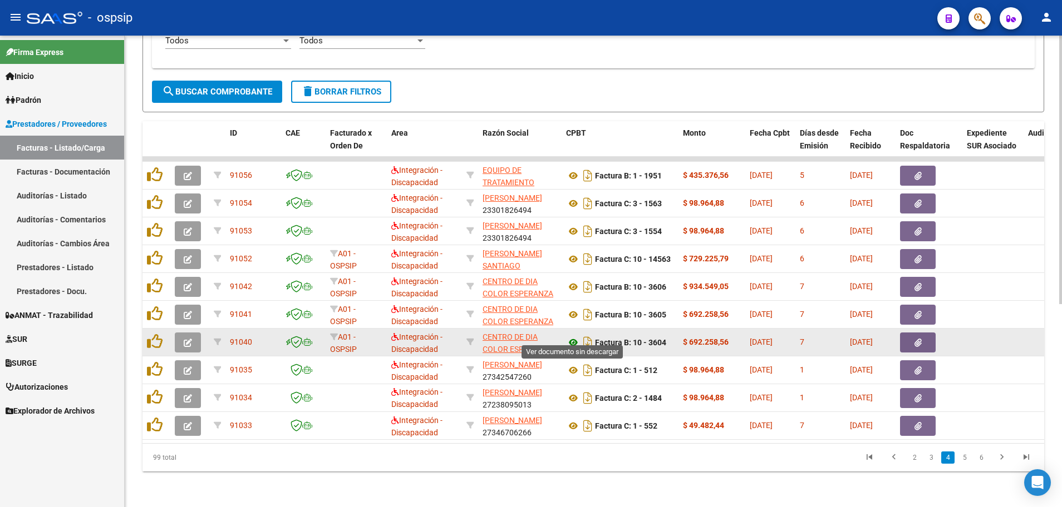
click at [577, 336] on icon at bounding box center [573, 342] width 14 height 13
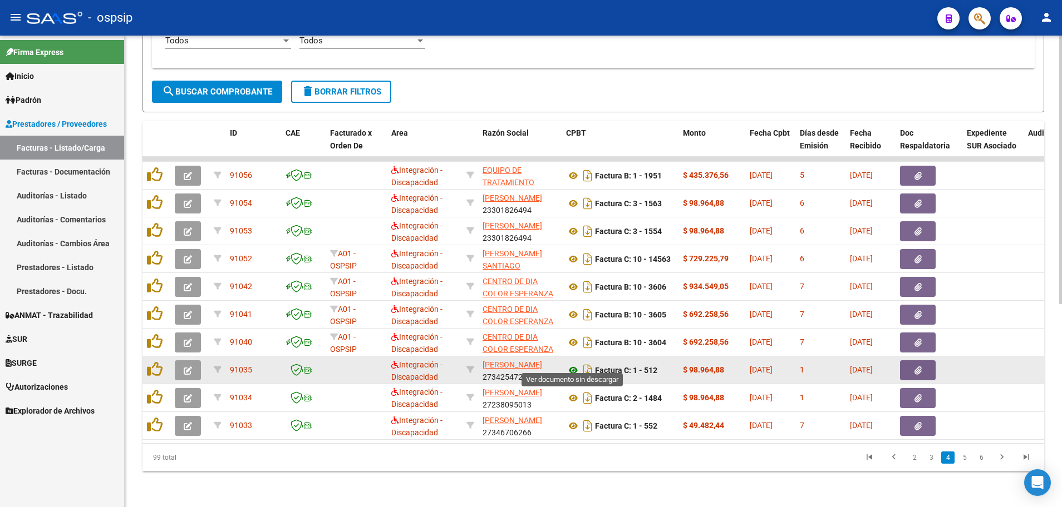
click at [569, 364] on icon at bounding box center [573, 370] width 14 height 13
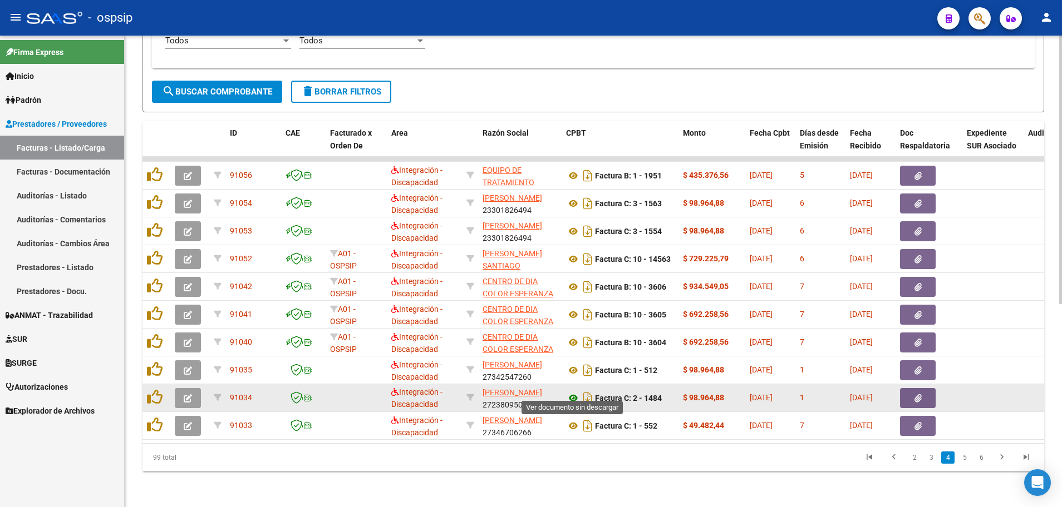
click at [570, 392] on icon at bounding box center [573, 398] width 14 height 13
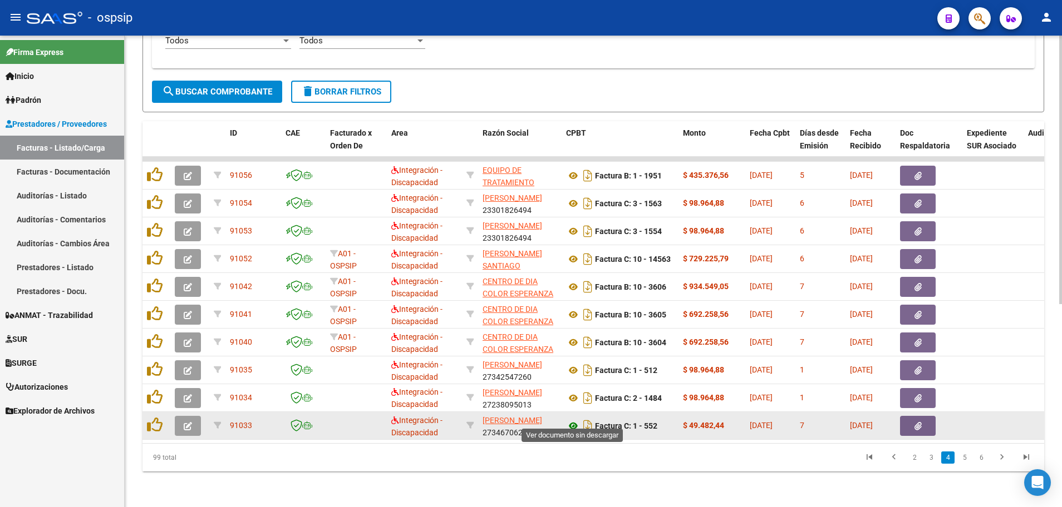
click at [569, 420] on icon at bounding box center [573, 426] width 14 height 13
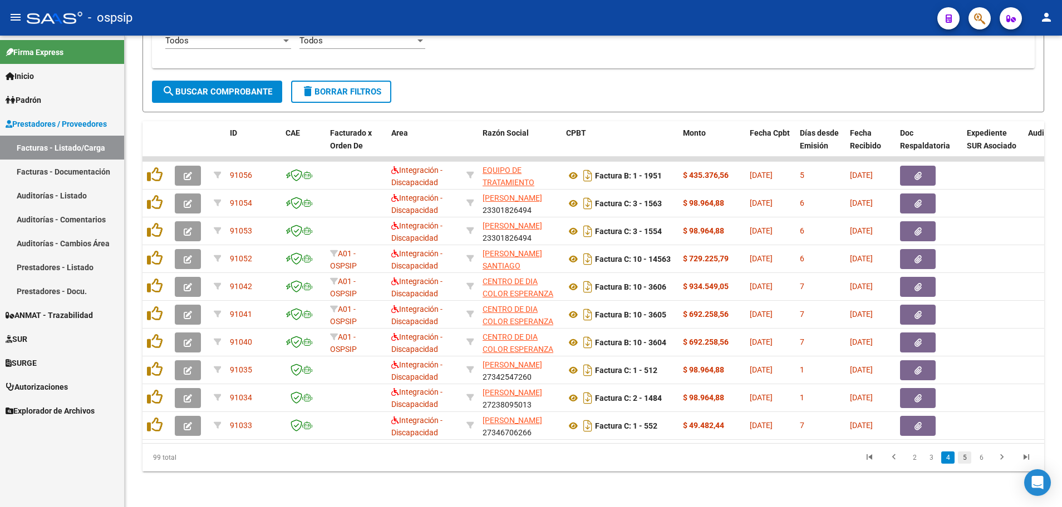
click at [963, 460] on link "5" at bounding box center [964, 458] width 13 height 12
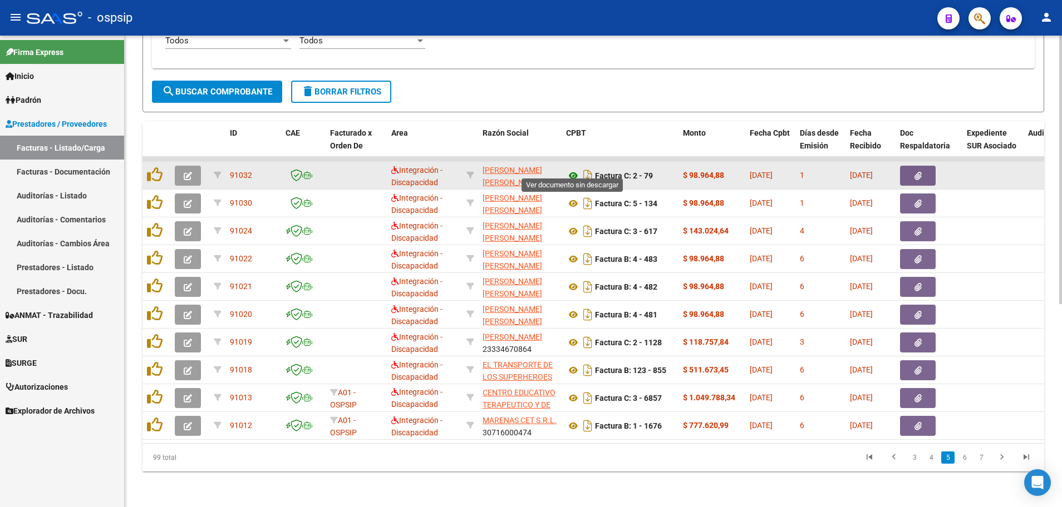
click at [574, 169] on icon at bounding box center [573, 175] width 14 height 13
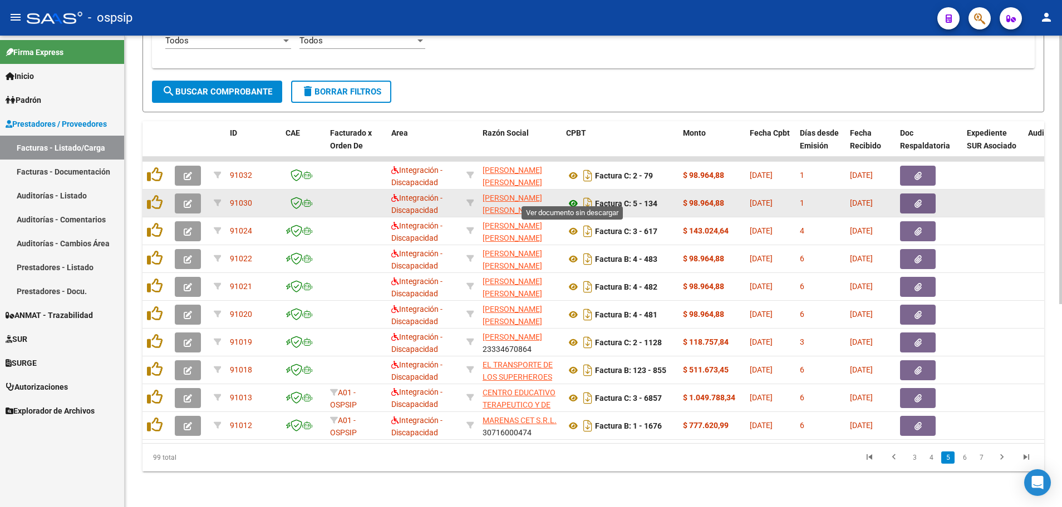
click at [570, 197] on icon at bounding box center [573, 203] width 14 height 13
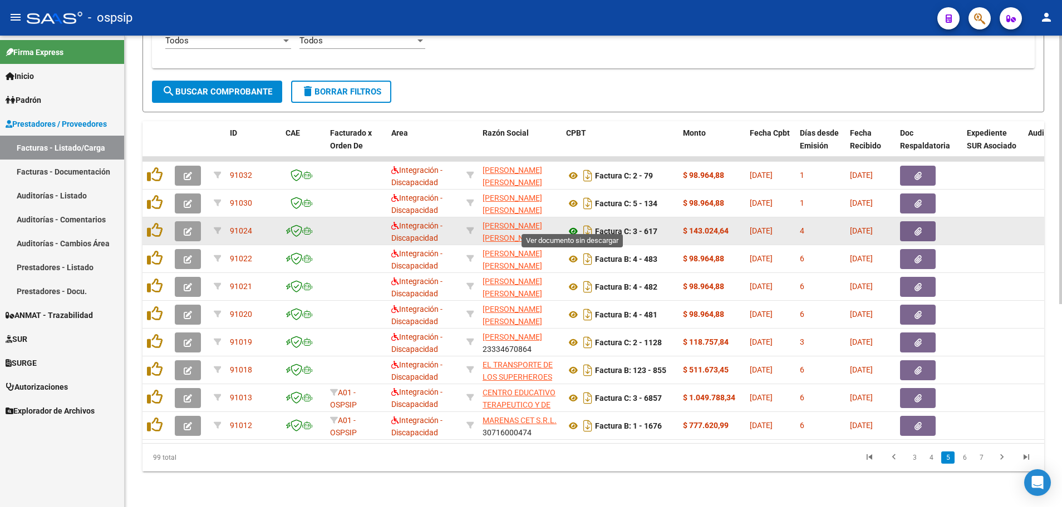
click at [571, 225] on icon at bounding box center [573, 231] width 14 height 13
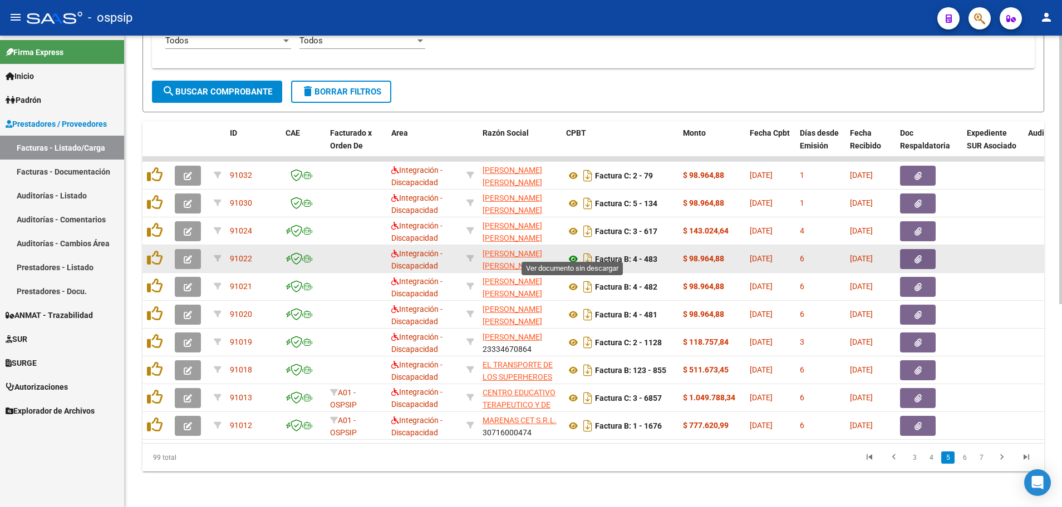
click at [574, 253] on icon at bounding box center [573, 259] width 14 height 13
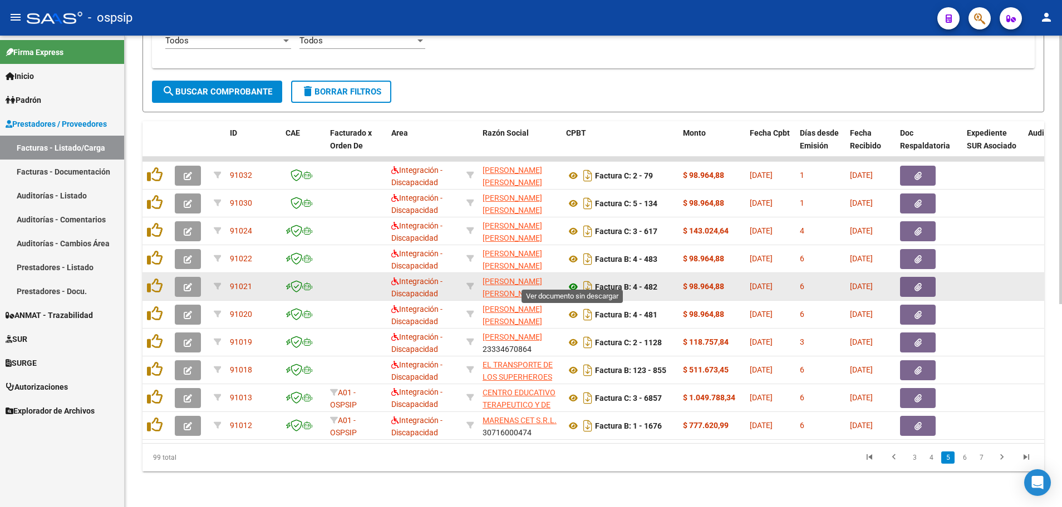
click at [572, 280] on icon at bounding box center [573, 286] width 14 height 13
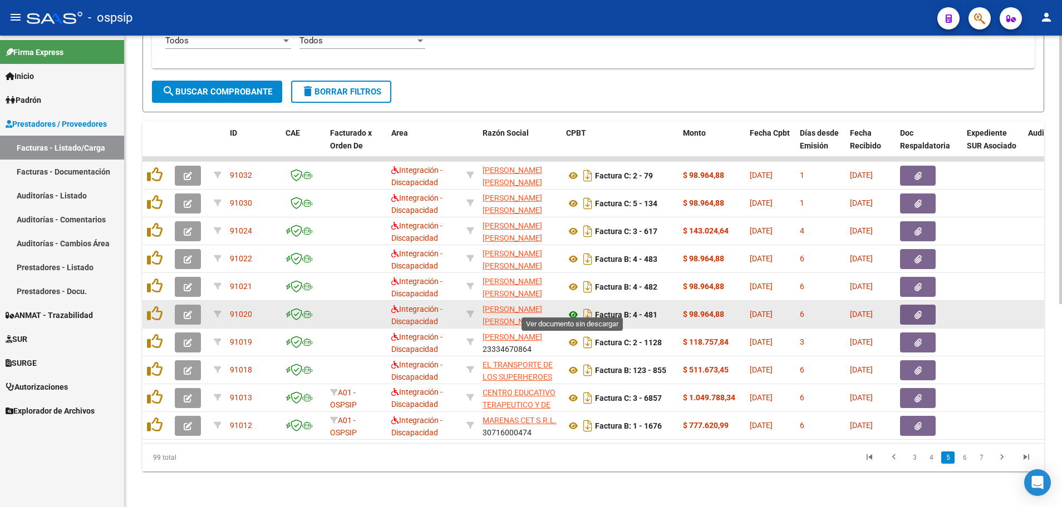
click at [571, 308] on icon at bounding box center [573, 314] width 14 height 13
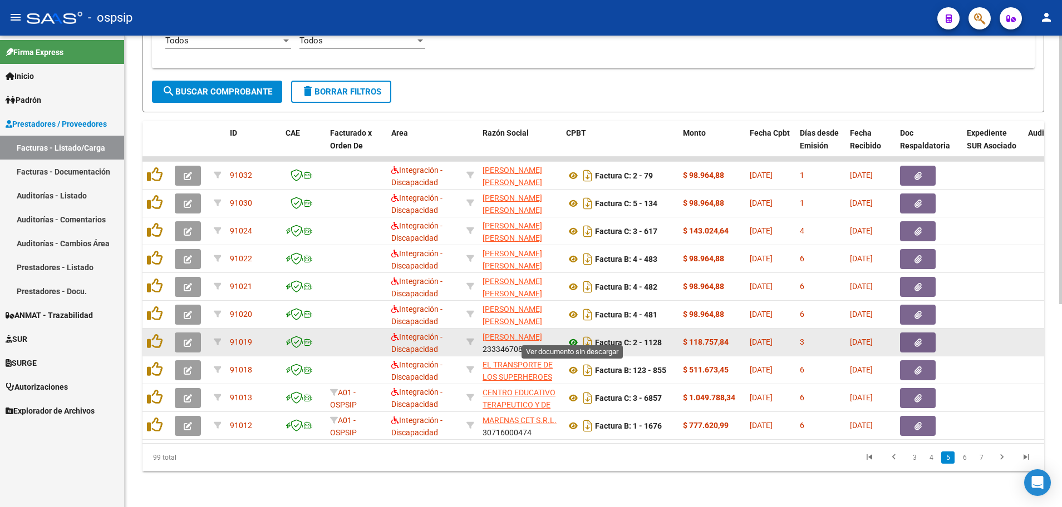
click at [574, 336] on icon at bounding box center [573, 342] width 14 height 13
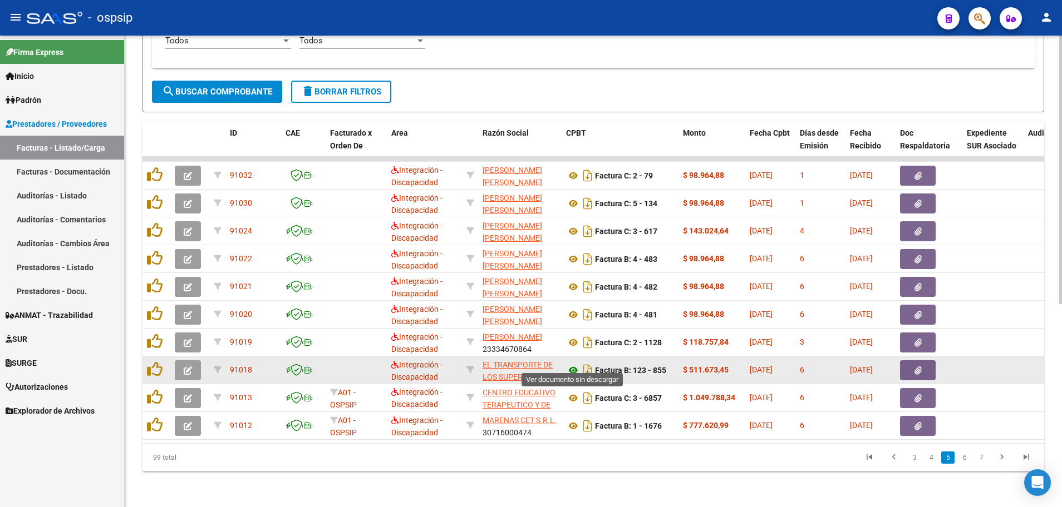
click at [574, 364] on icon at bounding box center [573, 370] width 14 height 13
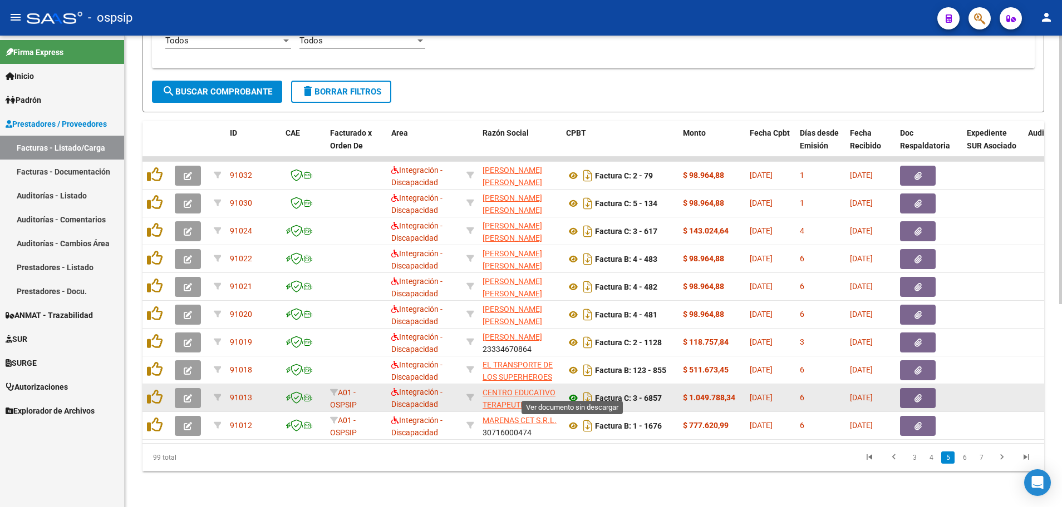
click at [571, 392] on icon at bounding box center [573, 398] width 14 height 13
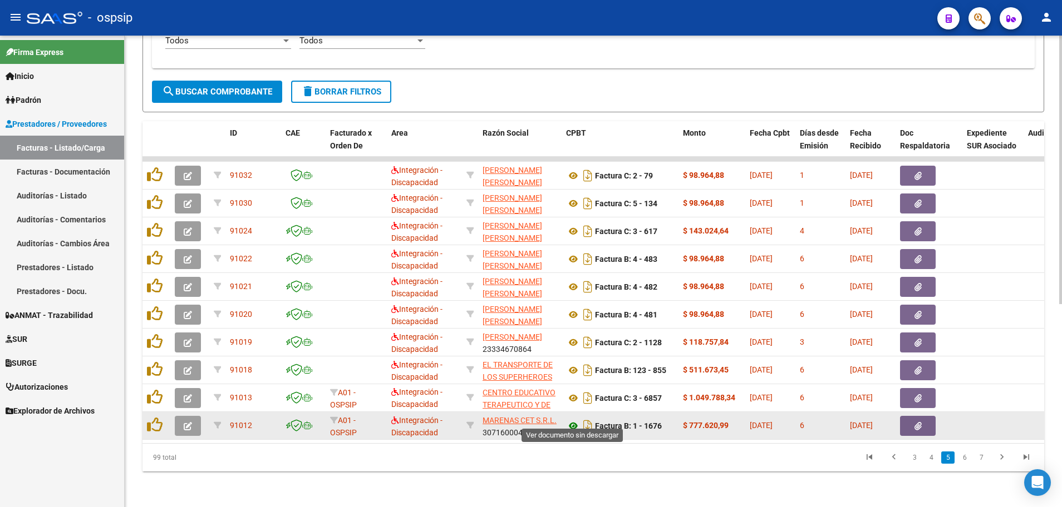
click at [573, 420] on icon at bounding box center [573, 426] width 14 height 13
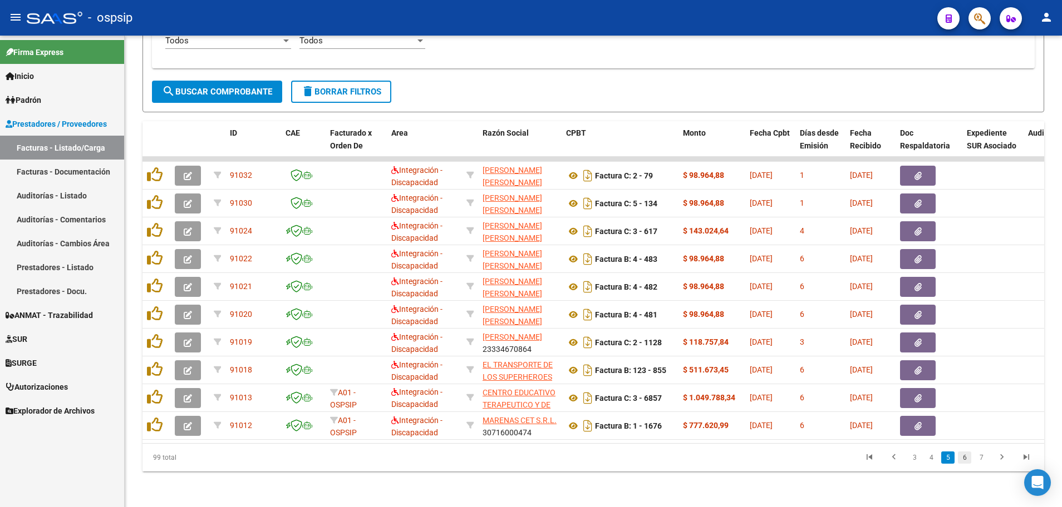
click at [966, 457] on link "6" at bounding box center [964, 458] width 13 height 12
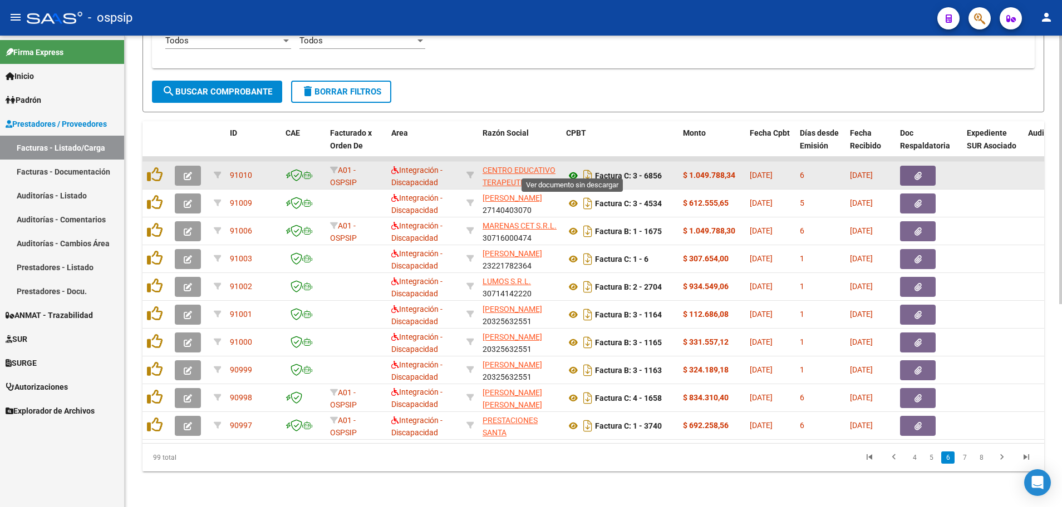
click at [570, 169] on icon at bounding box center [573, 175] width 14 height 13
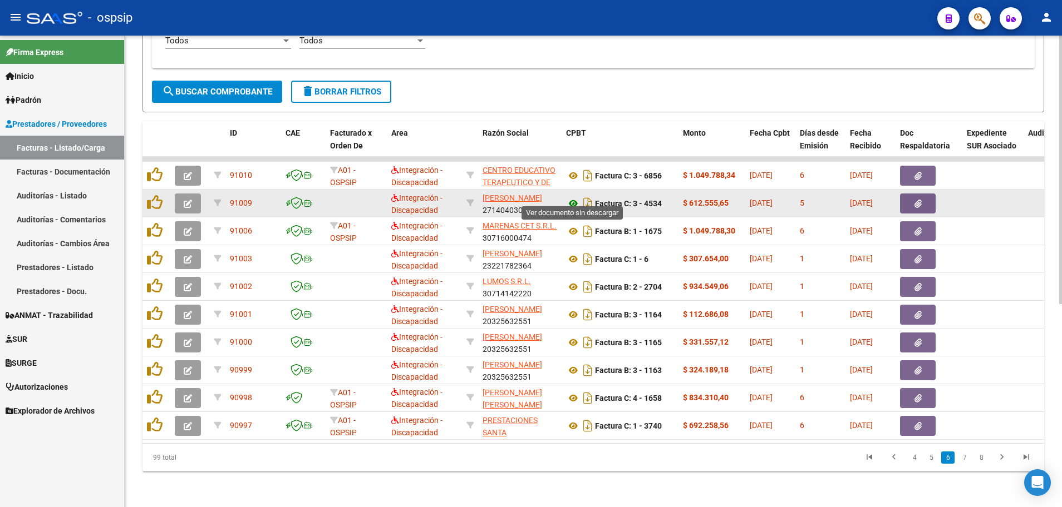
click at [568, 197] on icon at bounding box center [573, 203] width 14 height 13
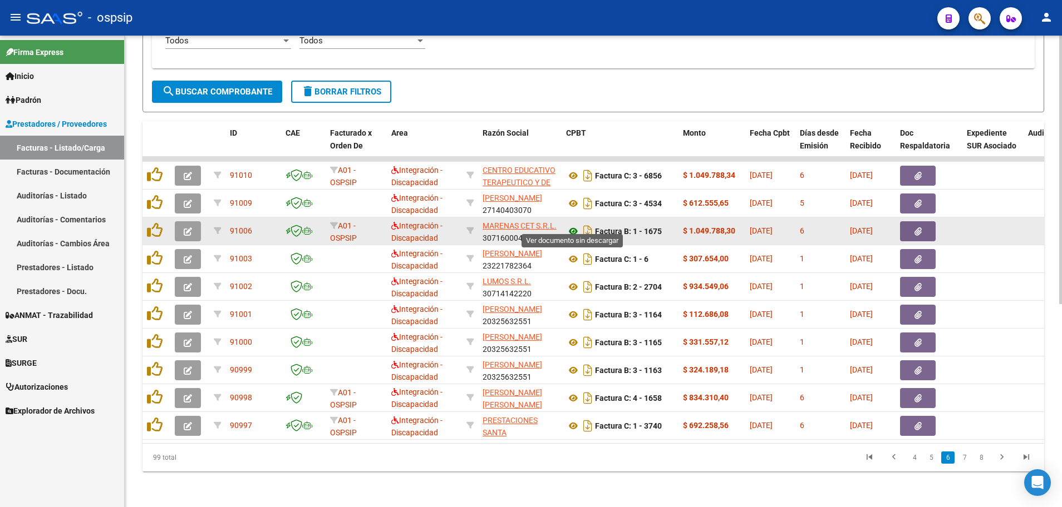
click at [572, 225] on icon at bounding box center [573, 231] width 14 height 13
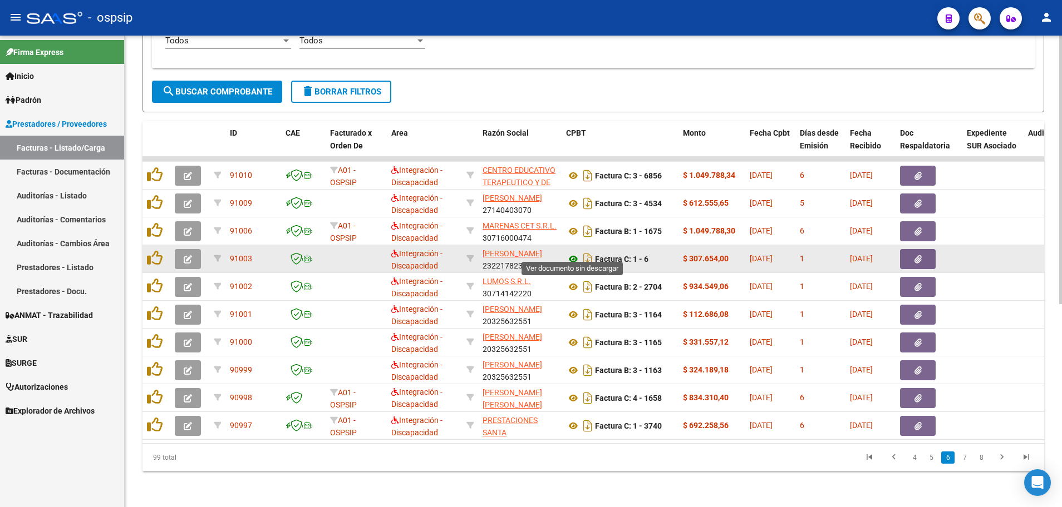
click at [575, 253] on icon at bounding box center [573, 259] width 14 height 13
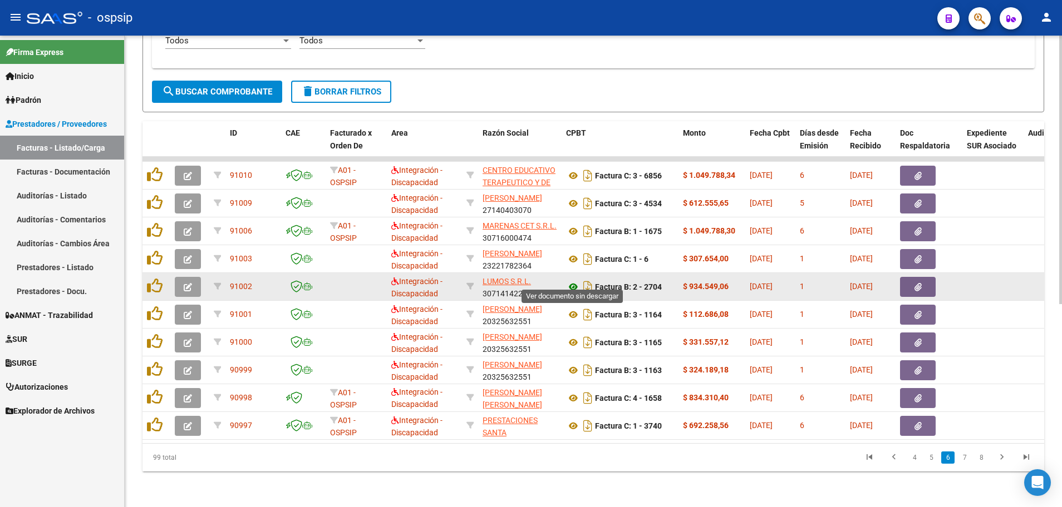
click at [574, 281] on icon at bounding box center [573, 286] width 14 height 13
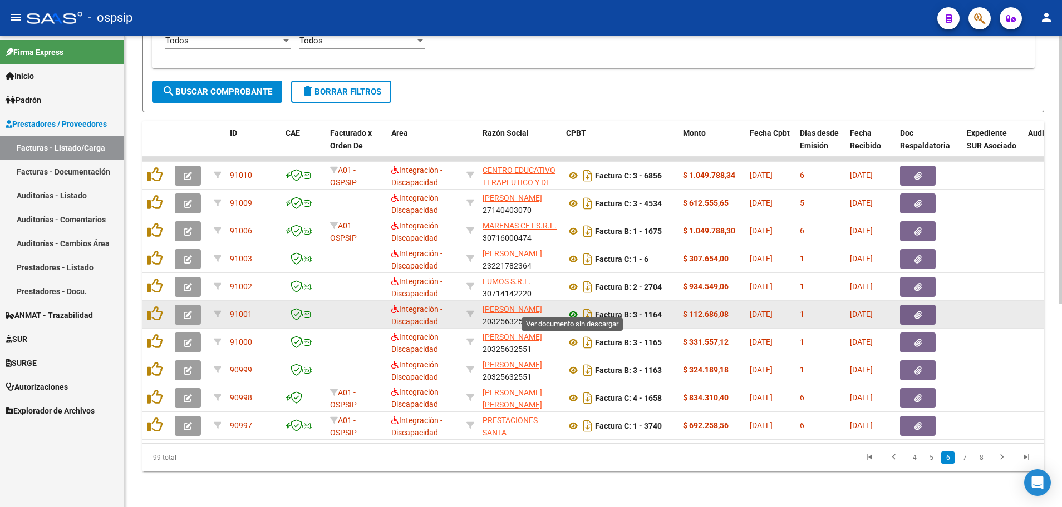
click at [573, 308] on icon at bounding box center [573, 314] width 14 height 13
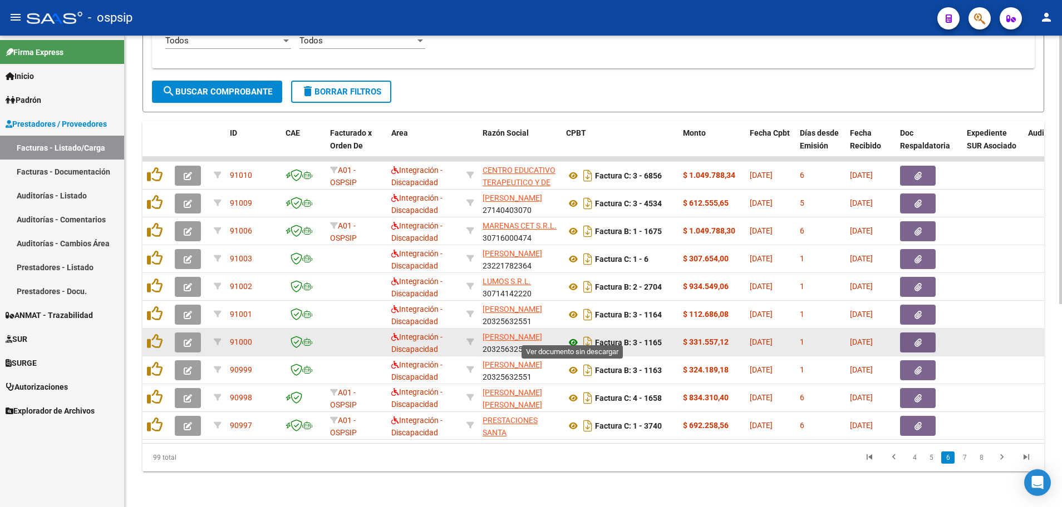
click at [571, 336] on icon at bounding box center [573, 342] width 14 height 13
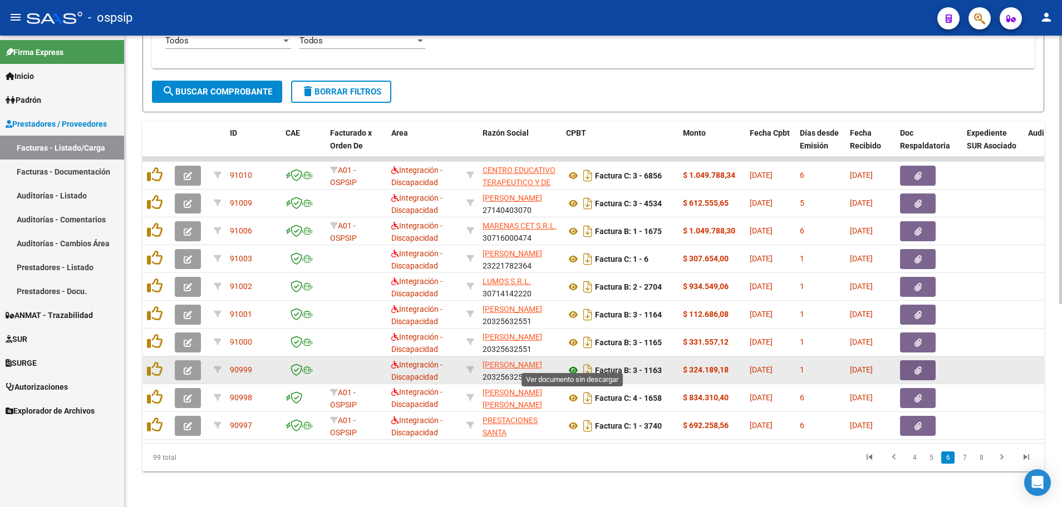
click at [570, 364] on icon at bounding box center [573, 370] width 14 height 13
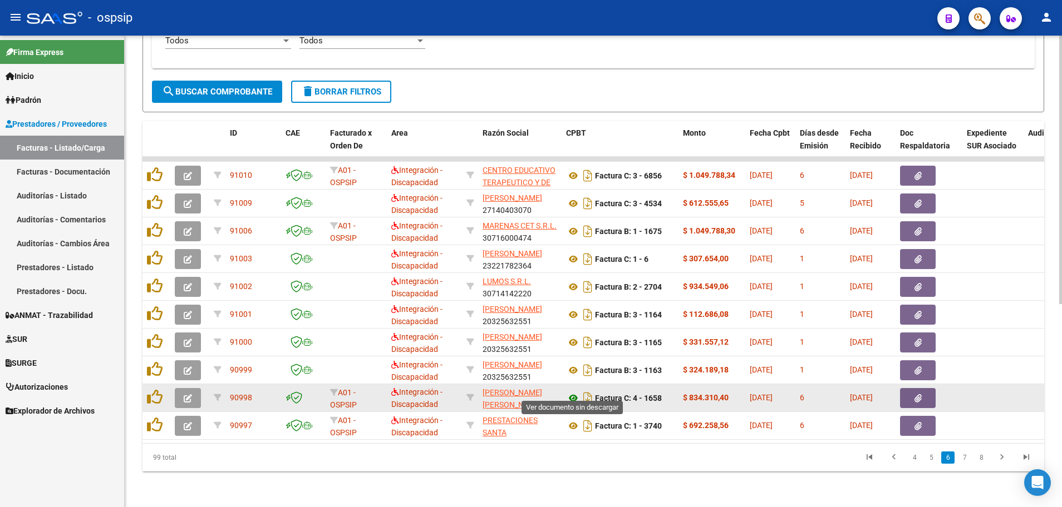
click at [570, 392] on icon at bounding box center [573, 398] width 14 height 13
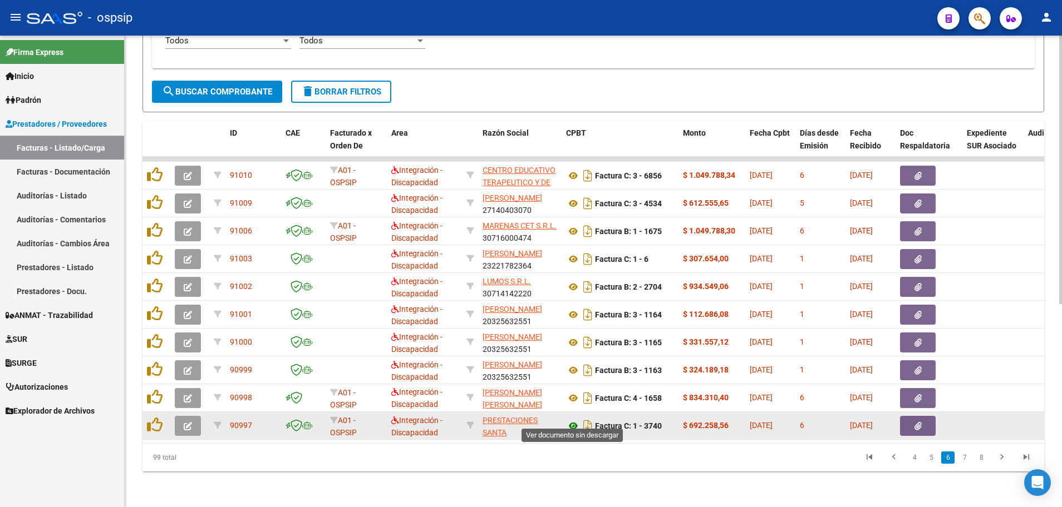
click at [574, 420] on icon at bounding box center [573, 426] width 14 height 13
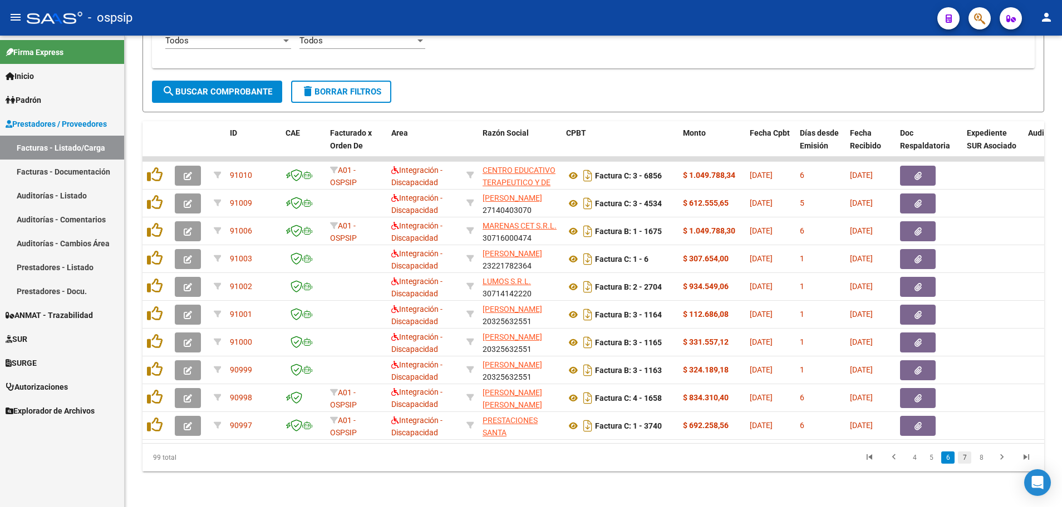
click at [965, 461] on link "7" at bounding box center [964, 458] width 13 height 12
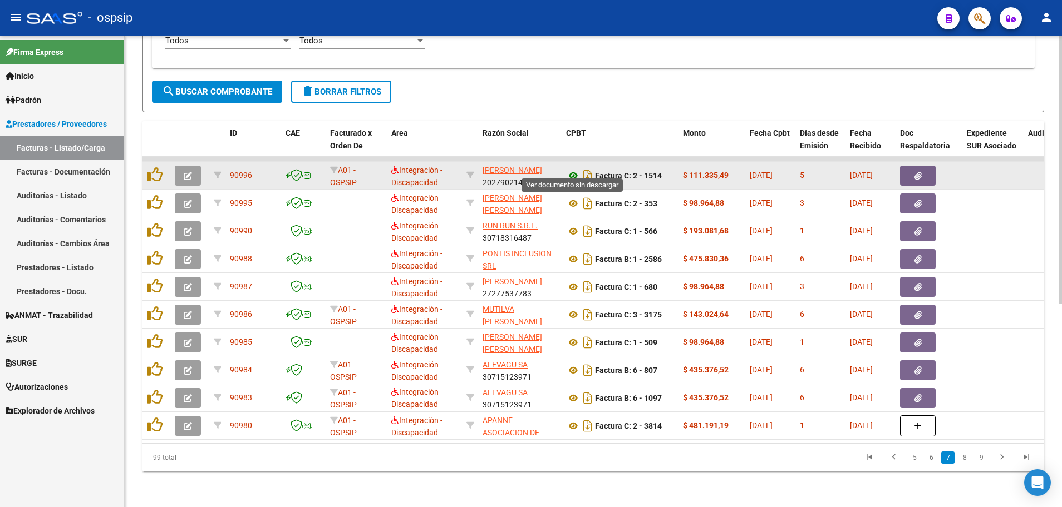
click at [571, 169] on icon at bounding box center [573, 175] width 14 height 13
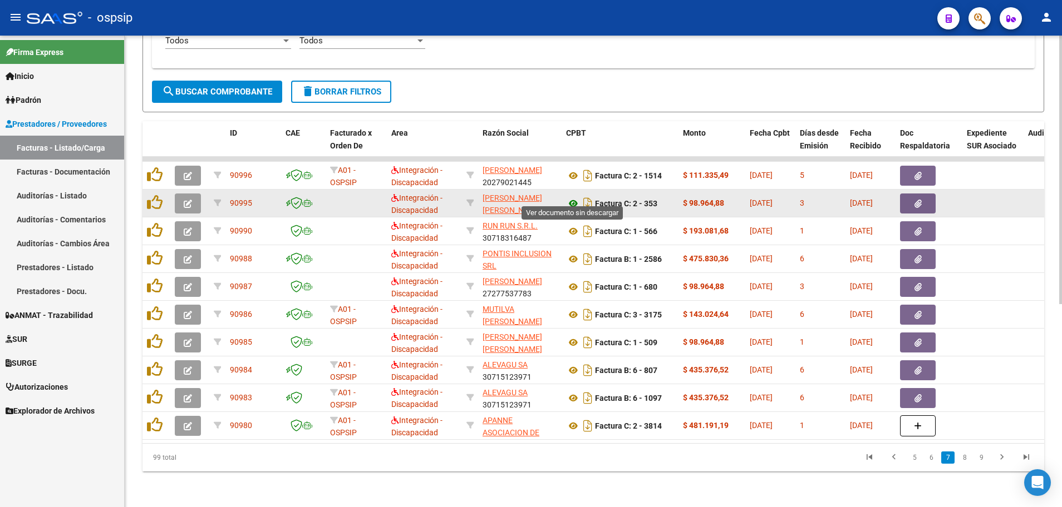
click at [572, 197] on icon at bounding box center [573, 203] width 14 height 13
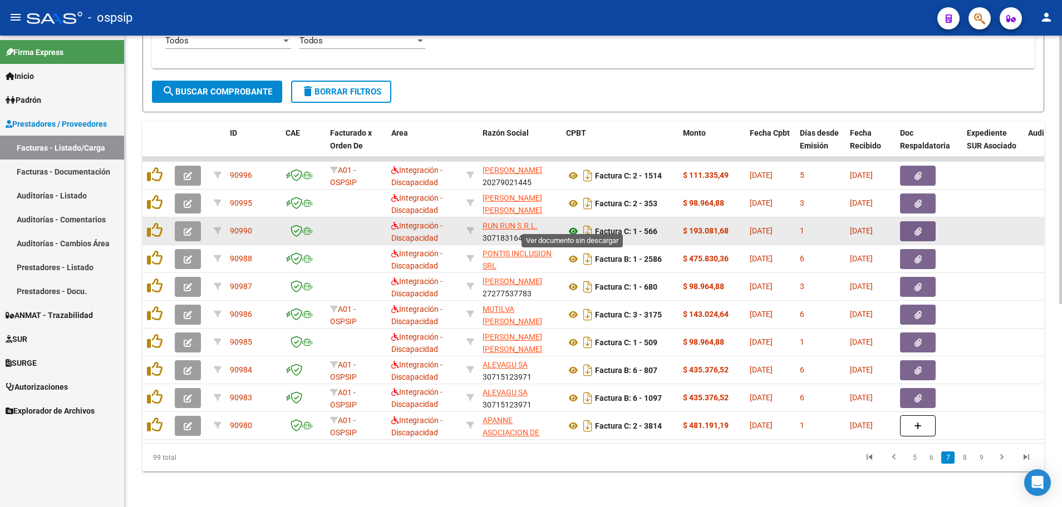
click at [574, 225] on icon at bounding box center [573, 231] width 14 height 13
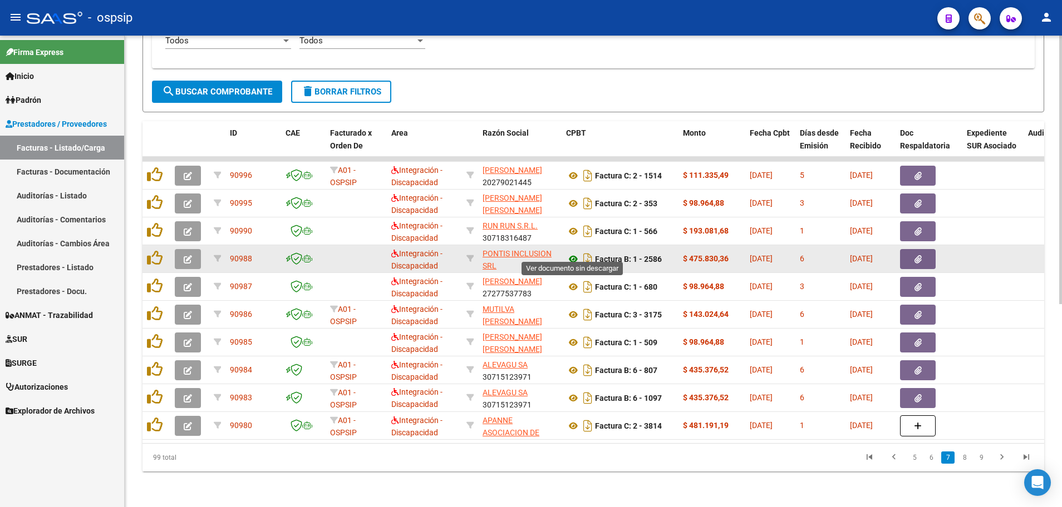
click at [573, 253] on icon at bounding box center [573, 259] width 14 height 13
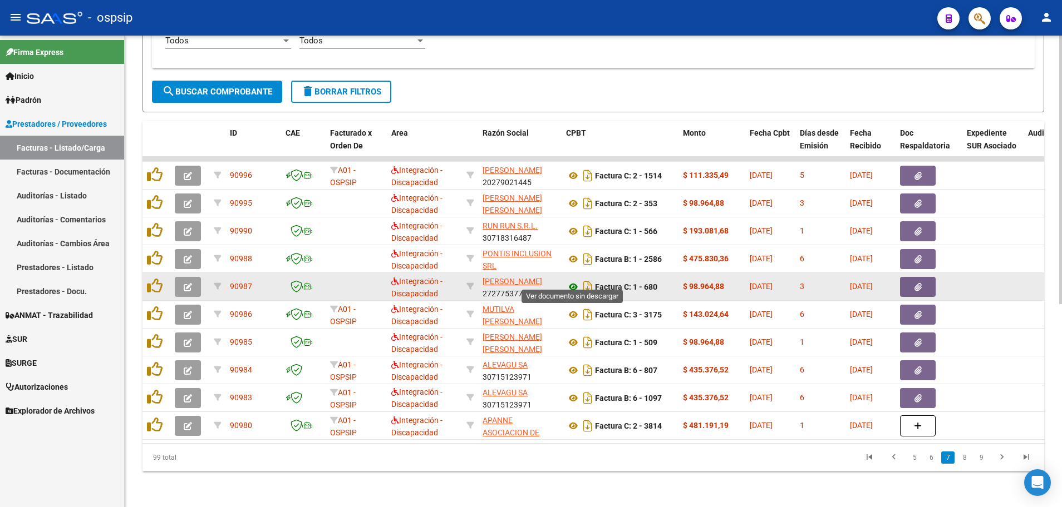
click at [574, 280] on icon at bounding box center [573, 286] width 14 height 13
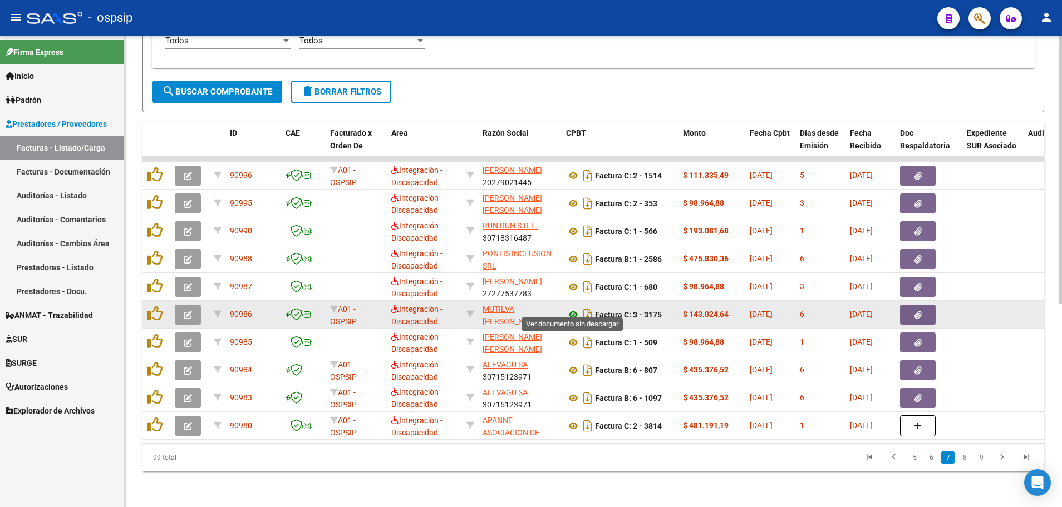
click at [572, 308] on icon at bounding box center [573, 314] width 14 height 13
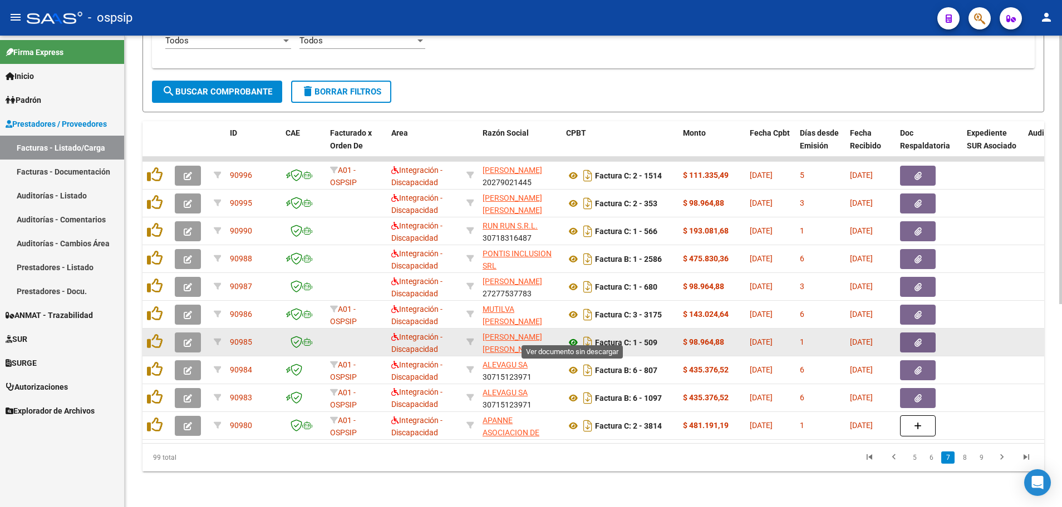
click at [571, 336] on icon at bounding box center [573, 342] width 14 height 13
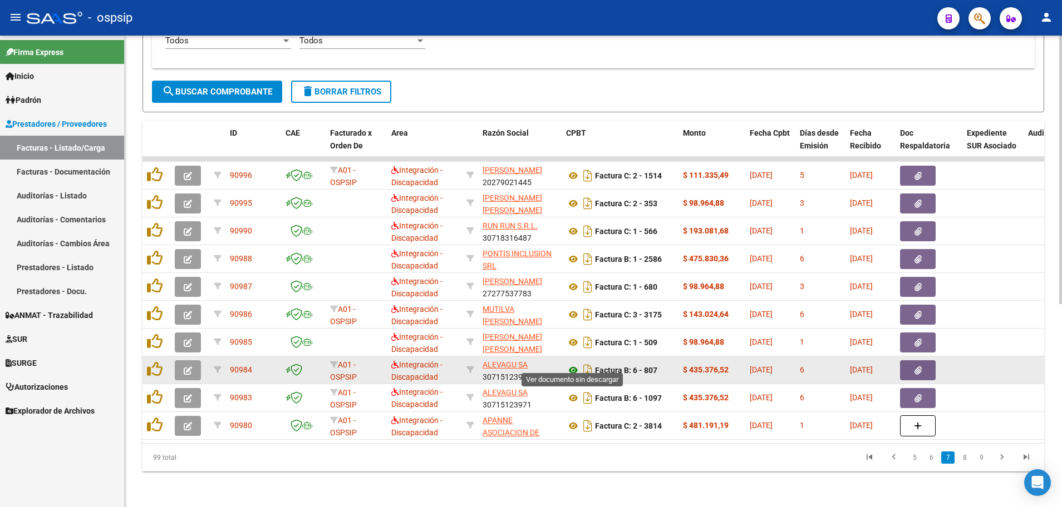
click at [574, 364] on icon at bounding box center [573, 370] width 14 height 13
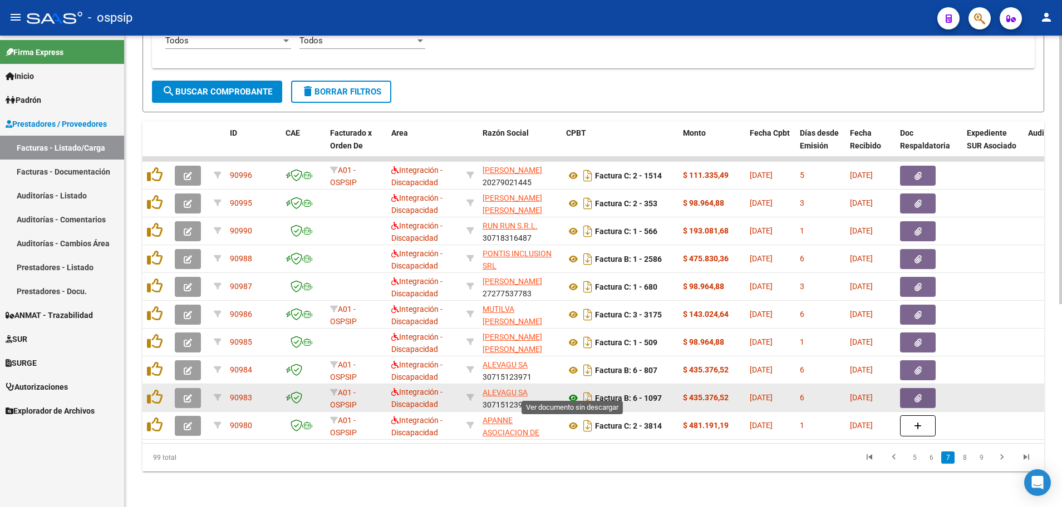
click at [577, 392] on icon at bounding box center [573, 398] width 14 height 13
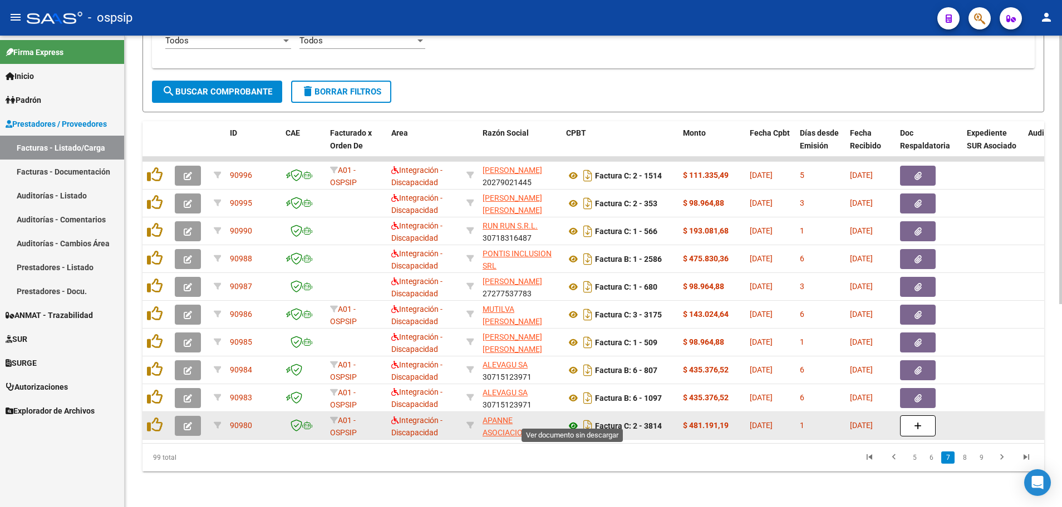
click at [574, 420] on icon at bounding box center [573, 426] width 14 height 13
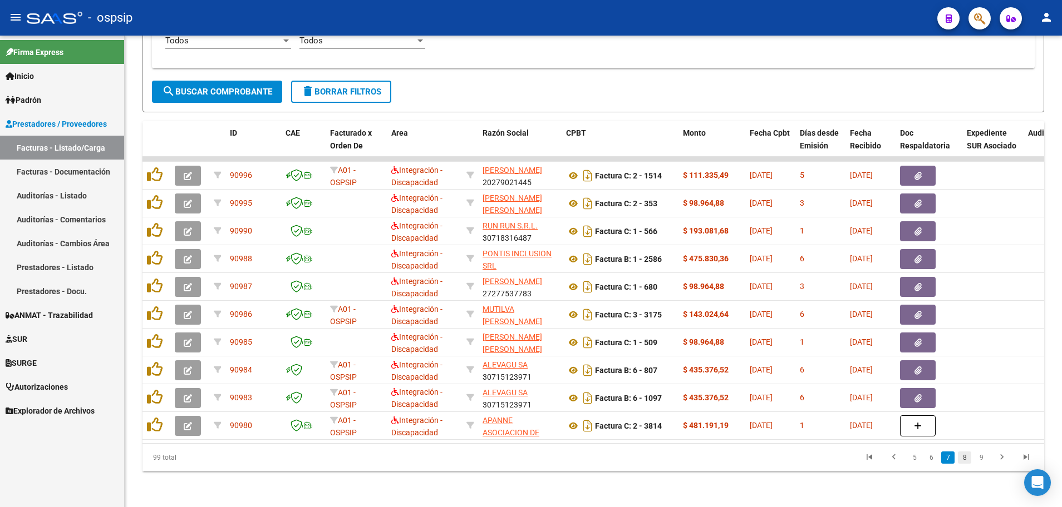
click at [966, 459] on link "8" at bounding box center [964, 458] width 13 height 12
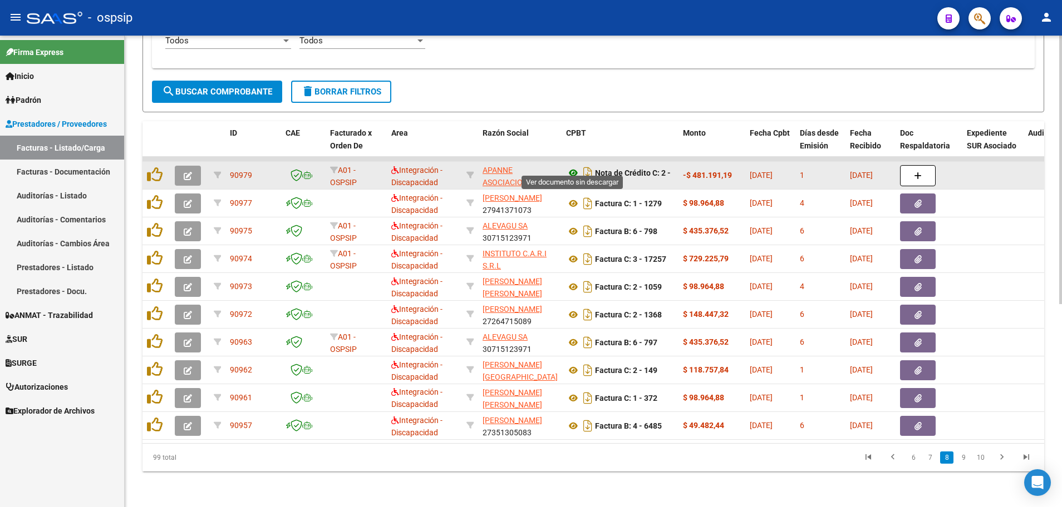
click at [570, 166] on icon at bounding box center [573, 172] width 14 height 13
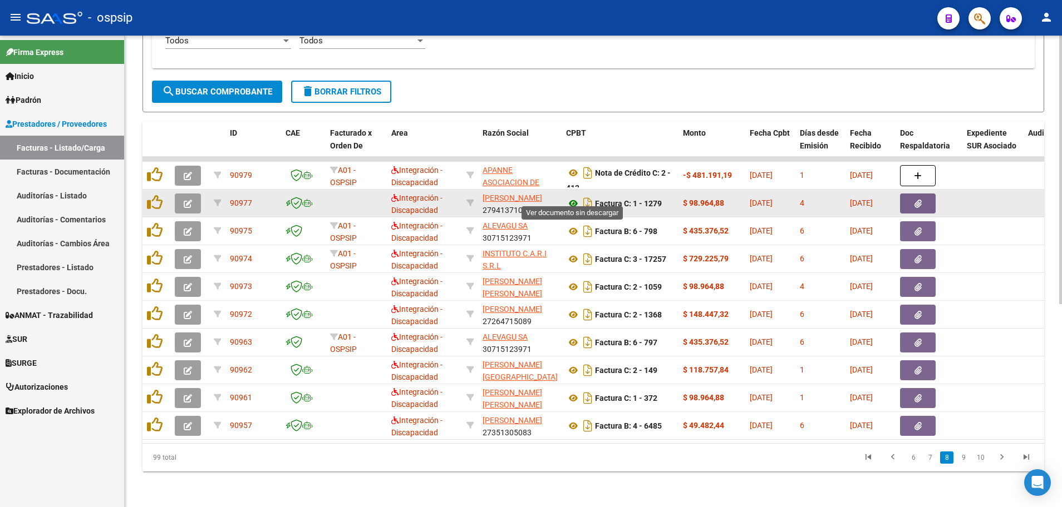
click at [571, 197] on icon at bounding box center [573, 203] width 14 height 13
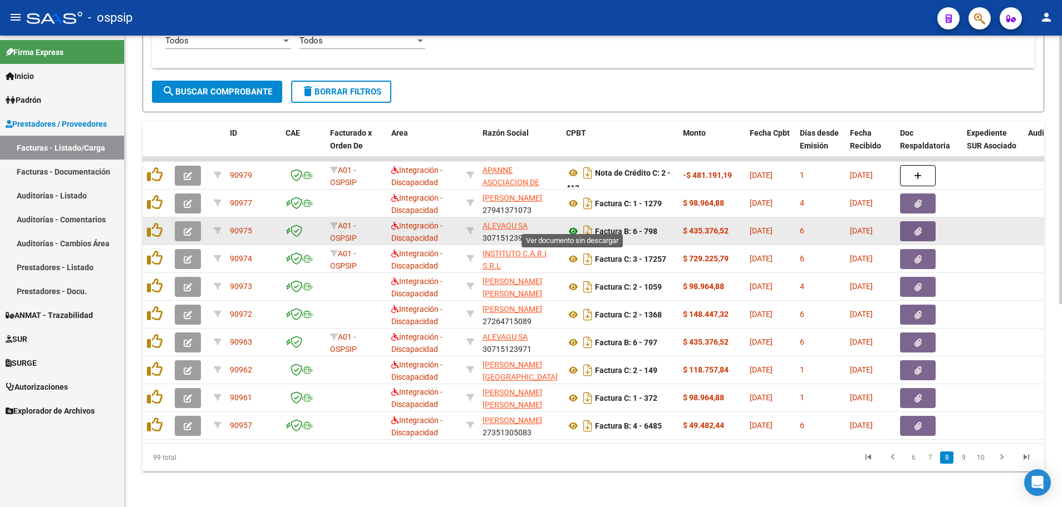
click at [572, 225] on icon at bounding box center [573, 231] width 14 height 13
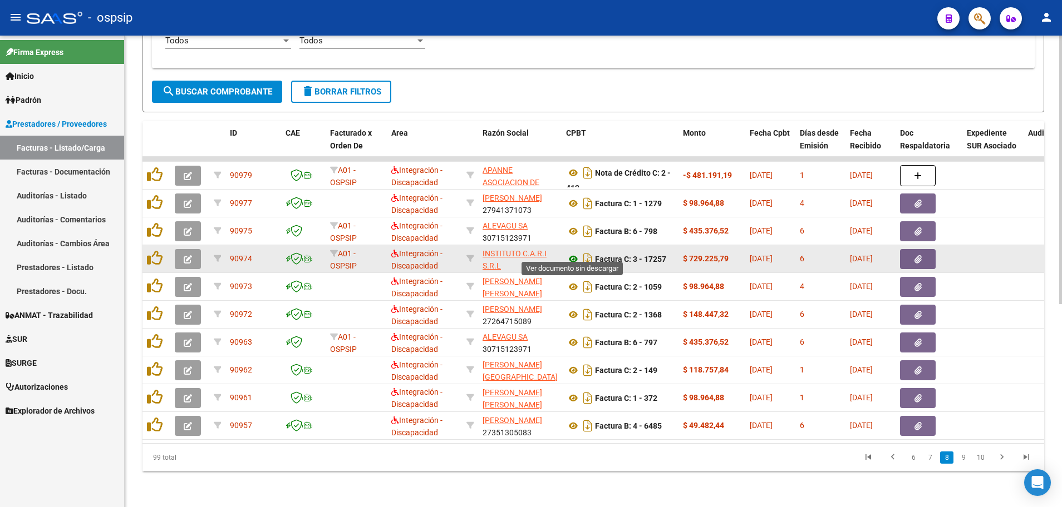
click at [573, 253] on icon at bounding box center [573, 259] width 14 height 13
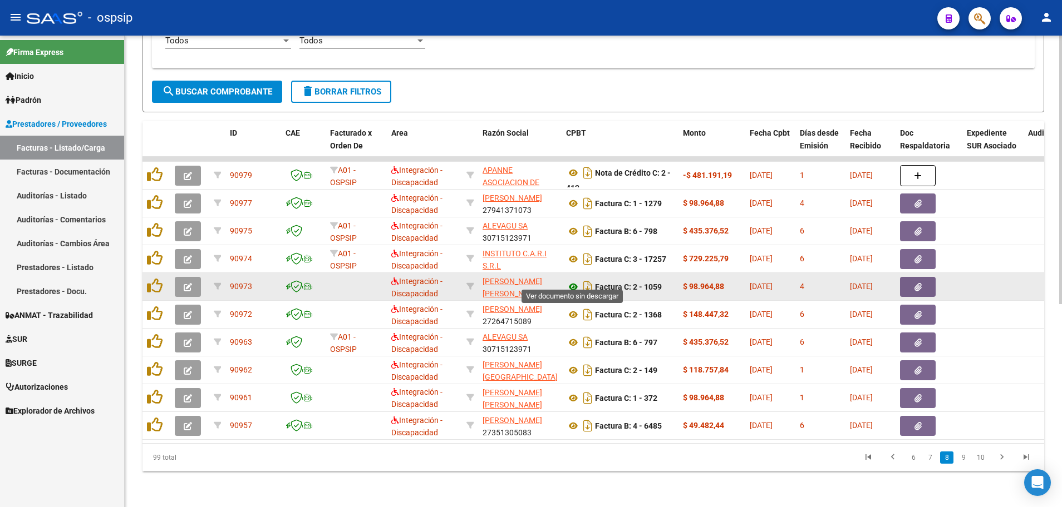
click at [574, 280] on icon at bounding box center [573, 286] width 14 height 13
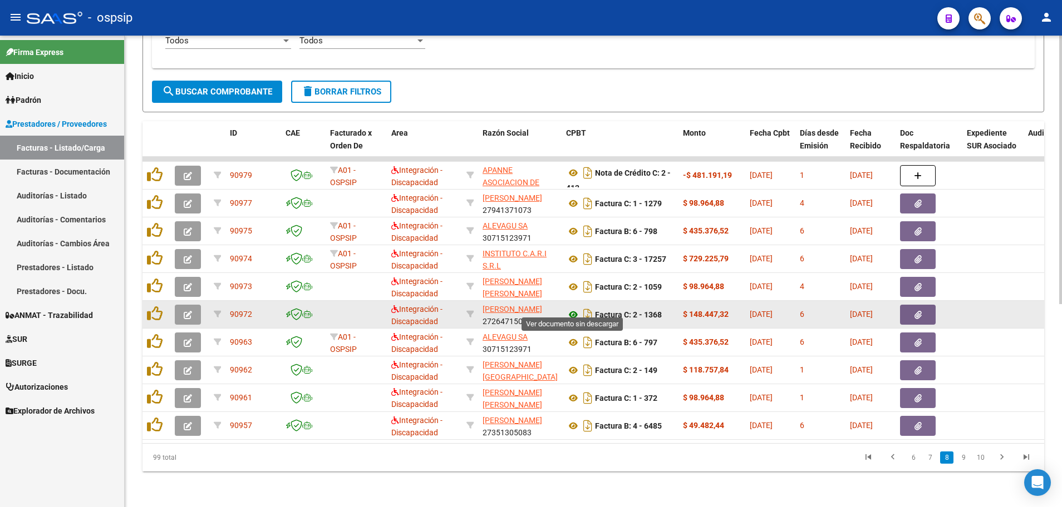
click at [575, 308] on icon at bounding box center [573, 314] width 14 height 13
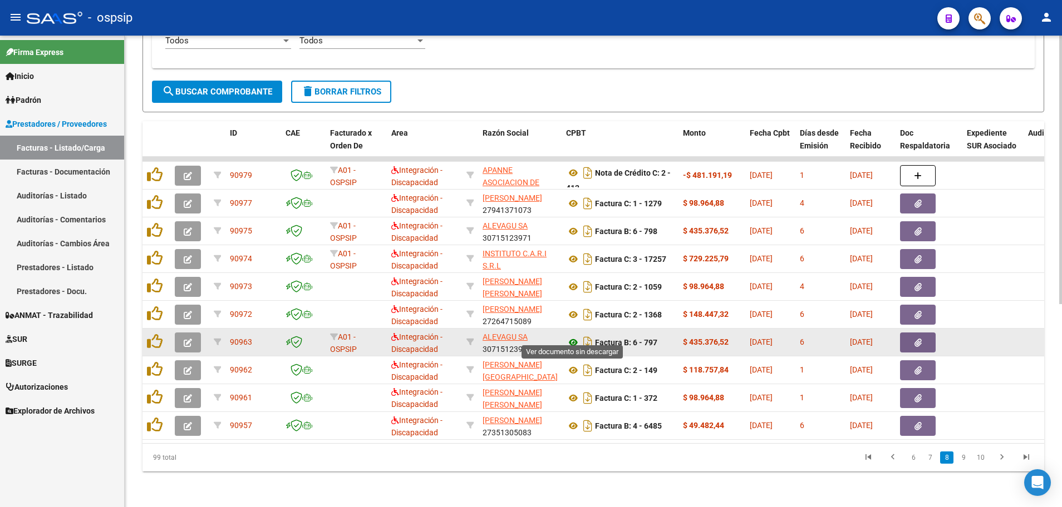
click at [574, 336] on icon at bounding box center [573, 342] width 14 height 13
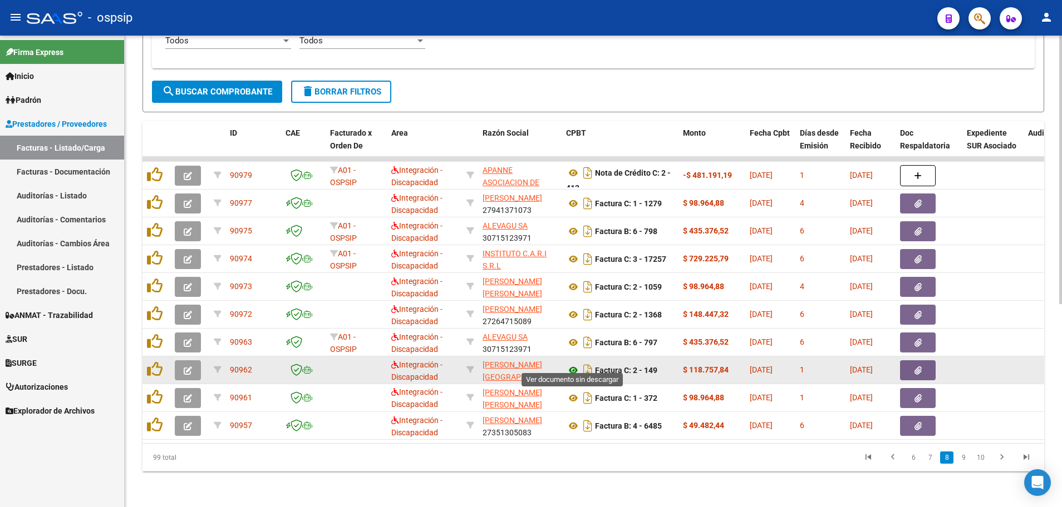
click at [572, 364] on icon at bounding box center [573, 370] width 14 height 13
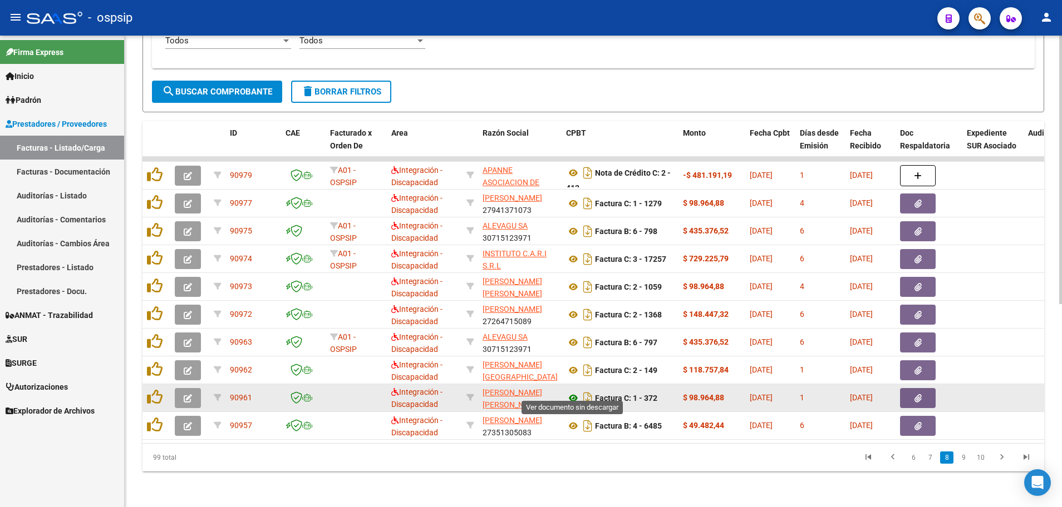
click at [572, 392] on icon at bounding box center [573, 398] width 14 height 13
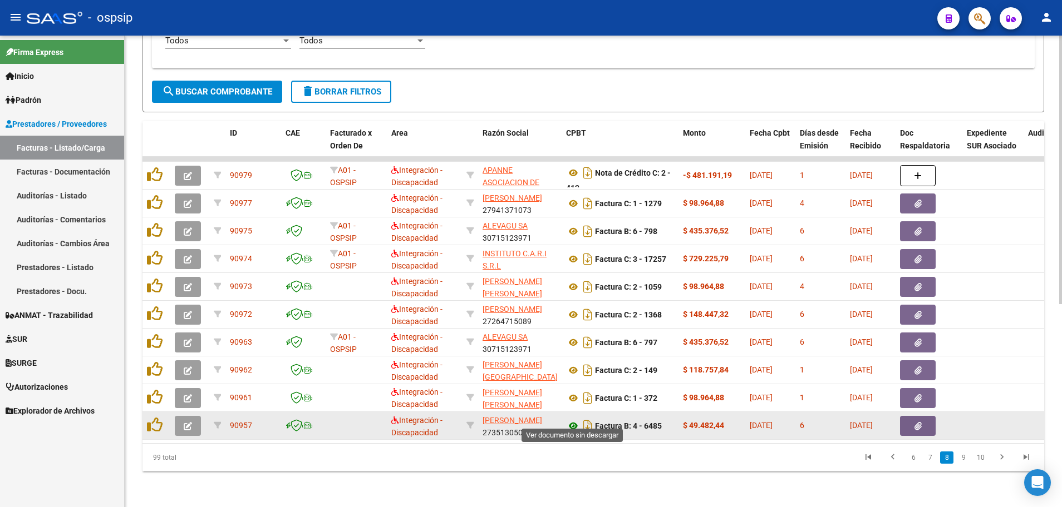
click at [571, 420] on icon at bounding box center [573, 426] width 14 height 13
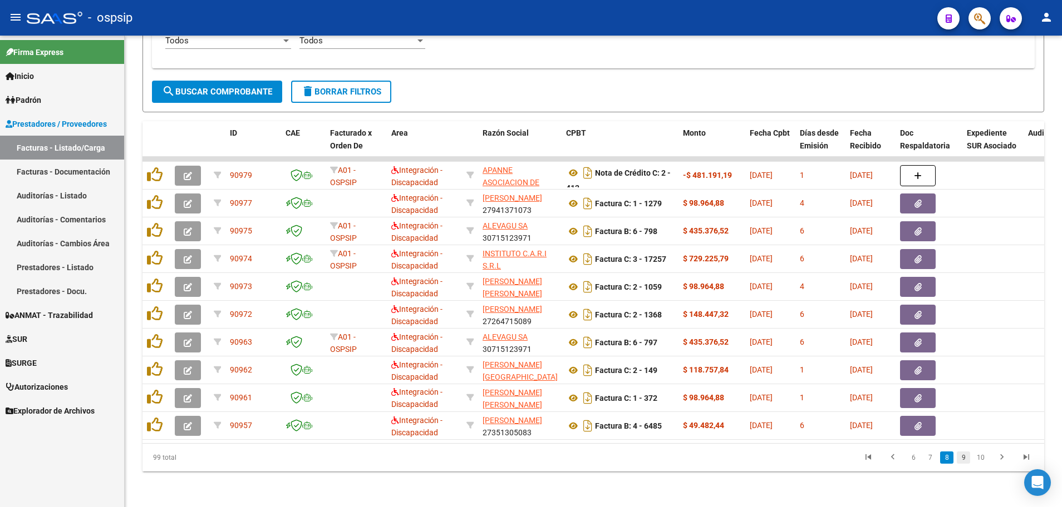
click at [965, 458] on link "9" at bounding box center [962, 458] width 13 height 12
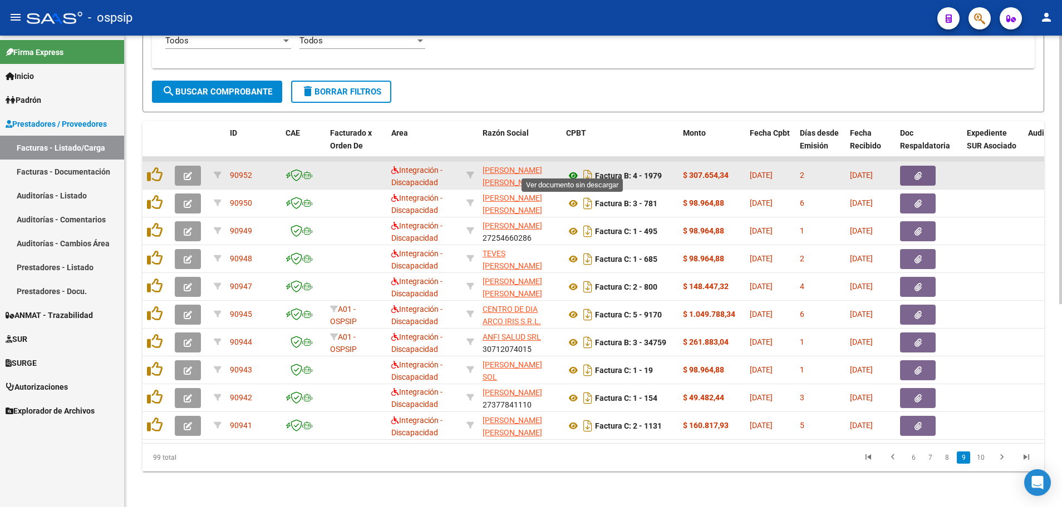
click at [575, 169] on icon at bounding box center [573, 175] width 14 height 13
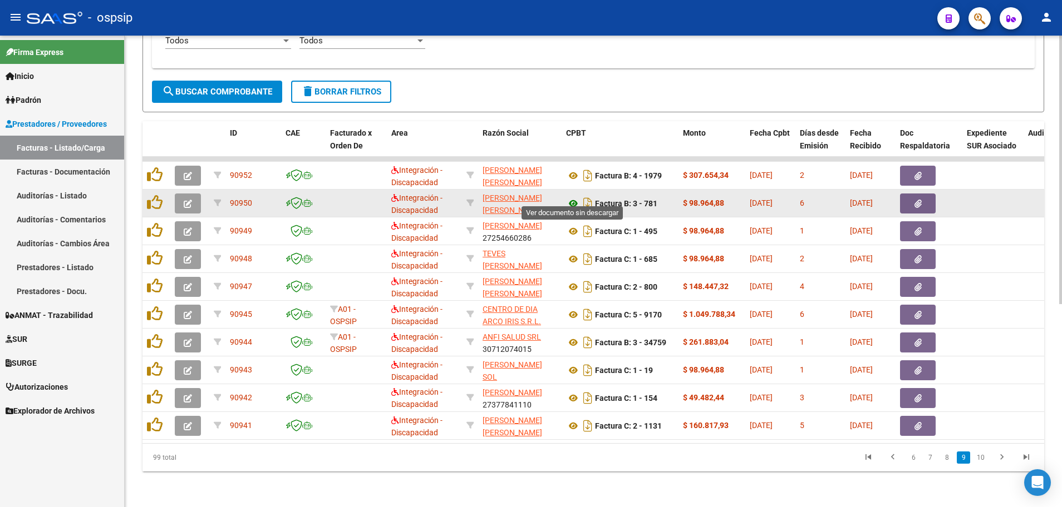
click at [574, 197] on icon at bounding box center [573, 203] width 14 height 13
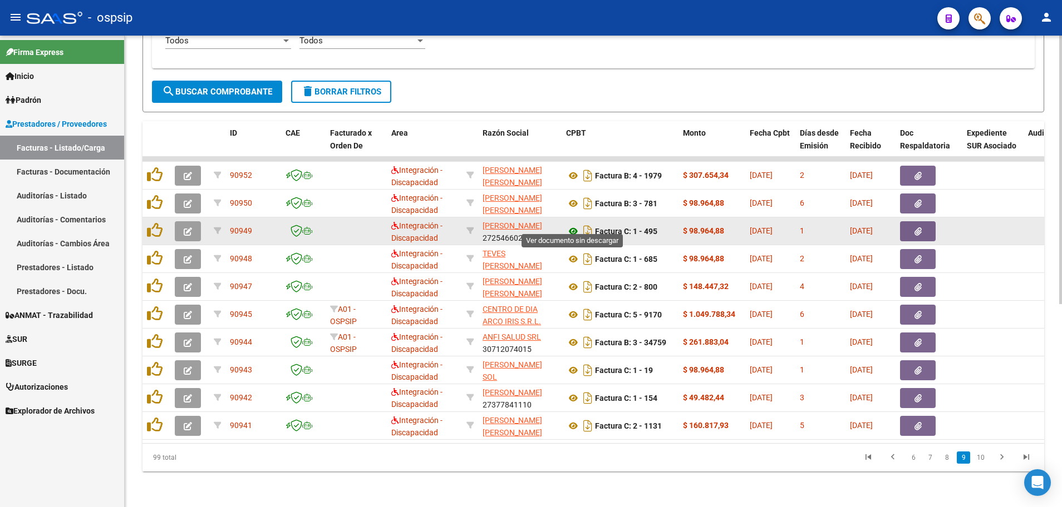
click at [576, 225] on icon at bounding box center [573, 231] width 14 height 13
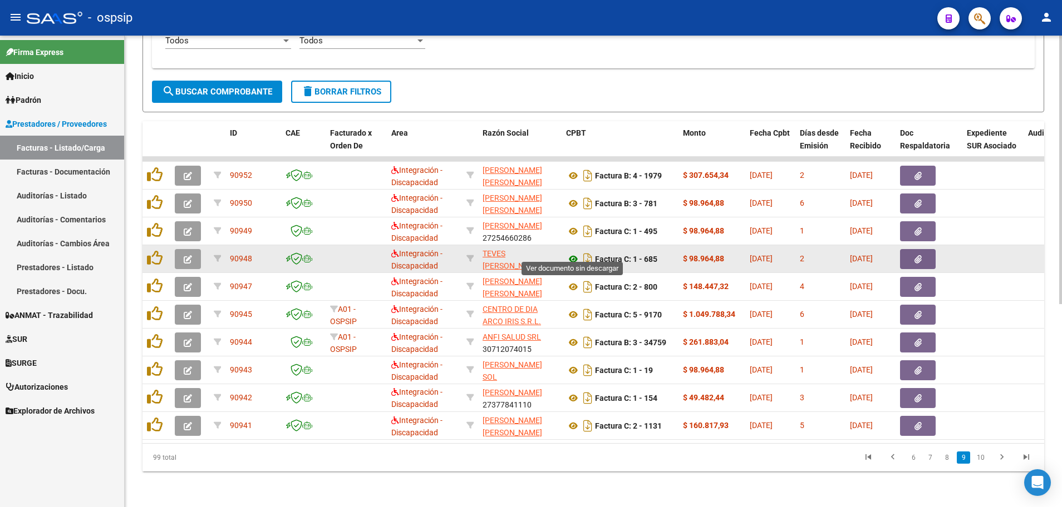
click at [568, 253] on icon at bounding box center [573, 259] width 14 height 13
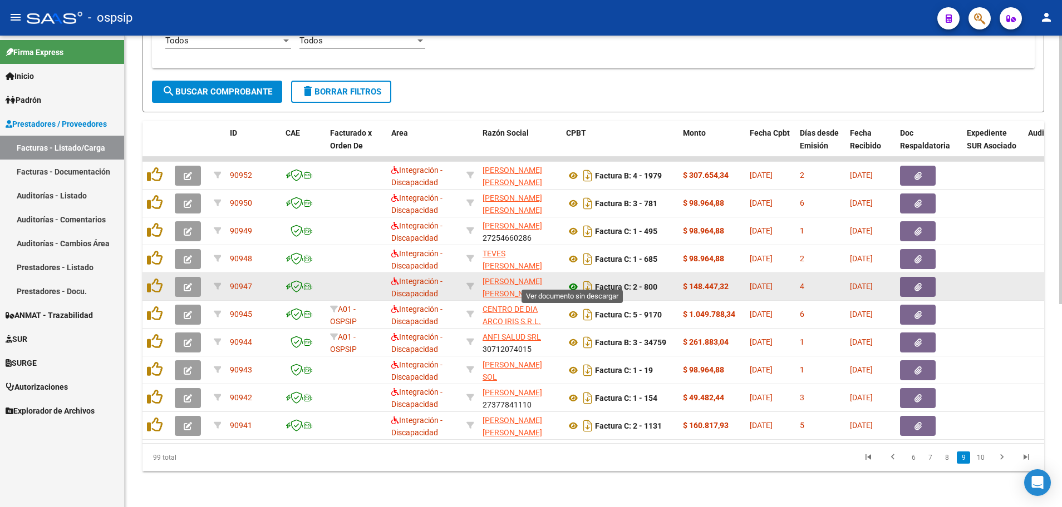
click at [572, 281] on icon at bounding box center [573, 286] width 14 height 13
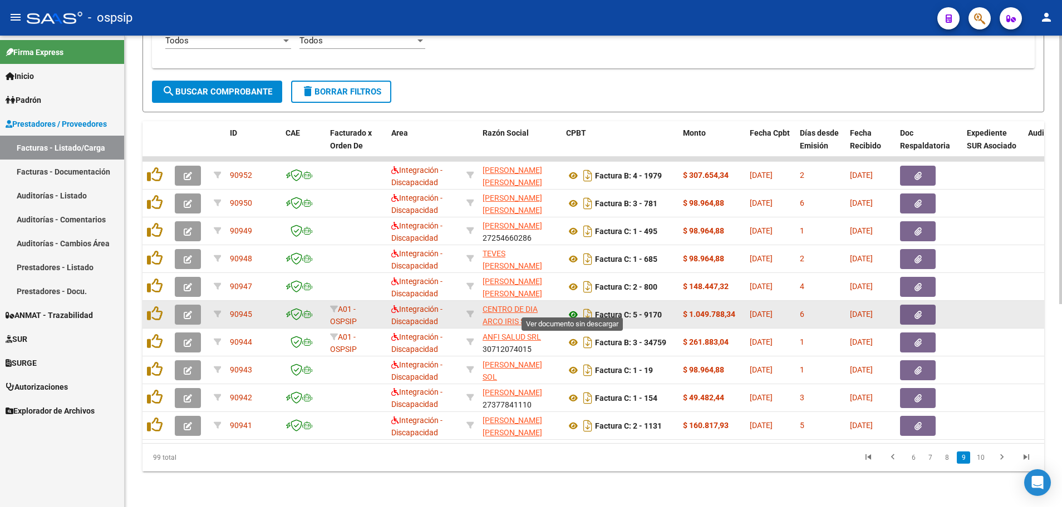
click at [569, 308] on icon at bounding box center [573, 314] width 14 height 13
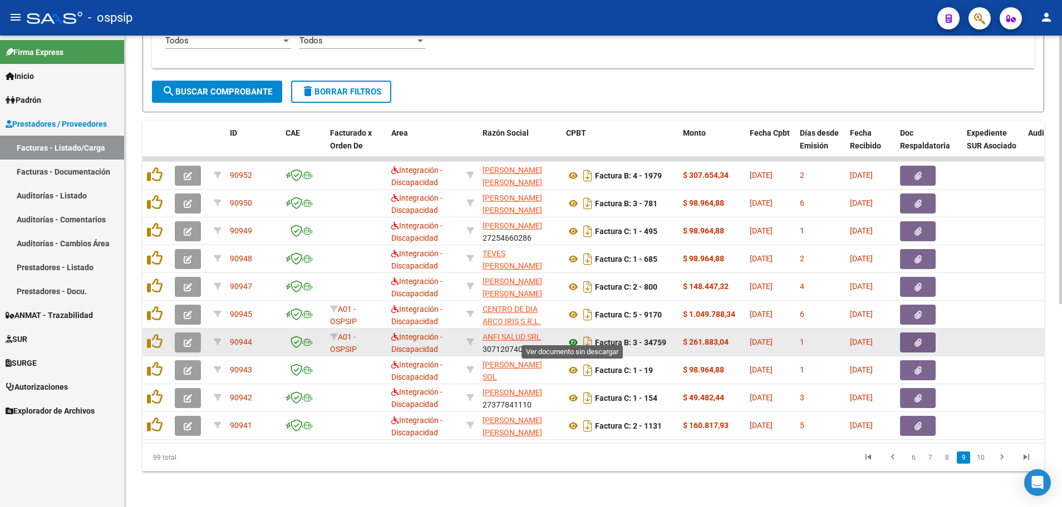
click at [571, 336] on icon at bounding box center [573, 342] width 14 height 13
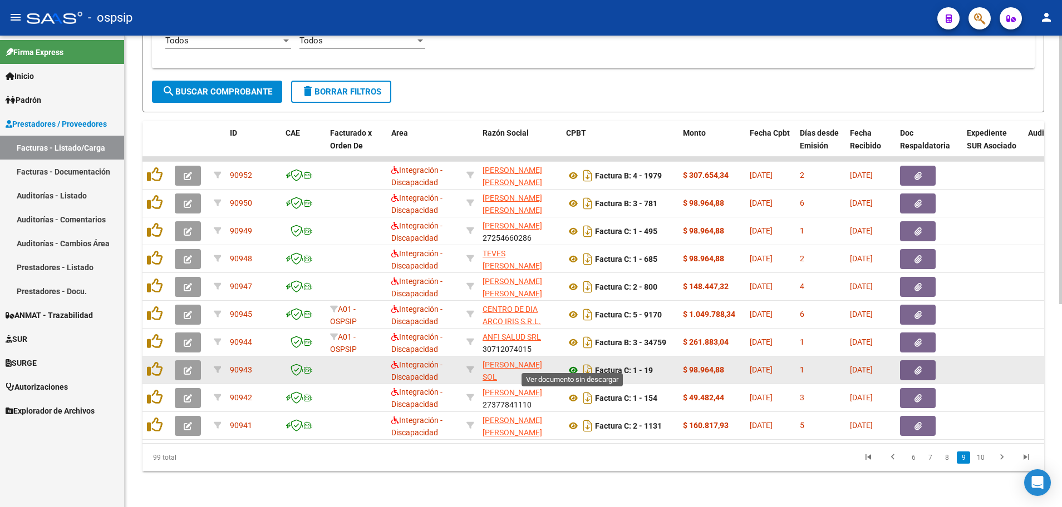
click at [571, 364] on icon at bounding box center [573, 370] width 14 height 13
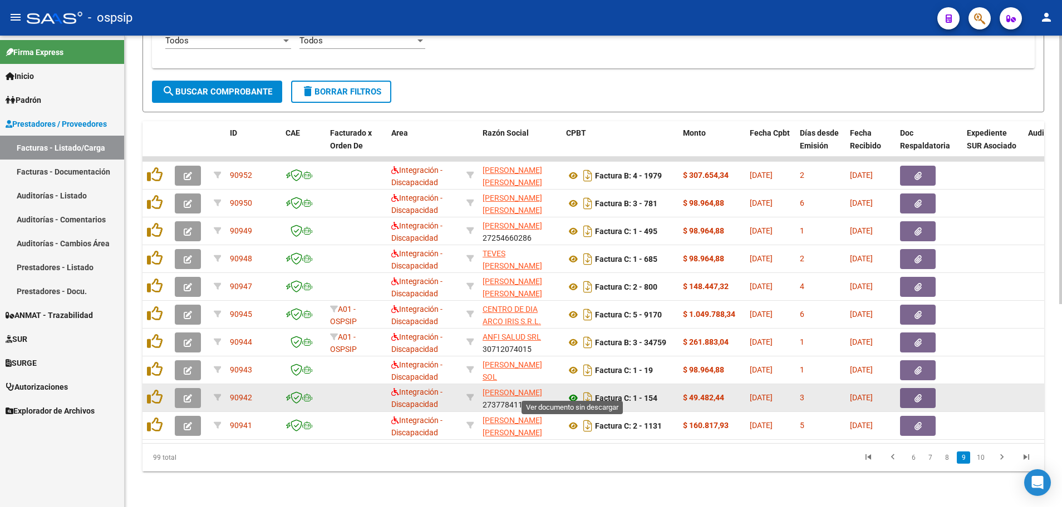
click at [570, 392] on icon at bounding box center [573, 398] width 14 height 13
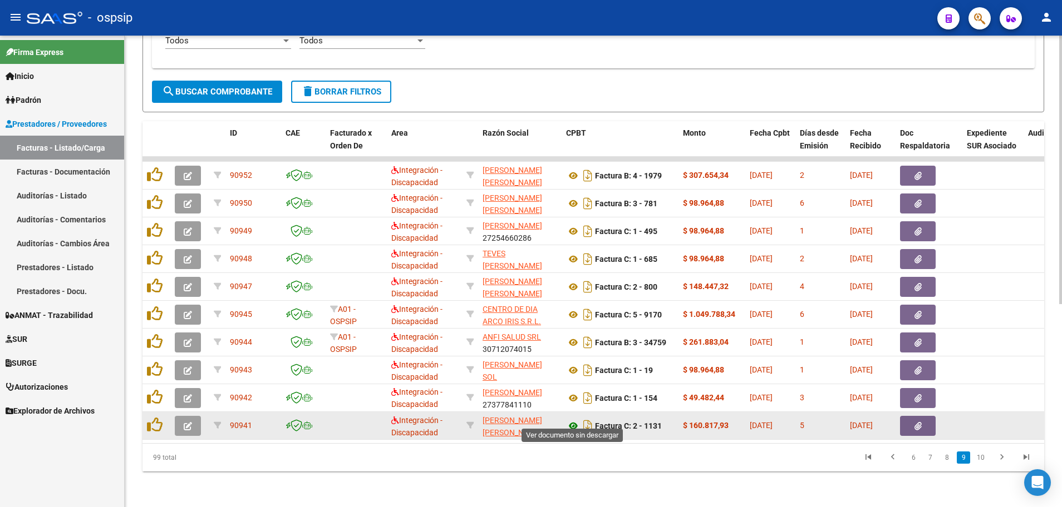
click at [570, 420] on icon at bounding box center [573, 426] width 14 height 13
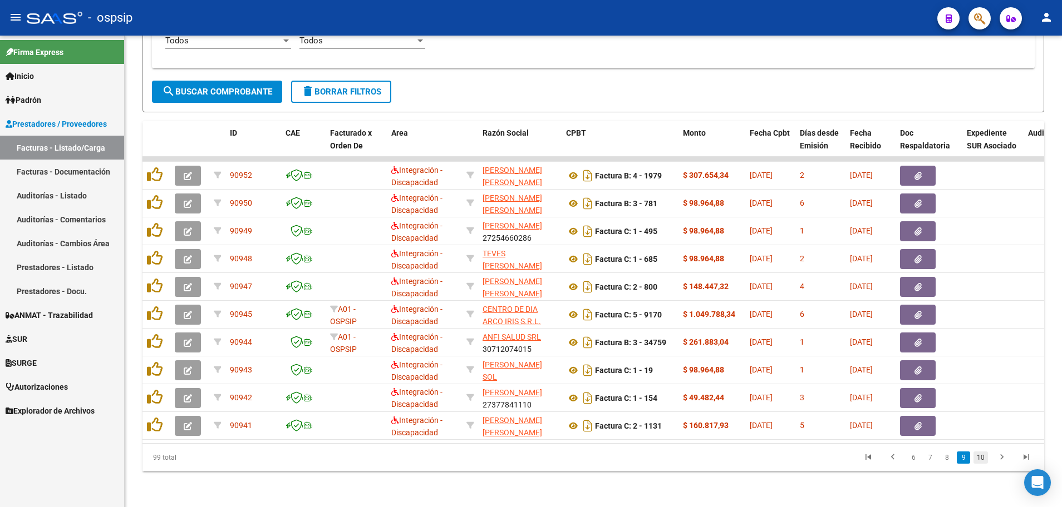
click at [986, 460] on link "10" at bounding box center [980, 458] width 14 height 12
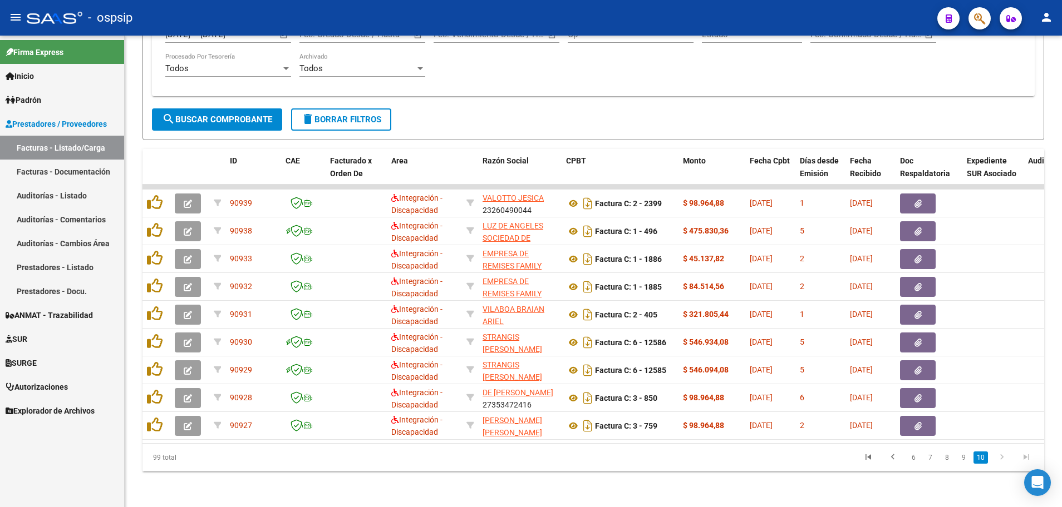
scroll to position [329, 0]
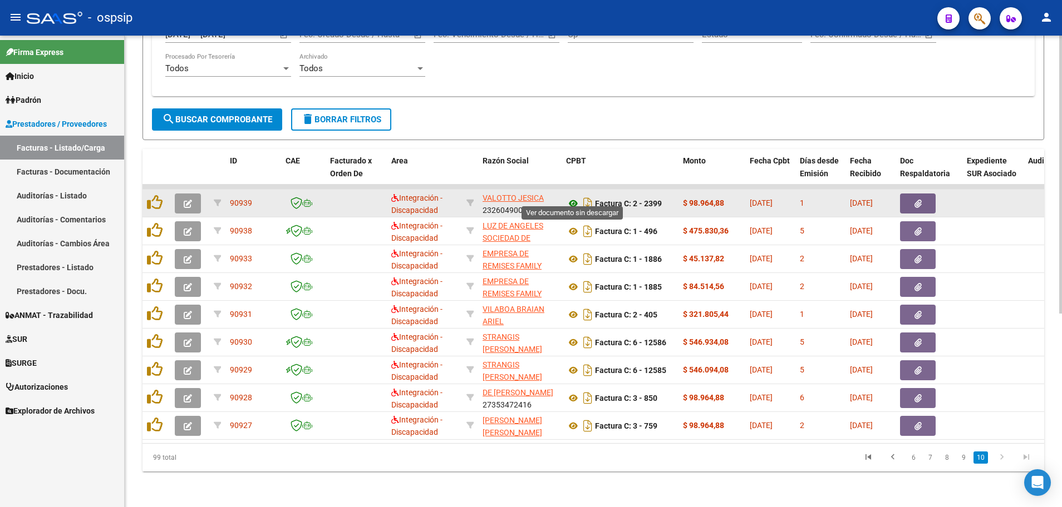
click at [571, 197] on icon at bounding box center [573, 203] width 14 height 13
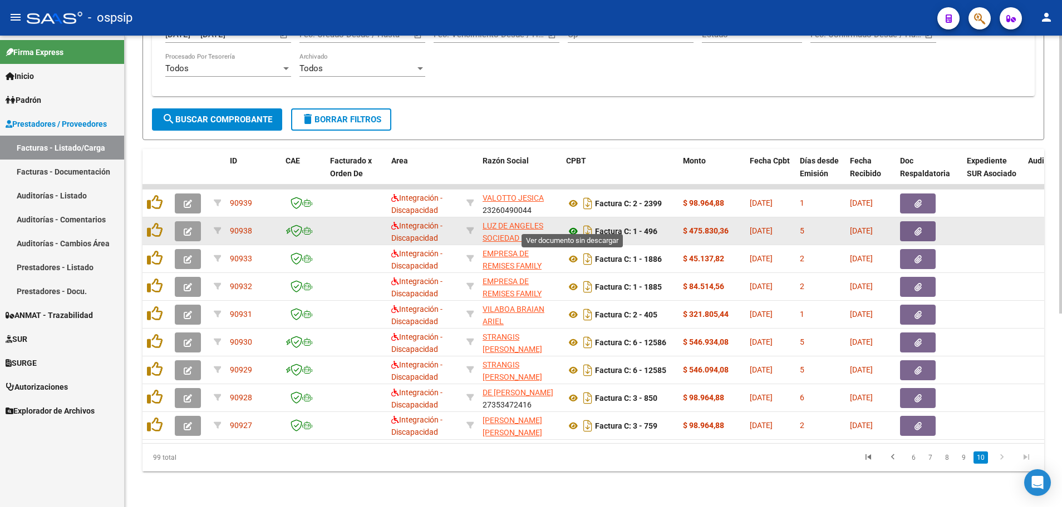
click at [572, 225] on icon at bounding box center [573, 231] width 14 height 13
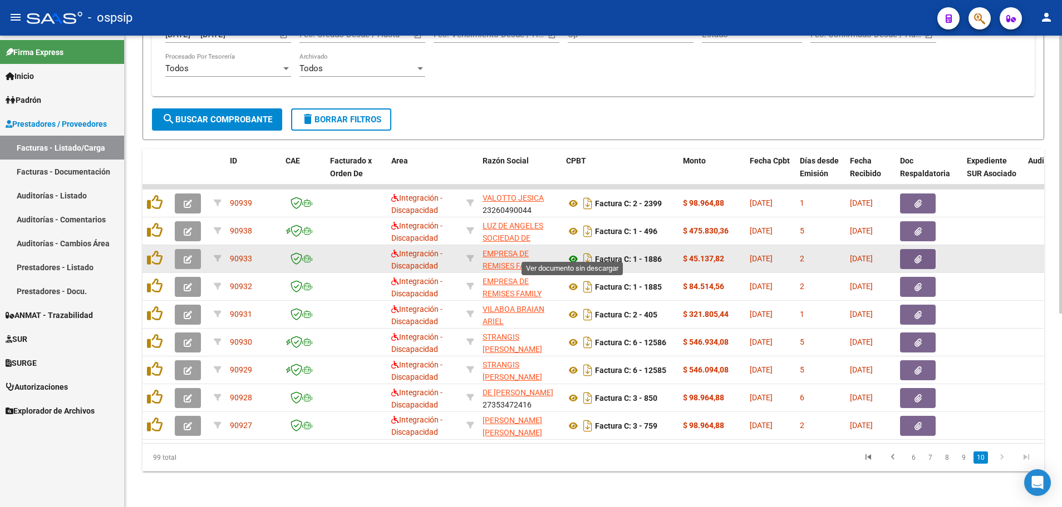
click at [570, 253] on icon at bounding box center [573, 259] width 14 height 13
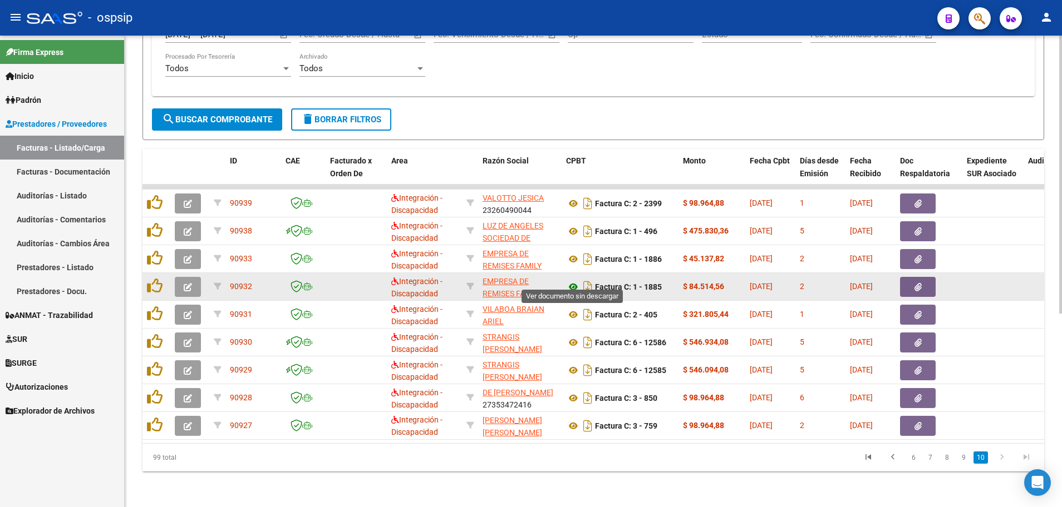
click at [569, 280] on icon at bounding box center [573, 286] width 14 height 13
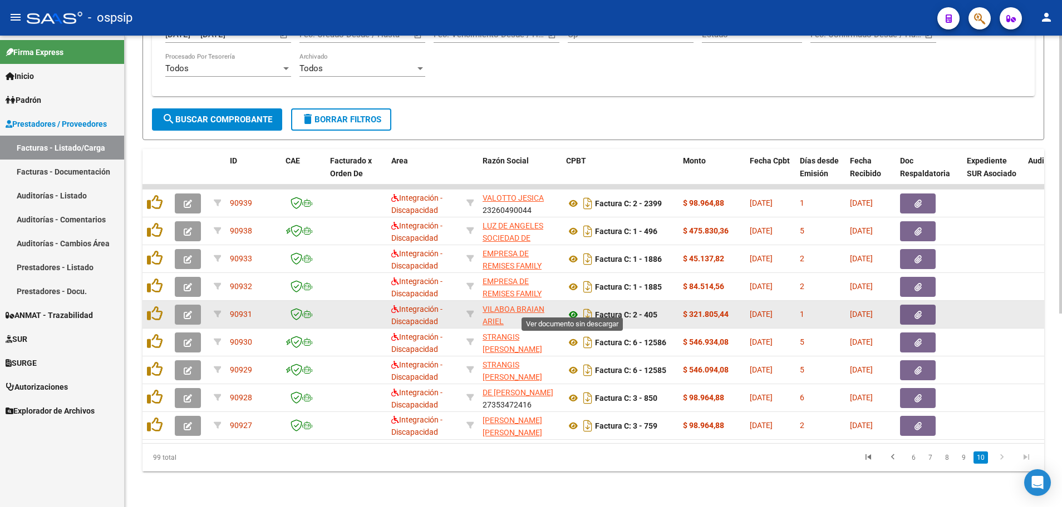
click at [571, 308] on icon at bounding box center [573, 314] width 14 height 13
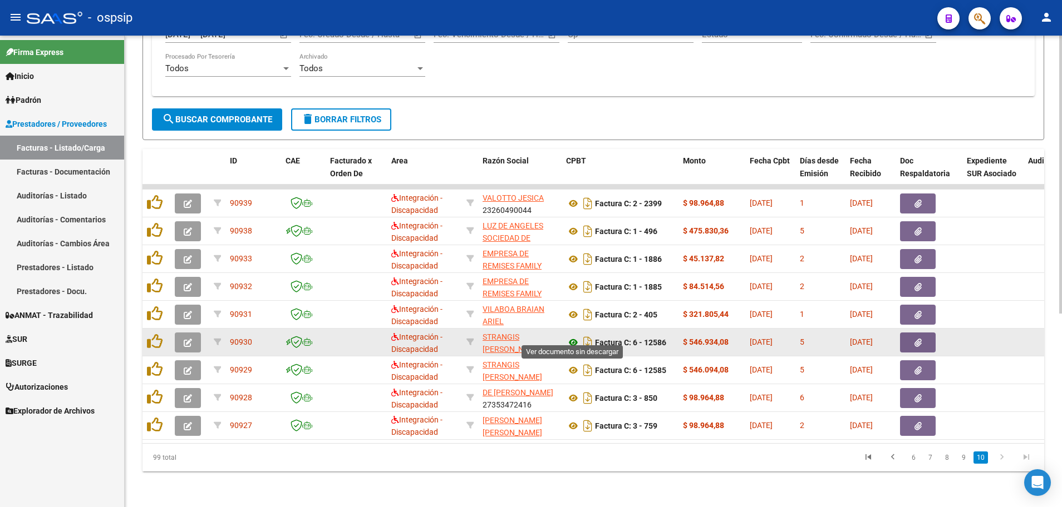
click at [572, 336] on icon at bounding box center [573, 342] width 14 height 13
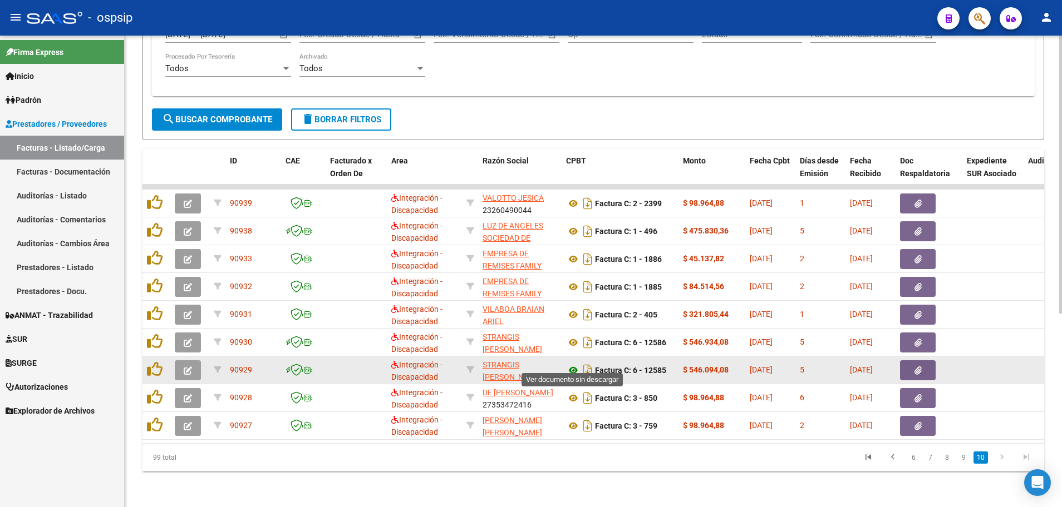
click at [570, 364] on icon at bounding box center [573, 370] width 14 height 13
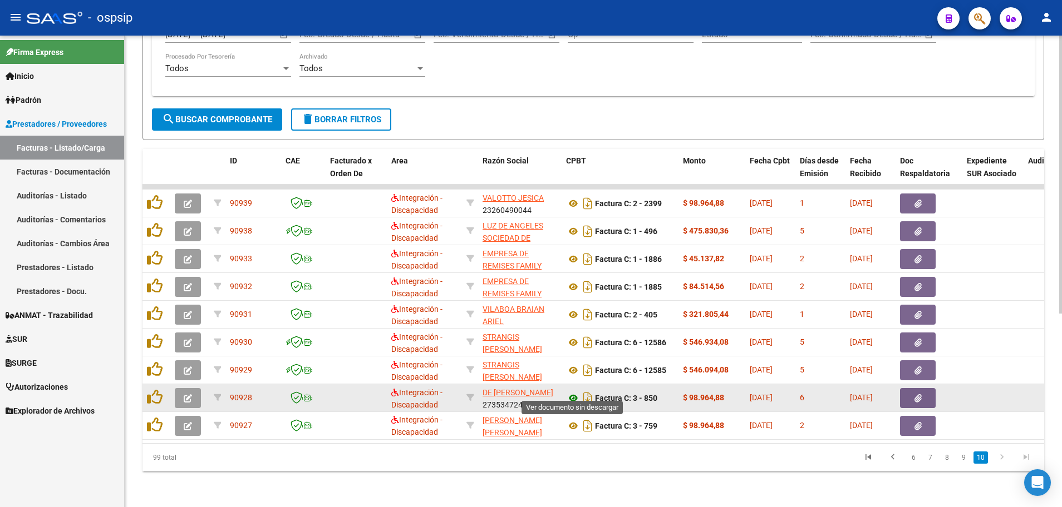
click at [575, 392] on icon at bounding box center [573, 398] width 14 height 13
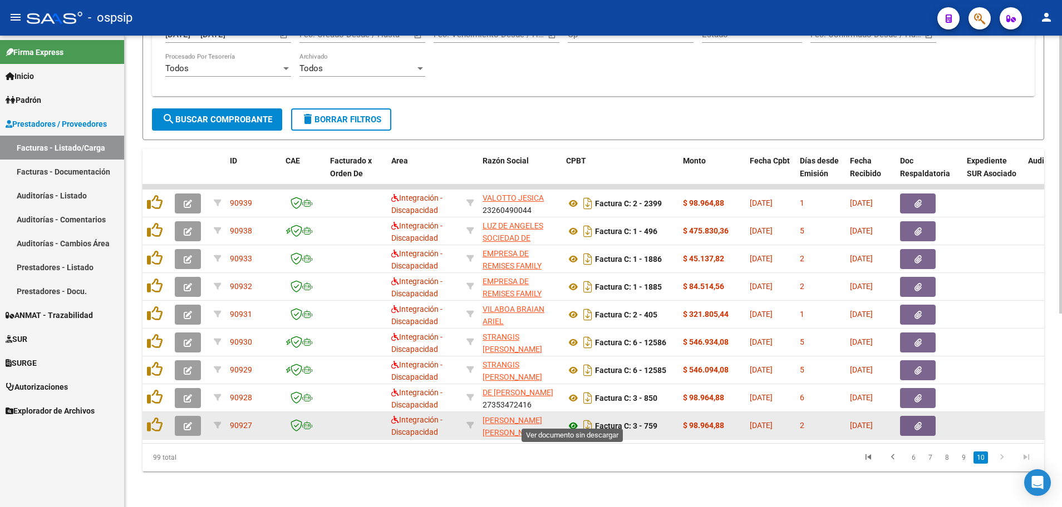
click at [571, 420] on icon at bounding box center [573, 426] width 14 height 13
